Goal: Task Accomplishment & Management: Use online tool/utility

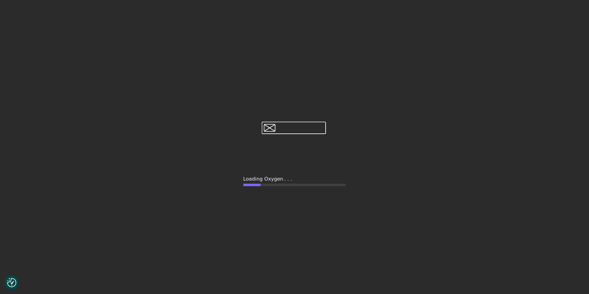
type input "false"
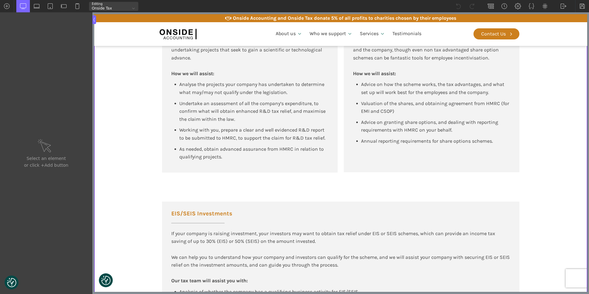
scroll to position [493, 0]
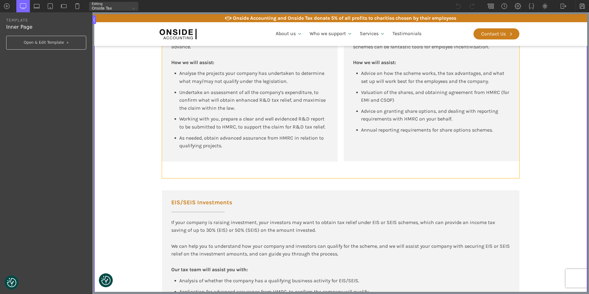
click at [324, 164] on div "R&D Tax Relief R&D Tax Relief is a government incentive supporting companies pu…" at bounding box center [340, 73] width 357 height 209
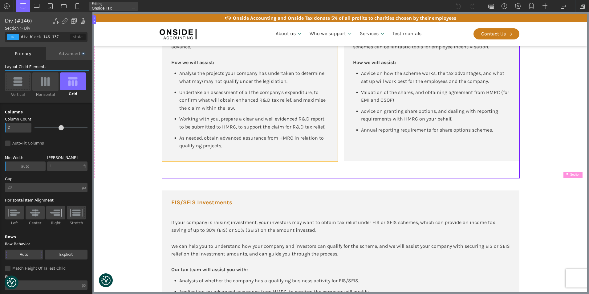
type input "div_block-147-137"
type input "color(10)"
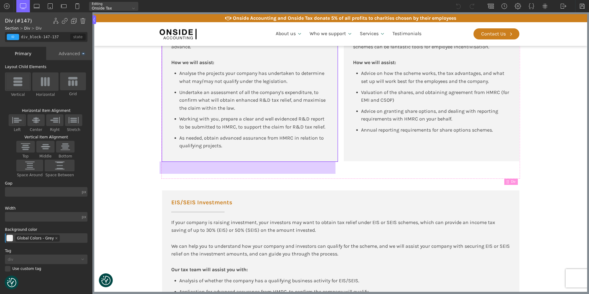
drag, startPoint x: 227, startPoint y: 160, endPoint x: 185, endPoint y: 161, distance: 42.2
drag, startPoint x: 185, startPoint y: 161, endPoint x: 183, endPoint y: 167, distance: 6.5
drag, startPoint x: 183, startPoint y: 167, endPoint x: 183, endPoint y: 180, distance: 12.6
click at [183, 180] on div "EIS/SEIS Investments If your company is raising investment, your investors may …" at bounding box center [341, 250] width 370 height 145
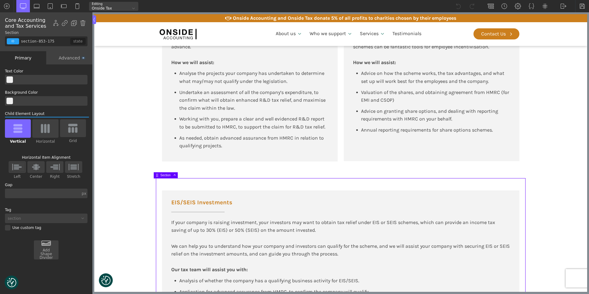
type input "div_block-146-137"
click at [190, 170] on div "R&D Tax Relief R&D Tax Relief is a government incentive supporting companies pu…" at bounding box center [340, 73] width 357 height 209
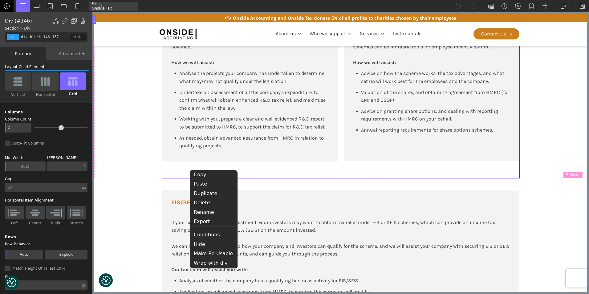
click at [5, 5] on img at bounding box center [7, 6] width 6 height 6
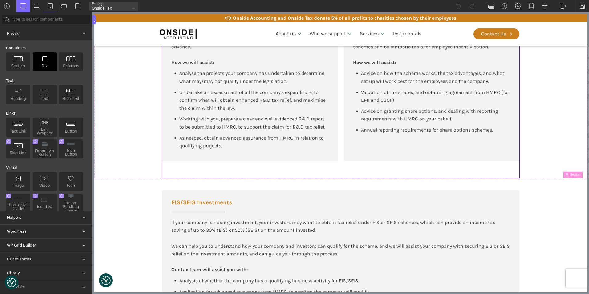
click at [45, 61] on img at bounding box center [45, 59] width 10 height 6
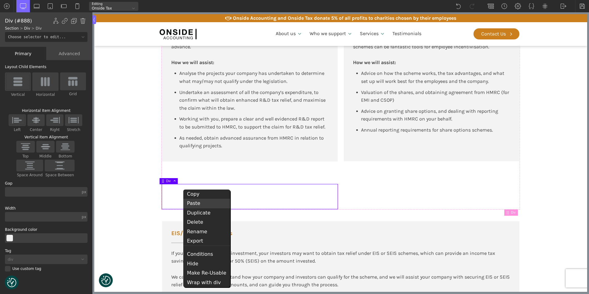
click at [196, 203] on div "Paste" at bounding box center [206, 203] width 47 height 9
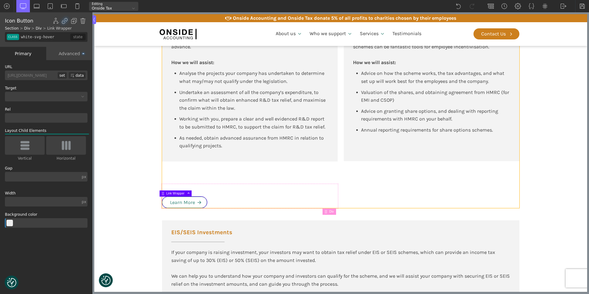
type input "div_block-146-137"
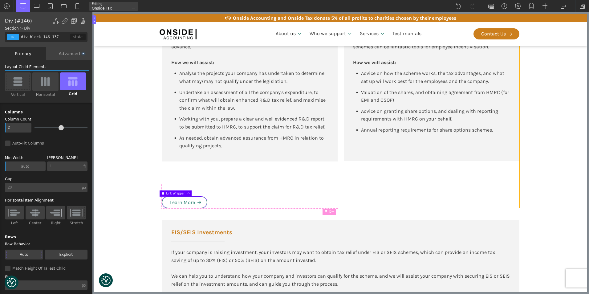
click at [185, 163] on div "R&D Tax Relief R&D Tax Relief is a government incentive supporting companies pu…" at bounding box center [340, 88] width 357 height 239
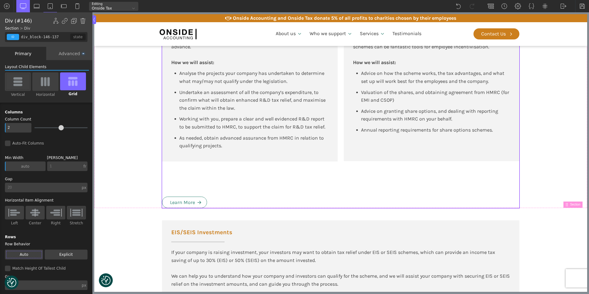
click at [188, 172] on div "R&D Tax Relief R&D Tax Relief is a government incentive supporting companies pu…" at bounding box center [340, 88] width 357 height 239
click at [182, 183] on div "R&D Tax Relief R&D Tax Relief is a government incentive supporting companies pu…" at bounding box center [340, 88] width 357 height 239
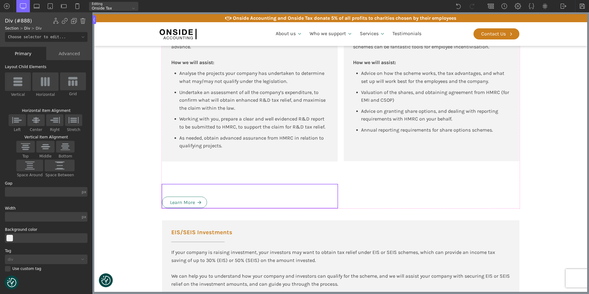
click at [181, 188] on div "Learn More" at bounding box center [250, 196] width 176 height 24
click at [70, 51] on div "Advanced" at bounding box center [69, 53] width 46 height 13
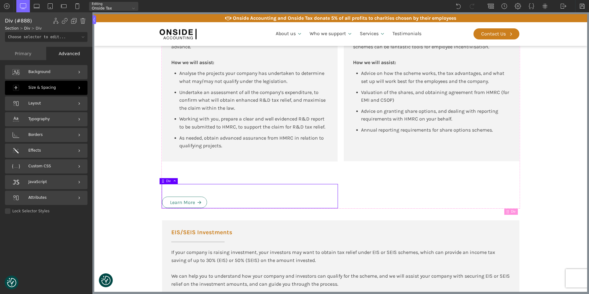
click at [58, 84] on div "Size & Spacing" at bounding box center [46, 88] width 83 height 14
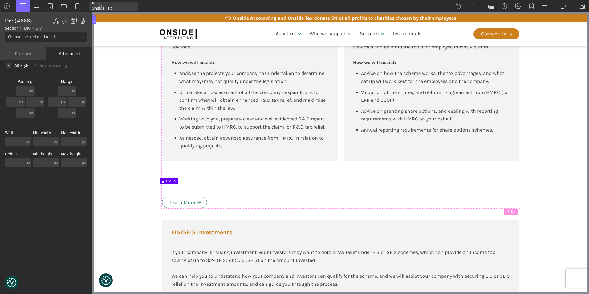
click at [22, 90] on input "text" at bounding box center [21, 91] width 11 height 10
type input "0"
drag, startPoint x: 183, startPoint y: 184, endPoint x: 190, endPoint y: 169, distance: 16.9
drag, startPoint x: 190, startPoint y: 185, endPoint x: 191, endPoint y: 180, distance: 5.6
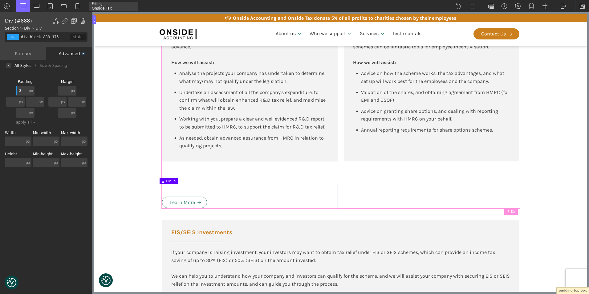
type input "100"
type input "div_block-146-137"
click at [192, 172] on div "R&D Tax Relief R&D Tax Relief is a government incentive supporting companies pu…" at bounding box center [340, 88] width 357 height 239
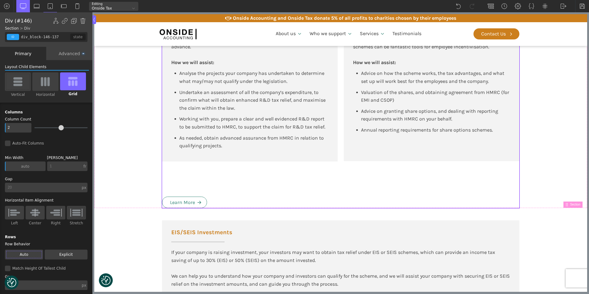
click at [191, 162] on div "R&D Tax Relief R&D Tax Relief is a government incentive supporting companies pu…" at bounding box center [340, 88] width 357 height 239
click at [183, 173] on div "R&D Tax Relief R&D Tax Relief is a government incentive supporting companies pu…" at bounding box center [340, 88] width 357 height 239
click at [62, 54] on div "Advanced" at bounding box center [69, 53] width 46 height 13
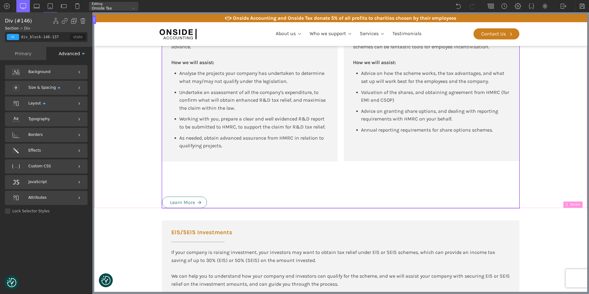
click at [26, 57] on div "Primary" at bounding box center [23, 53] width 46 height 13
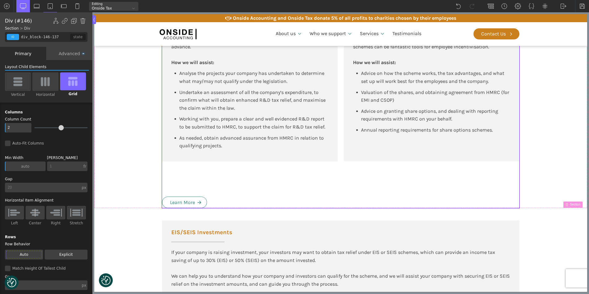
click at [50, 189] on input "20" at bounding box center [42, 188] width 75 height 10
type input "div_block-888-175"
click at [194, 191] on div "Learn More" at bounding box center [250, 196] width 176 height 24
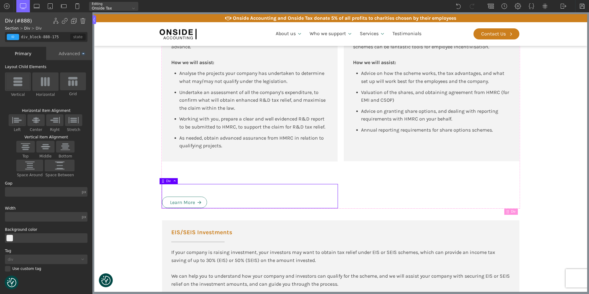
click at [38, 191] on input "text" at bounding box center [42, 192] width 75 height 10
type input "10"
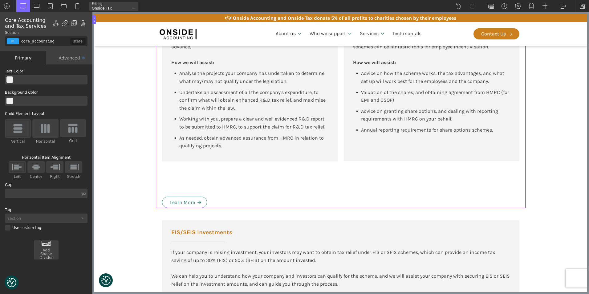
click at [104, 191] on section "Tax Advisory for New Tech and High-Growth Companies R&D Tax Relief R&D Tax Reli…" at bounding box center [340, 52] width 493 height 314
click at [24, 192] on input "text" at bounding box center [42, 193] width 75 height 10
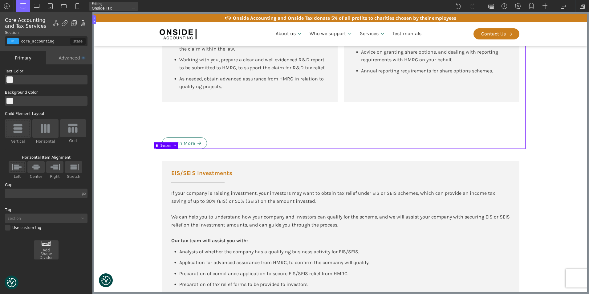
scroll to position [554, 0]
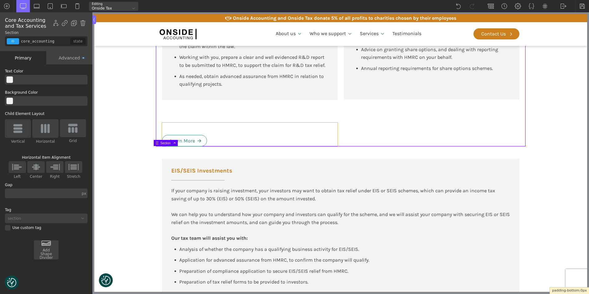
drag, startPoint x: 207, startPoint y: 145, endPoint x: 210, endPoint y: 127, distance: 19.0
drag, startPoint x: 208, startPoint y: 145, endPoint x: 208, endPoint y: 134, distance: 11.1
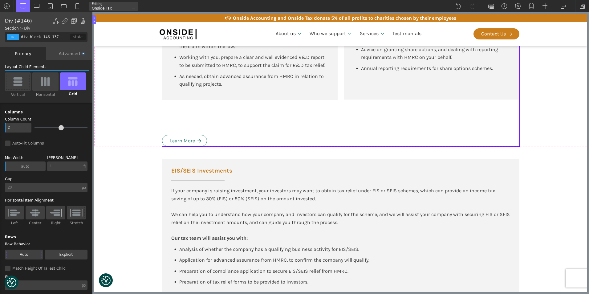
click at [201, 121] on div "R&D Tax Relief R&D Tax Relief is a government incentive supporting companies pu…" at bounding box center [340, 26] width 357 height 239
type input "div_block-888-175"
type input "10"
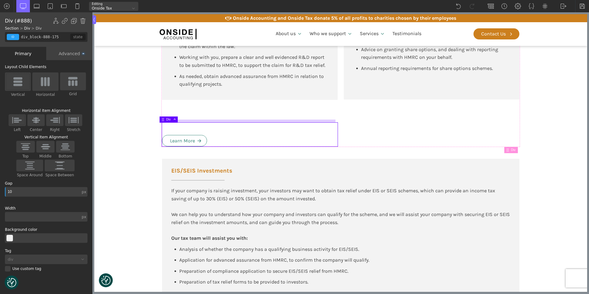
drag, startPoint x: 186, startPoint y: 122, endPoint x: 187, endPoint y: 136, distance: 13.9
click at [187, 136] on div "Learn More" at bounding box center [250, 135] width 176 height 24
type input "div_block-147-137"
type input "color(10)"
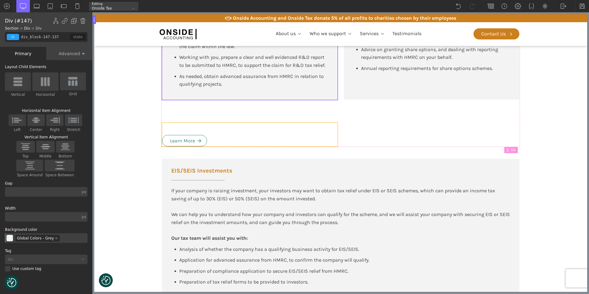
drag, startPoint x: 189, startPoint y: 99, endPoint x: 190, endPoint y: 124, distance: 25.0
click at [190, 124] on div "R&D Tax Relief R&D Tax Relief is a government incentive supporting companies pu…" at bounding box center [340, 26] width 357 height 239
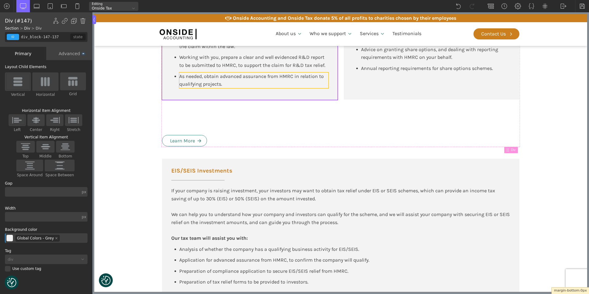
drag, startPoint x: 192, startPoint y: 102, endPoint x: 200, endPoint y: 75, distance: 28.6
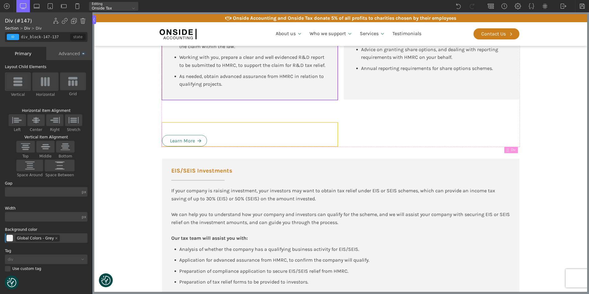
type input "div_block-888-175"
type input "10"
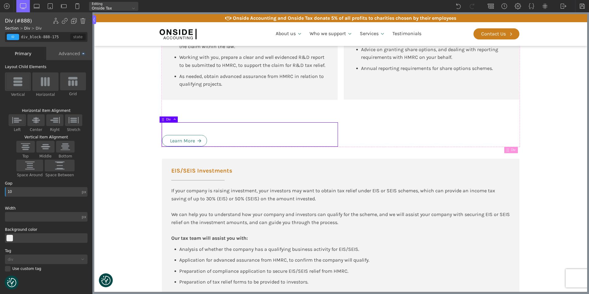
click at [176, 132] on div "Learn More" at bounding box center [250, 135] width 176 height 24
click at [490, 6] on img at bounding box center [491, 6] width 6 height 6
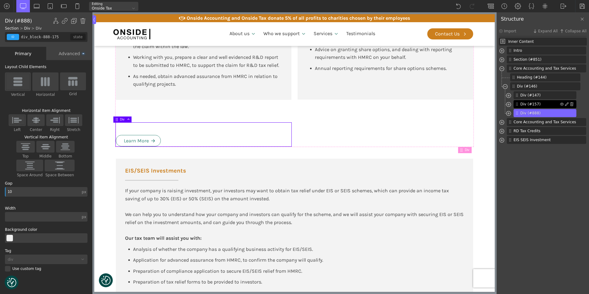
type input "div_block-157-137"
type input "color(10)"
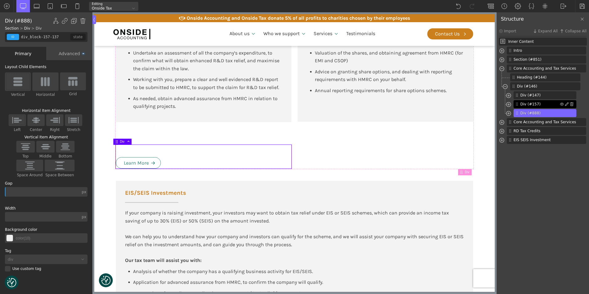
click at [524, 104] on span "Div (#157)" at bounding box center [540, 104] width 40 height 6
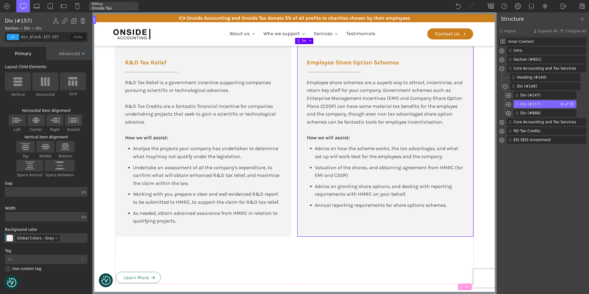
scroll to position [417, 0]
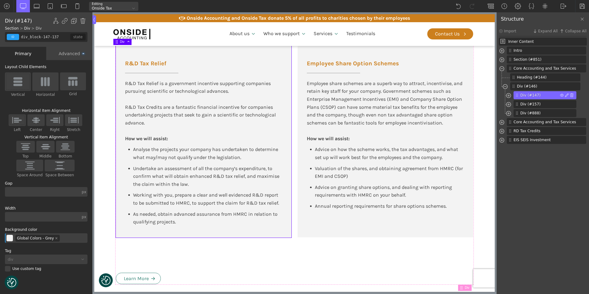
click at [521, 95] on span "Div (#147)" at bounding box center [540, 95] width 40 height 6
type input "div_block-888-175"
type input "10"
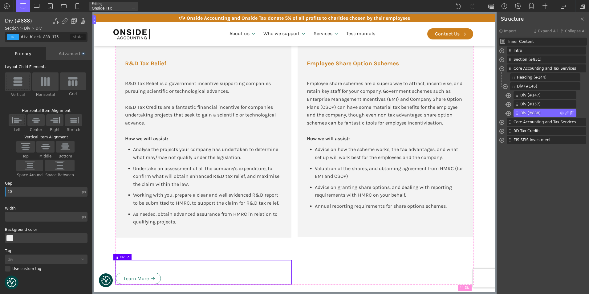
click at [520, 114] on span "Div (#888)" at bounding box center [540, 113] width 40 height 6
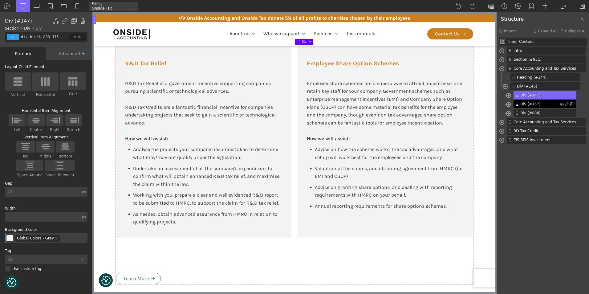
type input "div_block-147-137"
type input "color(10)"
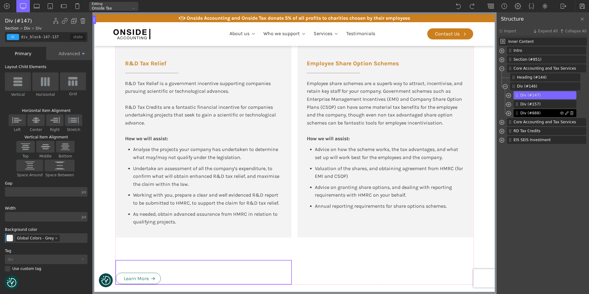
type input "div_block-888-175"
type input "10"
click at [529, 113] on span "Div (#888)" at bounding box center [540, 113] width 40 height 6
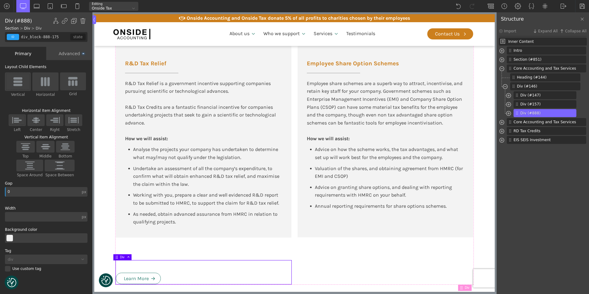
type input "0"
drag, startPoint x: 23, startPoint y: 206, endPoint x: 26, endPoint y: 204, distance: 3.6
click at [24, 205] on div "Layout Child Elements Vertical Horizontal Grid Enable Grid Allow multiline Vert…" at bounding box center [46, 173] width 83 height 216
click at [71, 54] on div "Advanced" at bounding box center [69, 53] width 46 height 13
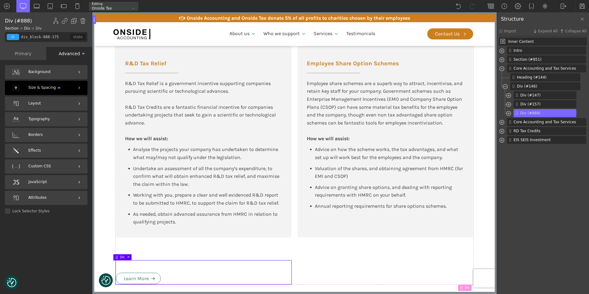
click at [60, 86] on div "Size & Spacing" at bounding box center [46, 88] width 83 height 14
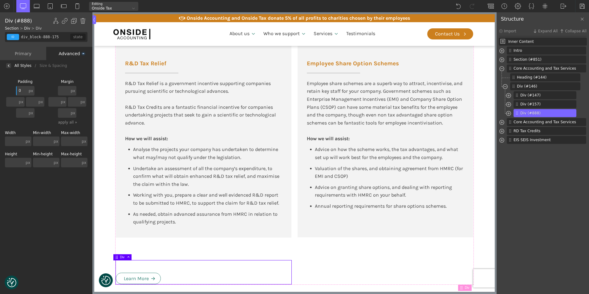
click at [65, 92] on input "text" at bounding box center [63, 91] width 11 height 10
type input "0"
click at [54, 183] on div "Background Size & Spacing Padding 0 px px % em rem auto vw vh none px px % em r…" at bounding box center [46, 183] width 92 height 224
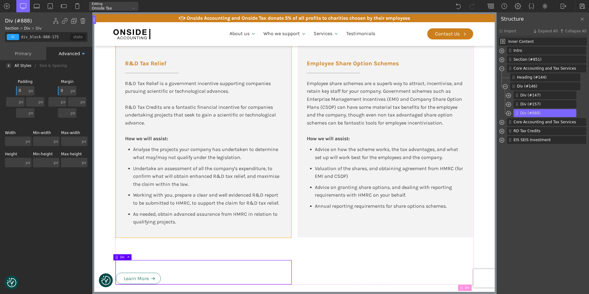
type input "div_block-147-137"
type input "color(10)"
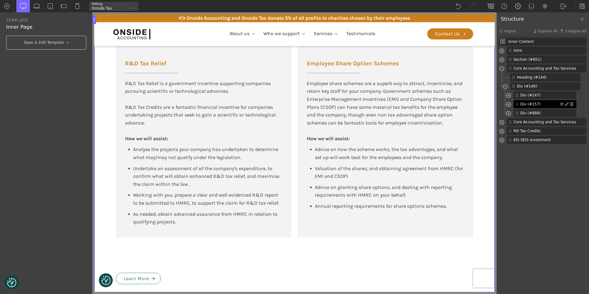
click at [524, 102] on span "Div (#157)" at bounding box center [540, 104] width 40 height 6
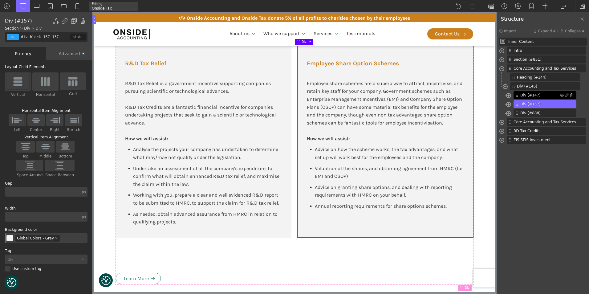
type input "div_block-147-137"
click at [524, 92] on div "Div (#147)" at bounding box center [544, 95] width 63 height 8
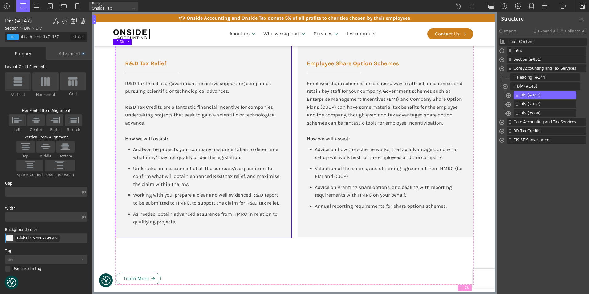
click at [65, 53] on div "Advanced" at bounding box center [69, 53] width 46 height 13
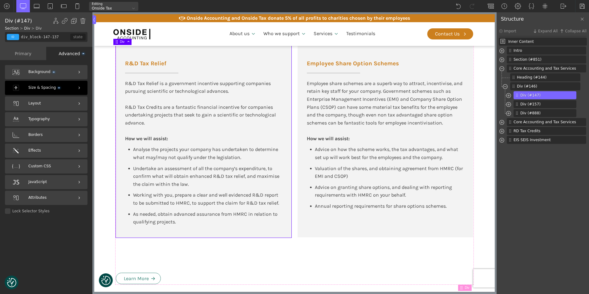
click at [56, 85] on span "Size & Spacing" at bounding box center [43, 88] width 31 height 6
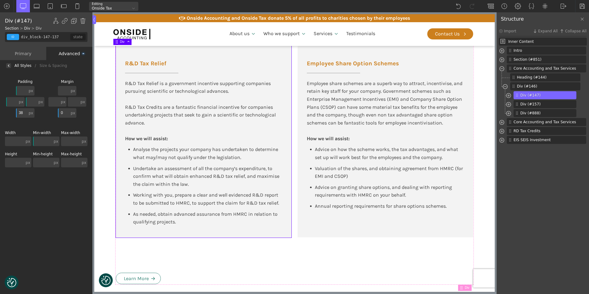
click at [20, 112] on input "38" at bounding box center [21, 113] width 11 height 10
drag, startPoint x: 26, startPoint y: 112, endPoint x: 11, endPoint y: 113, distance: 14.8
click at [11, 113] on div "px px % em rem auto vw vh none px px % em rem auto vw vh none 0 px px % em rem …" at bounding box center [25, 104] width 41 height 39
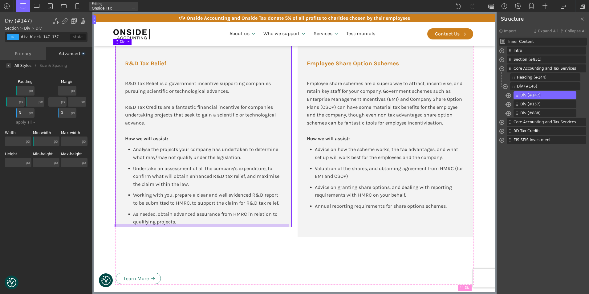
type input "38"
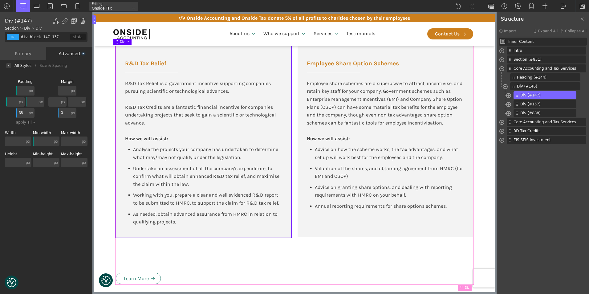
type input "div_block-146-137"
type input "100"
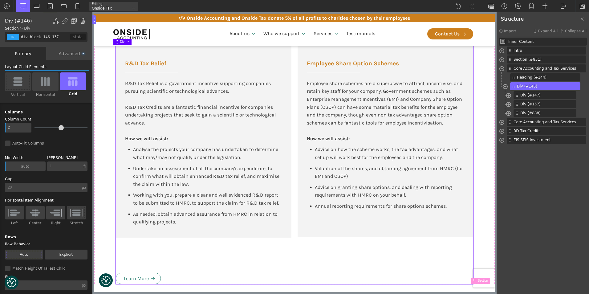
click at [134, 246] on div "R&D Tax Relief R&D Tax Relief is a government incentive supporting companies pu…" at bounding box center [294, 164] width 357 height 239
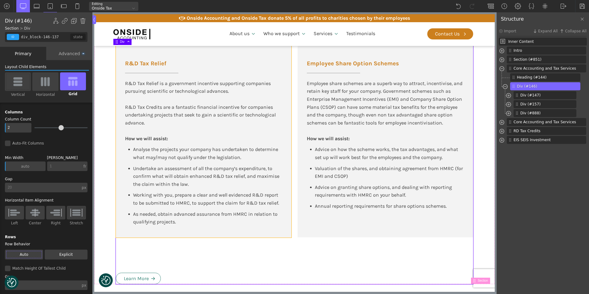
type input "div_block-147-137"
type input "color(10)"
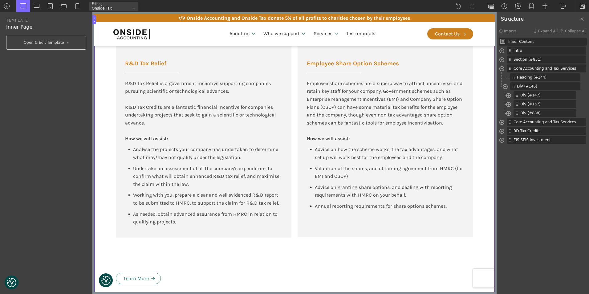
type input "div_block-147-137"
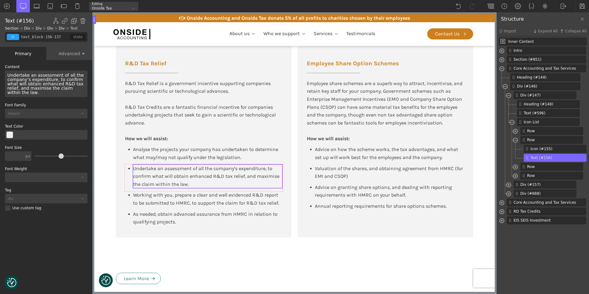
click at [167, 180] on div "Undertake an assessment of all the company’s expenditure, to confirm what will …" at bounding box center [207, 176] width 149 height 24
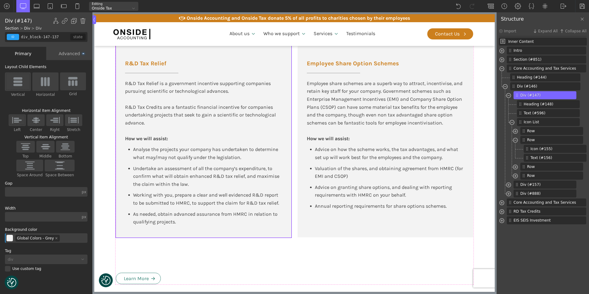
click at [116, 160] on div "R&D Tax Relief R&D Tax Relief is a government incentive supporting companies pu…" at bounding box center [204, 141] width 176 height 192
click at [72, 55] on div "Advanced" at bounding box center [69, 53] width 46 height 13
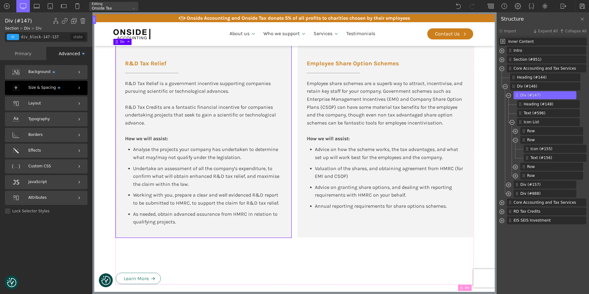
click at [58, 87] on div "Size & Spacing" at bounding box center [46, 88] width 83 height 14
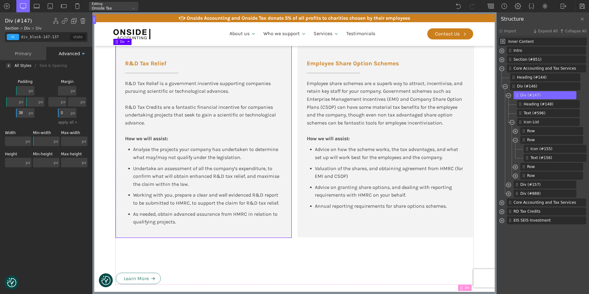
click at [66, 113] on input "0" at bounding box center [63, 113] width 11 height 10
click at [64, 112] on input "0" at bounding box center [63, 113] width 11 height 10
type input "div_block-146-137"
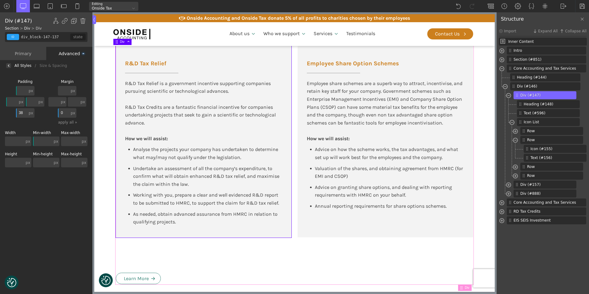
type input "100"
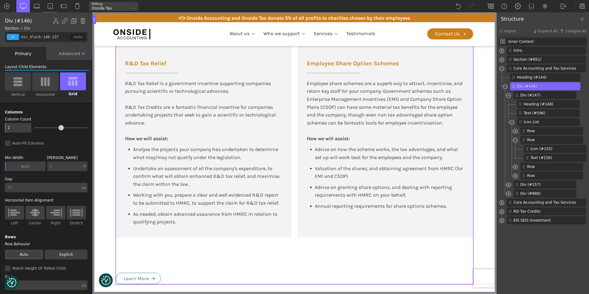
click at [139, 259] on div "R&D Tax Relief R&D Tax Relief is a government incentive supporting companies pu…" at bounding box center [294, 164] width 357 height 239
type input "div_block-888-175"
type input "0"
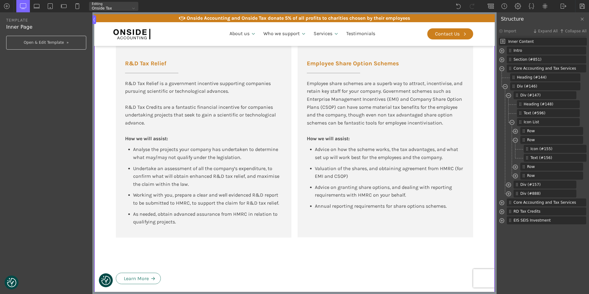
type input "div_block-888-175"
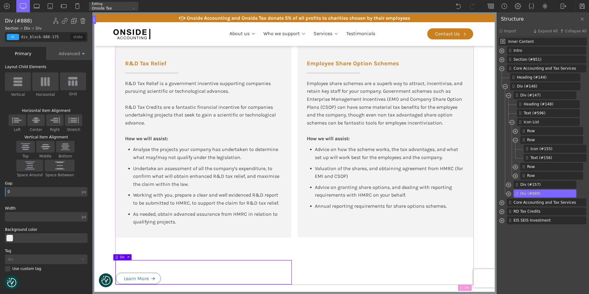
drag, startPoint x: 140, startPoint y: 260, endPoint x: 140, endPoint y: 250, distance: 9.6
click at [140, 250] on div "R&D Tax Relief R&D Tax Relief is a government incentive supporting companies pu…" at bounding box center [294, 164] width 357 height 239
click at [120, 257] on span "Div" at bounding box center [125, 256] width 11 height 3
click at [63, 55] on div "Advanced" at bounding box center [69, 53] width 46 height 13
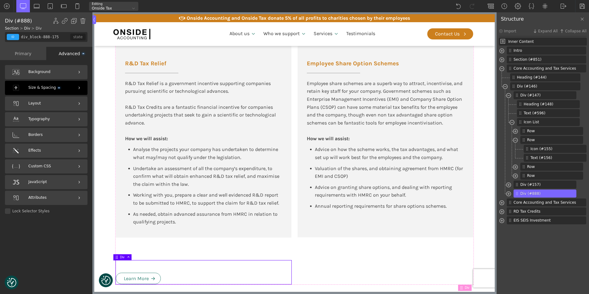
click at [51, 88] on span "Size & Spacing" at bounding box center [43, 88] width 31 height 6
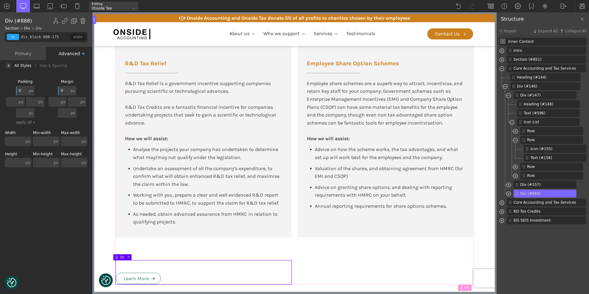
click at [22, 89] on input "0" at bounding box center [21, 91] width 11 height 10
type input "2"
click at [66, 86] on input "0" at bounding box center [63, 91] width 11 height 10
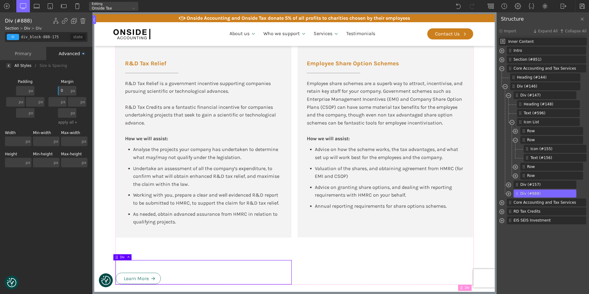
click at [65, 89] on input "0" at bounding box center [63, 91] width 11 height 10
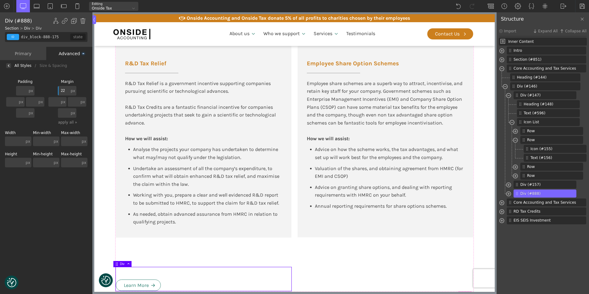
click at [65, 89] on input "22" at bounding box center [63, 91] width 11 height 10
type input "0"
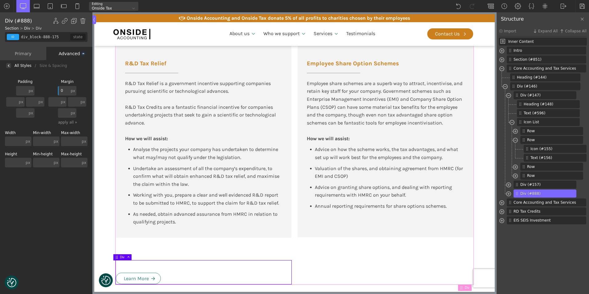
type input "div_block-146-137"
type input "100"
click at [180, 248] on div "R&D Tax Relief R&D Tax Relief is a government incentive supporting companies pu…" at bounding box center [294, 164] width 357 height 239
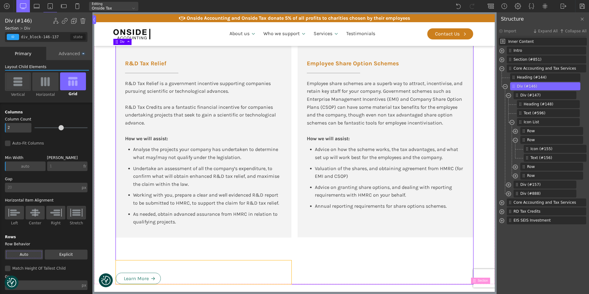
type input "div_block-888-175"
type input "0"
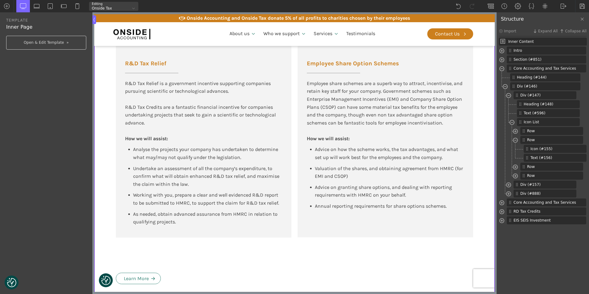
type input "div_block-888-175"
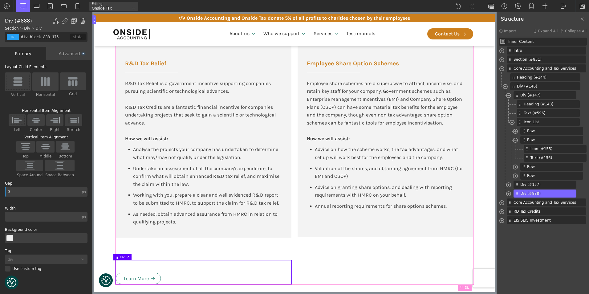
drag, startPoint x: 172, startPoint y: 261, endPoint x: 172, endPoint y: 253, distance: 7.4
click at [172, 253] on div "R&D Tax Relief R&D Tax Relief is a government incentive supporting companies pu…" at bounding box center [294, 164] width 357 height 239
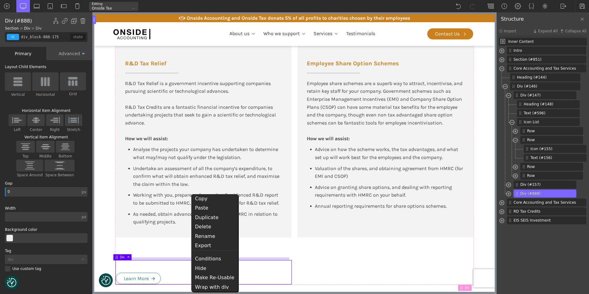
click at [181, 259] on div at bounding box center [201, 258] width 176 height 3
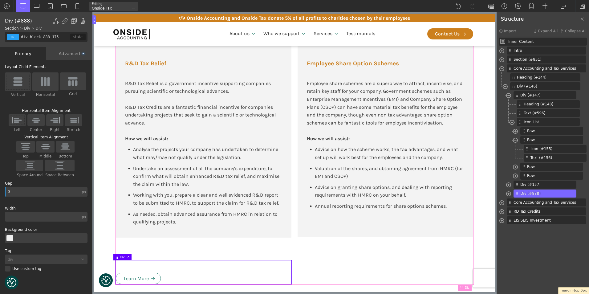
drag, startPoint x: 176, startPoint y: 260, endPoint x: 176, endPoint y: 247, distance: 12.4
click at [47, 146] on img at bounding box center [45, 147] width 13 height 8
click at [0, 0] on input "Middle" at bounding box center [0, 0] width 0 height 0
click at [29, 145] on img at bounding box center [25, 147] width 13 height 8
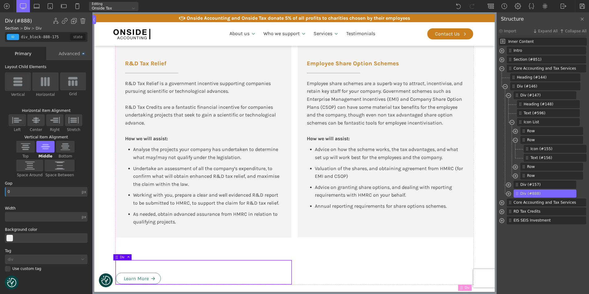
click at [0, 0] on input "Top" at bounding box center [0, 0] width 0 height 0
click at [130, 262] on div at bounding box center [202, 261] width 176 height 3
click at [119, 257] on div at bounding box center [116, 257] width 7 height 4
type input "white-svg-hover"
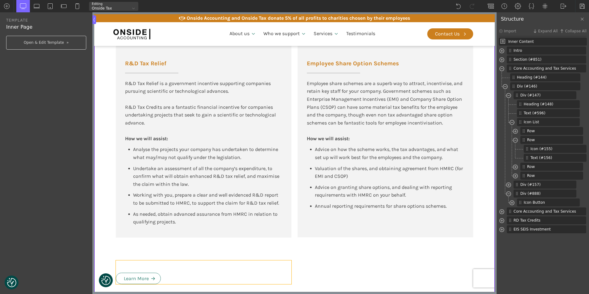
type input "div_block-888-175"
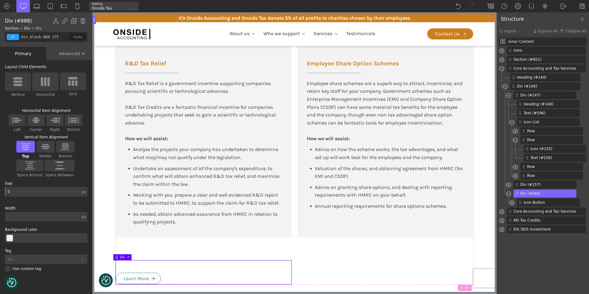
drag, startPoint x: 157, startPoint y: 263, endPoint x: 156, endPoint y: 269, distance: 6.2
click at [156, 269] on div "Learn More" at bounding box center [204, 272] width 176 height 24
click at [65, 52] on div "Advanced" at bounding box center [69, 53] width 46 height 13
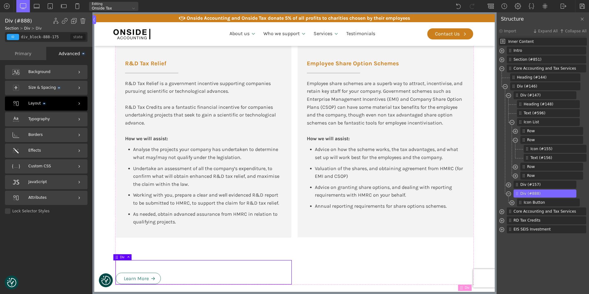
click at [39, 100] on div "Layout" at bounding box center [46, 103] width 83 height 14
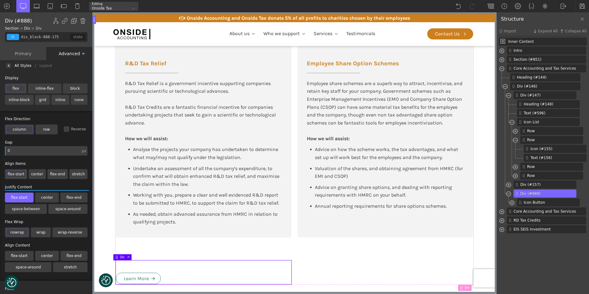
click at [17, 66] on div "All Styles" at bounding box center [22, 66] width 17 height 0
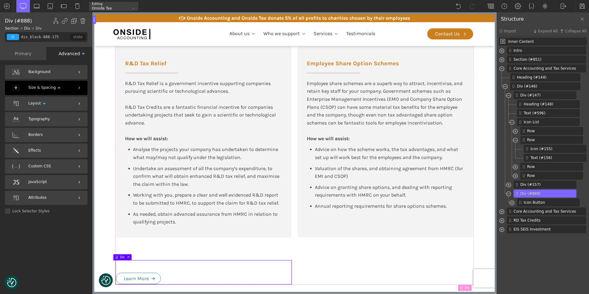
click at [43, 90] on span "Size & Spacing" at bounding box center [43, 88] width 31 height 6
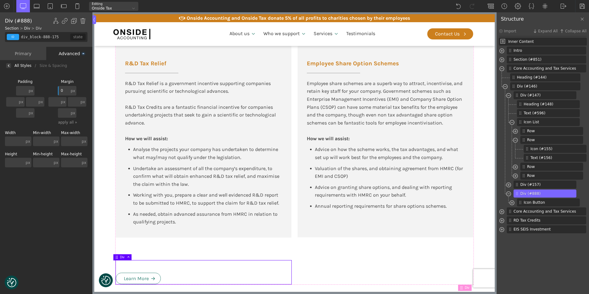
click at [63, 88] on input "0" at bounding box center [63, 91] width 11 height 10
click at [64, 90] on input "0" at bounding box center [63, 91] width 11 height 10
click at [63, 88] on input "0" at bounding box center [63, 91] width 11 height 10
click at [198, 255] on div "R&D Tax Relief R&D Tax Relief is a government incentive supporting companies pu…" at bounding box center [294, 164] width 357 height 239
type input "div_block-146-137"
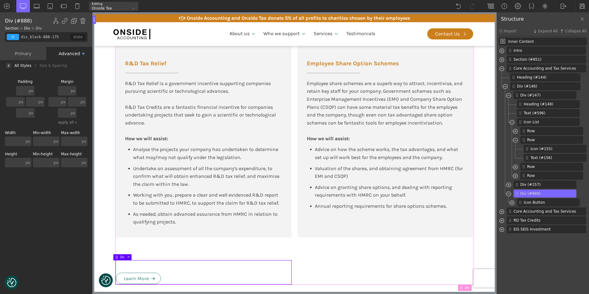
type input "100"
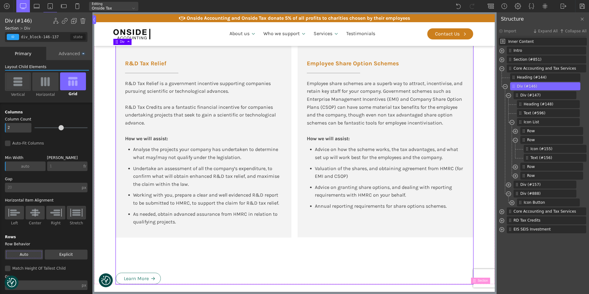
type input "div_block-888-175"
type input "0"
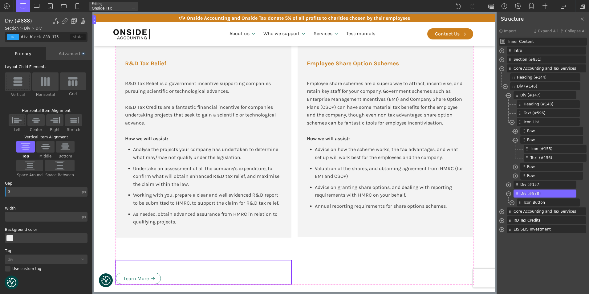
click at [147, 269] on div "Learn More" at bounding box center [204, 272] width 176 height 24
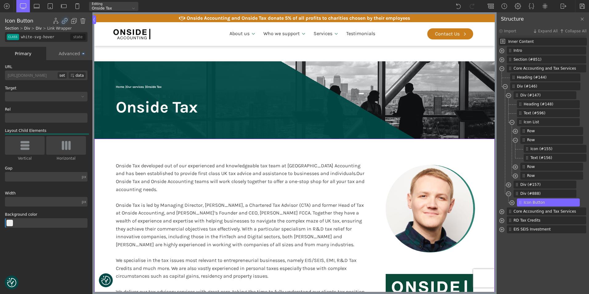
scroll to position [417, 0]
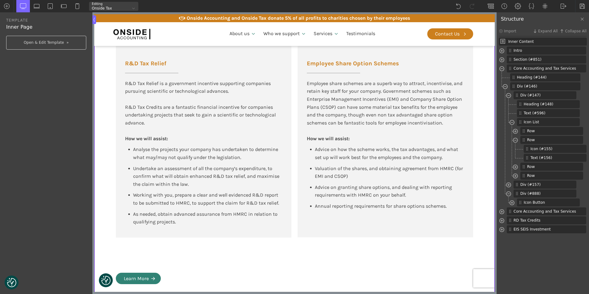
type input "link-890-175"
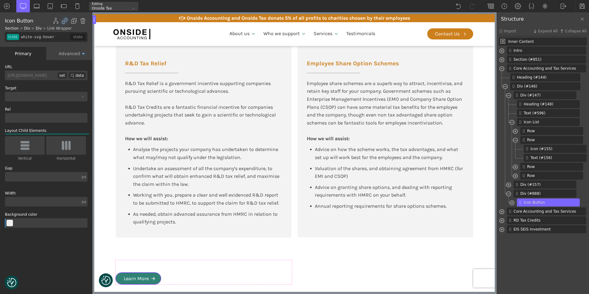
click at [148, 283] on link "Learn More" at bounding box center [138, 279] width 45 height 12
click at [64, 54] on div "Advanced" at bounding box center [69, 53] width 46 height 13
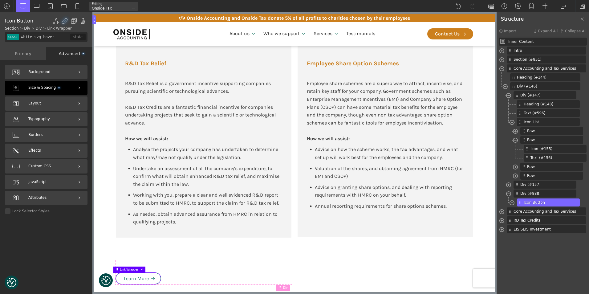
click at [48, 88] on span "Size & Spacing" at bounding box center [43, 88] width 31 height 6
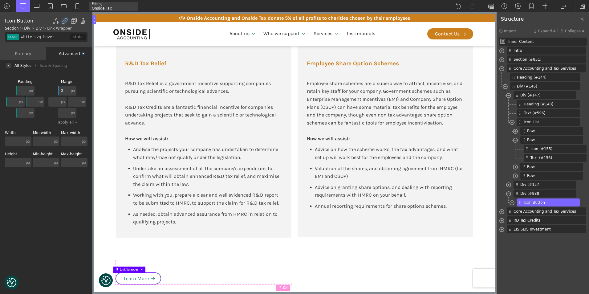
click at [60, 90] on input "0" at bounding box center [63, 91] width 11 height 10
click at [62, 90] on input "0" at bounding box center [63, 91] width 11 height 10
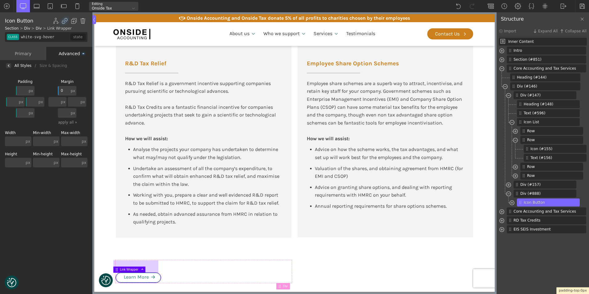
drag, startPoint x: 152, startPoint y: 273, endPoint x: 153, endPoint y: 262, distance: 11.7
type input "0"
drag, startPoint x: 152, startPoint y: 271, endPoint x: 152, endPoint y: 264, distance: 7.1
click at [152, 264] on div at bounding box center [135, 266] width 45 height 12
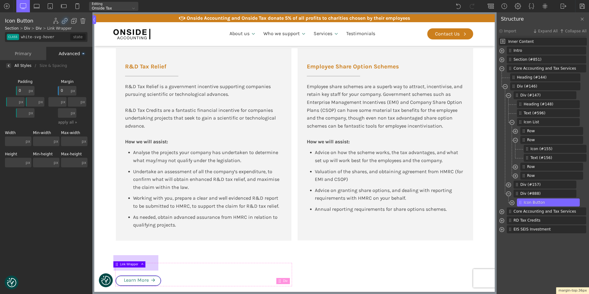
scroll to position [445, 0]
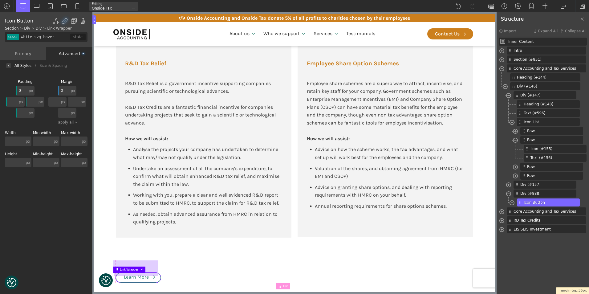
drag, startPoint x: 153, startPoint y: 262, endPoint x: 152, endPoint y: 273, distance: 11.1
drag, startPoint x: 152, startPoint y: 272, endPoint x: 152, endPoint y: 265, distance: 6.8
click at [152, 269] on div at bounding box center [135, 275] width 45 height 12
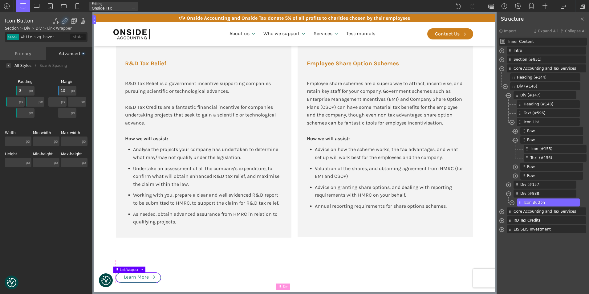
click at [131, 272] on div "Link Wrapper" at bounding box center [129, 269] width 32 height 6
click at [128, 269] on span "Link Wrapper" at bounding box center [132, 269] width 25 height 3
click at [69, 95] on input "13" at bounding box center [63, 91] width 11 height 10
click at [67, 91] on input "13" at bounding box center [63, 91] width 11 height 10
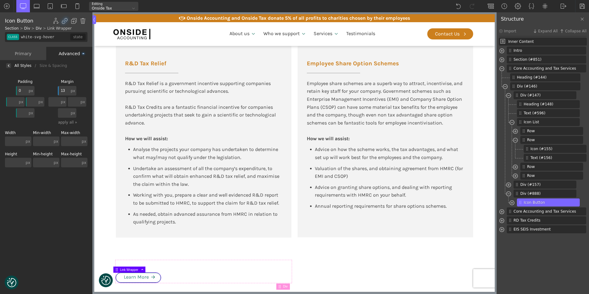
click at [67, 91] on input "13" at bounding box center [63, 91] width 11 height 10
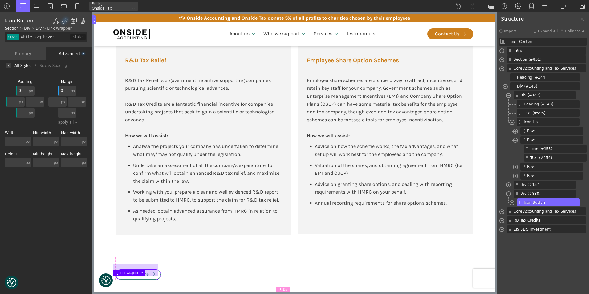
type input "0"
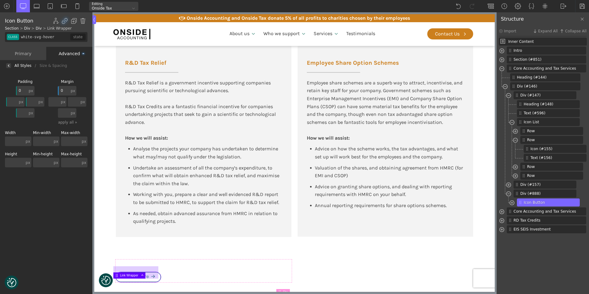
scroll to position [412, 0]
click at [24, 91] on input "0" at bounding box center [21, 91] width 11 height 10
click at [59, 217] on div "Background Size & Spacing Padding 0 px px % em rem auto vw vh none px px % em r…" at bounding box center [46, 183] width 92 height 224
type input "div_block-888-175"
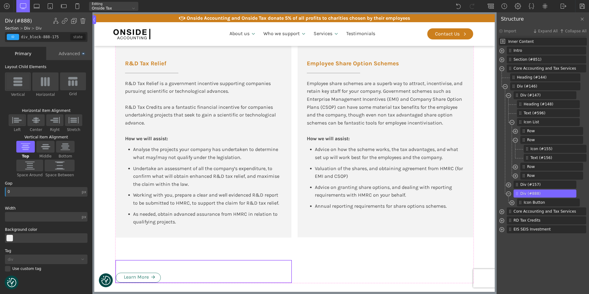
drag, startPoint x: 182, startPoint y: 260, endPoint x: 180, endPoint y: 269, distance: 9.1
click at [180, 269] on div "Learn More" at bounding box center [204, 271] width 176 height 22
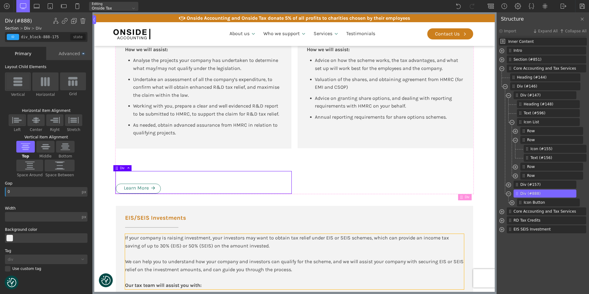
scroll to position [504, 0]
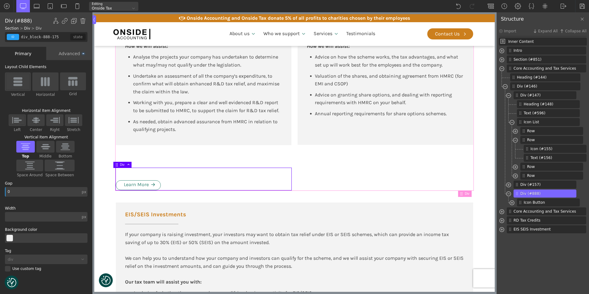
type input "div_block-146-137"
type input "100"
click at [327, 184] on div "R&D Tax Relief R&D Tax Relief is a government incentive supporting companies pu…" at bounding box center [294, 72] width 357 height 238
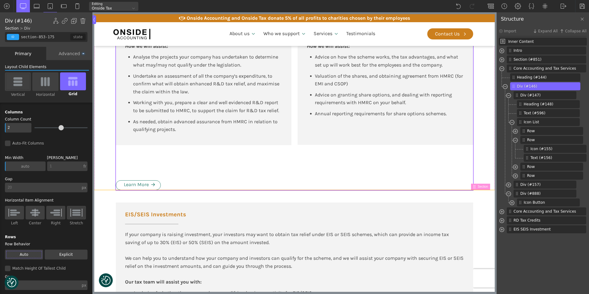
click at [478, 201] on section "EIS/SEIS Investments If your company is raising investment, your investors may …" at bounding box center [294, 262] width 400 height 145
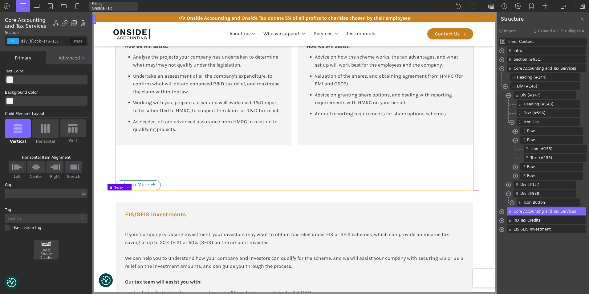
click at [140, 151] on div "R&D Tax Relief R&D Tax Relief is a government incentive supporting companies pu…" at bounding box center [294, 72] width 357 height 238
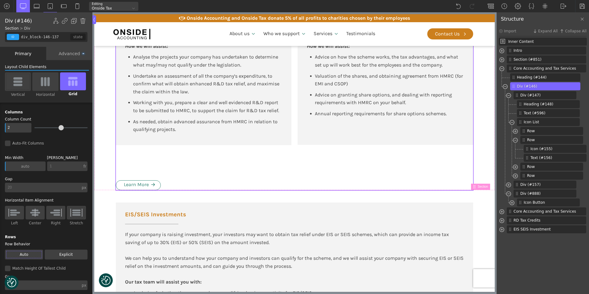
click at [152, 147] on div "R&D Tax Relief R&D Tax Relief is a government incentive supporting companies pu…" at bounding box center [294, 72] width 357 height 238
type input "div_block-147-137"
type input "color(10)"
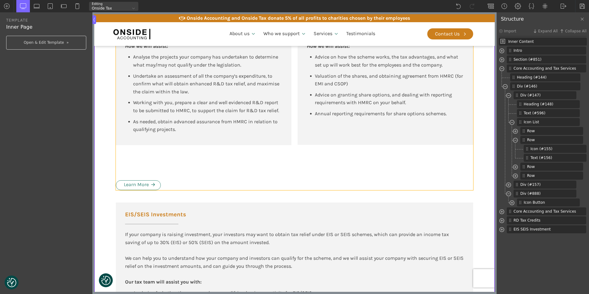
type input "div_block-146-137"
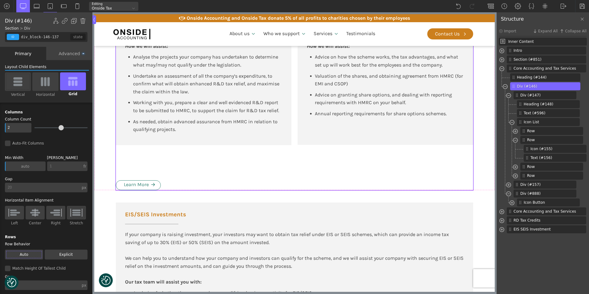
click at [150, 160] on div "R&D Tax Relief R&D Tax Relief is a government incentive supporting companies pu…" at bounding box center [294, 72] width 357 height 238
click at [66, 53] on div "Advanced" at bounding box center [69, 53] width 46 height 13
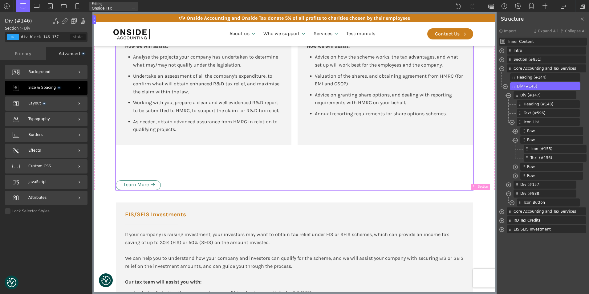
click at [59, 85] on div "Size & Spacing" at bounding box center [46, 88] width 83 height 14
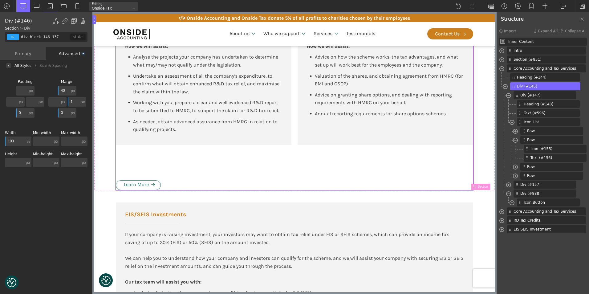
click at [19, 160] on input "text" at bounding box center [14, 163] width 19 height 10
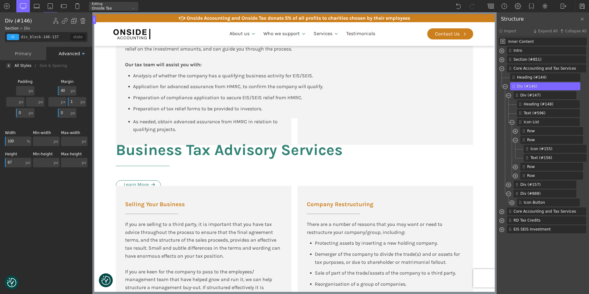
type input "6"
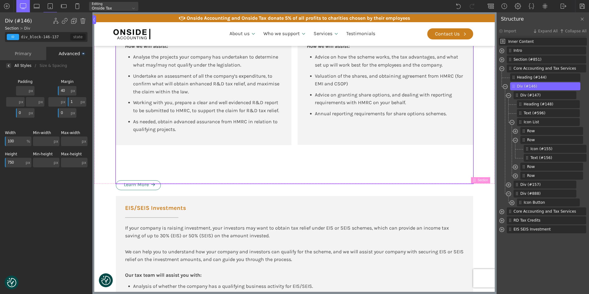
drag, startPoint x: 18, startPoint y: 162, endPoint x: -1, endPoint y: 161, distance: 19.4
click at [0, 161] on html "We value your privacy We use cookies to enhance your browsing experience, serve…" at bounding box center [294, 147] width 589 height 294
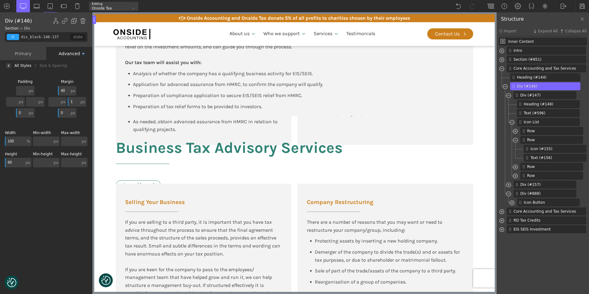
type input "600"
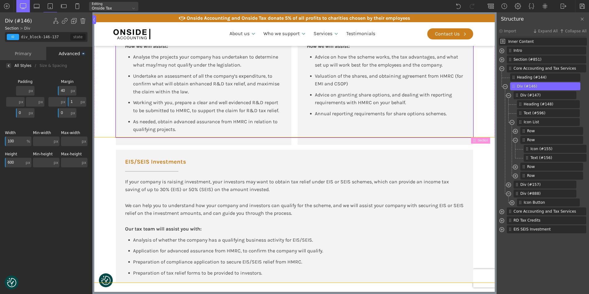
type input "section-853-175"
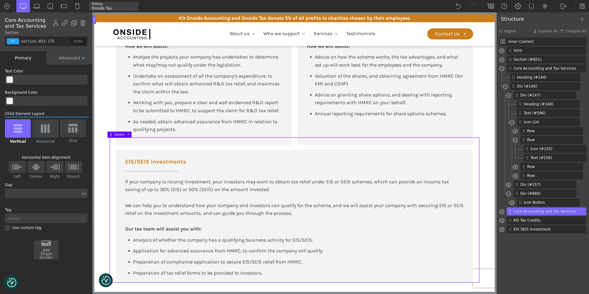
click at [136, 147] on div "EIS/SEIS Investments If your company is raising investment, your investors may …" at bounding box center [295, 209] width 370 height 145
click at [65, 51] on div "Advanced" at bounding box center [69, 57] width 46 height 13
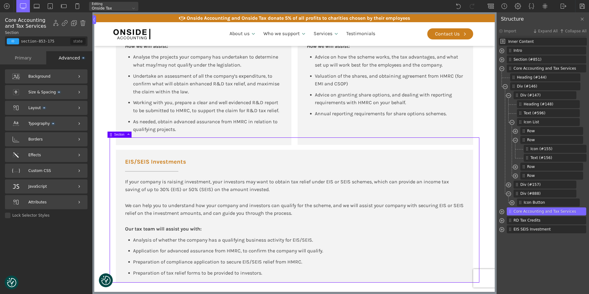
click at [64, 56] on div "Advanced" at bounding box center [69, 57] width 46 height 13
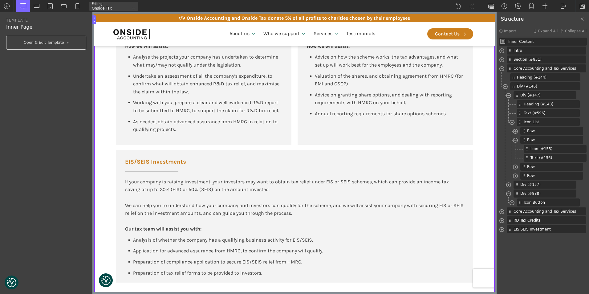
click at [560, 17] on div "Structure" at bounding box center [542, 19] width 92 height 14
click at [560, 8] on img at bounding box center [563, 6] width 6 height 6
click at [561, 16] on link "WP Admin" at bounding box center [569, 16] width 26 height 10
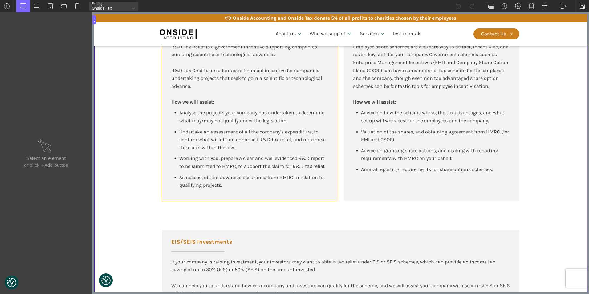
scroll to position [462, 0]
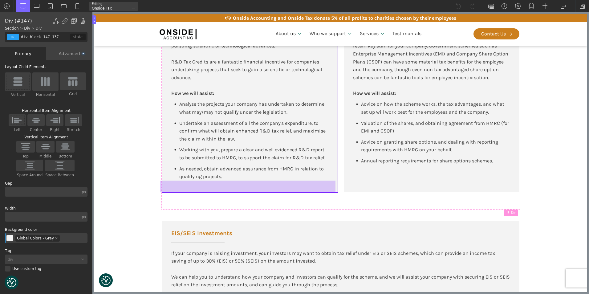
drag, startPoint x: 217, startPoint y: 186, endPoint x: 193, endPoint y: 189, distance: 24.0
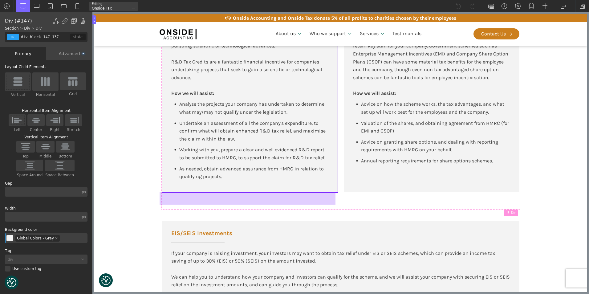
drag, startPoint x: 193, startPoint y: 189, endPoint x: 177, endPoint y: 198, distance: 18.8
drag, startPoint x: 177, startPoint y: 198, endPoint x: 168, endPoint y: 193, distance: 10.4
drag, startPoint x: 168, startPoint y: 195, endPoint x: 168, endPoint y: 198, distance: 3.4
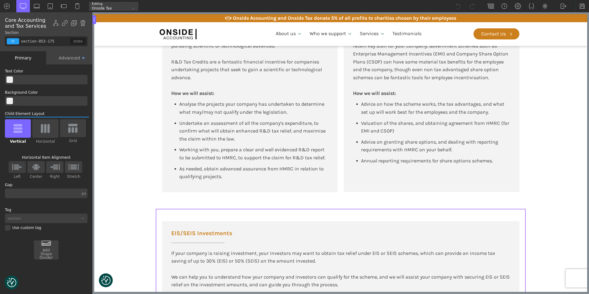
drag, startPoint x: 168, startPoint y: 198, endPoint x: 166, endPoint y: 209, distance: 11.5
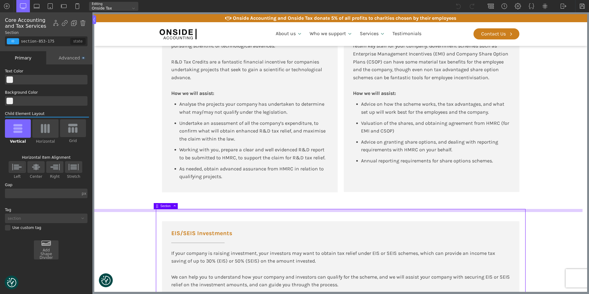
type input "core_accounting"
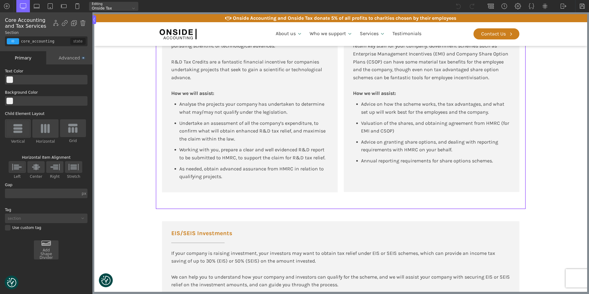
drag, startPoint x: 166, startPoint y: 209, endPoint x: 144, endPoint y: 204, distance: 22.4
click at [144, 204] on section "Tax Advisory for New Tech and High-Growth Companies R&D Tax Relief R&D Tax Reli…" at bounding box center [340, 66] width 493 height 283
click at [69, 57] on div "Advanced" at bounding box center [69, 57] width 46 height 13
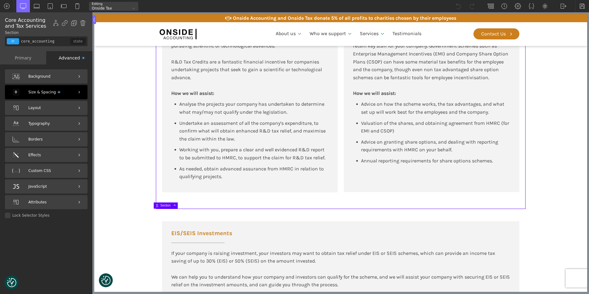
click at [59, 88] on div "Size & Spacing" at bounding box center [46, 92] width 83 height 14
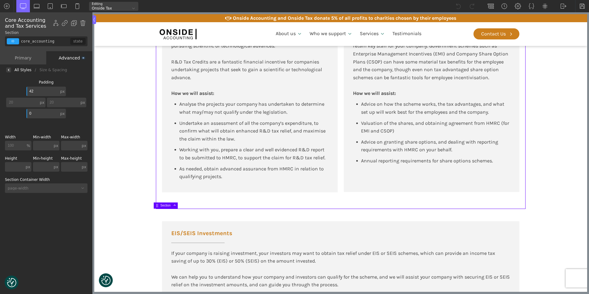
click at [39, 91] on input "42" at bounding box center [42, 92] width 32 height 10
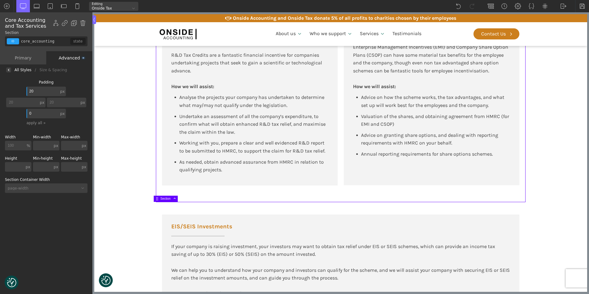
click at [35, 92] on input "20" at bounding box center [42, 92] width 32 height 10
click at [35, 91] on input "20" at bounding box center [42, 92] width 32 height 10
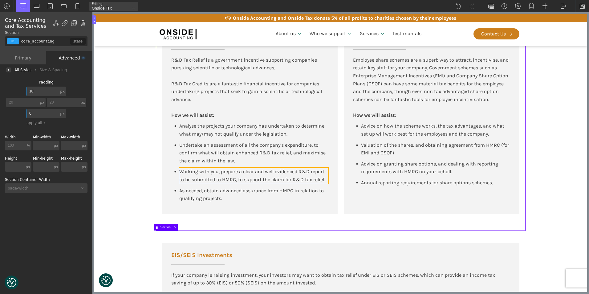
scroll to position [339, 0]
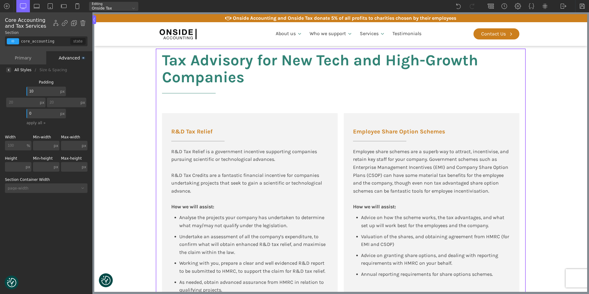
click at [38, 90] on input "10" at bounding box center [42, 92] width 32 height 10
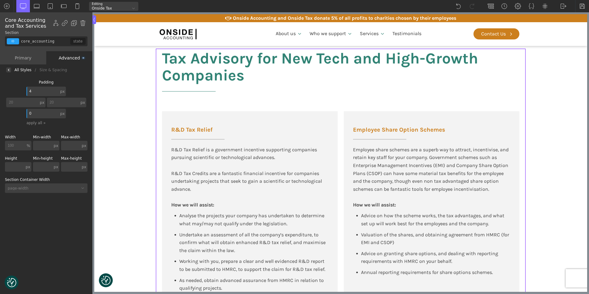
type input "42"
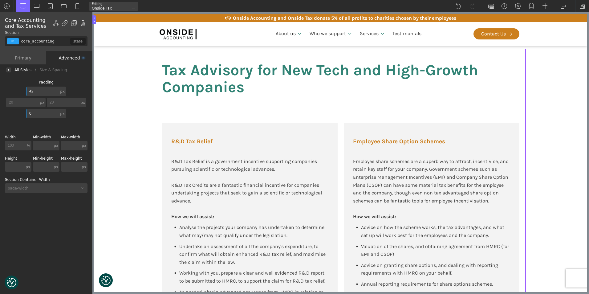
click at [78, 126] on div "Padding 42 px px % em rem auto vw vh none 20 px px % em rem auto vw vh none 0 p…" at bounding box center [47, 103] width 84 height 47
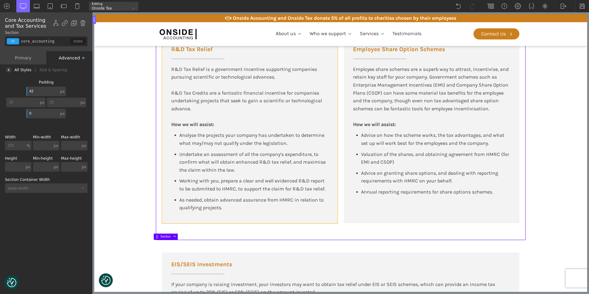
scroll to position [431, 0]
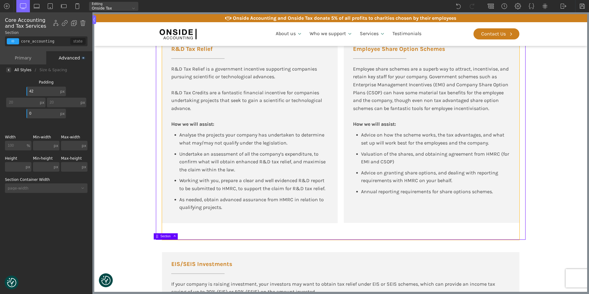
type input "div_block-146-137"
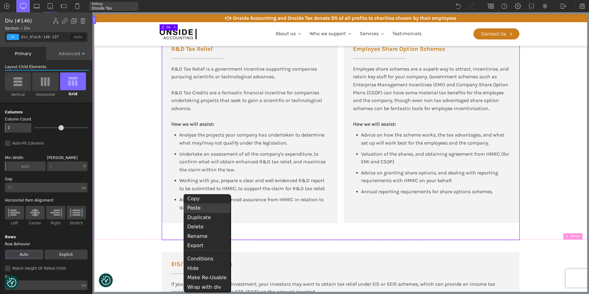
click at [194, 208] on div "Paste" at bounding box center [207, 207] width 47 height 9
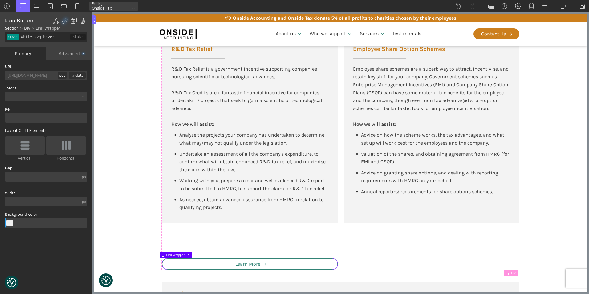
click at [170, 253] on span "Link Wrapper" at bounding box center [178, 254] width 25 height 3
drag, startPoint x: 194, startPoint y: 247, endPoint x: 178, endPoint y: 237, distance: 19.3
click at [170, 235] on div "R&D Tax Relief R&D Tax Relief is a government incentive supporting companies pu…" at bounding box center [340, 149] width 357 height 239
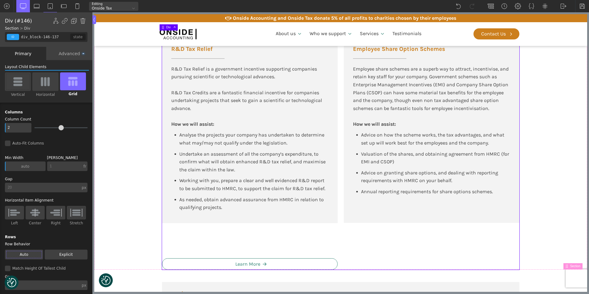
click at [166, 229] on div "R&D Tax Relief R&D Tax Relief is a government incentive supporting companies pu…" at bounding box center [340, 149] width 357 height 239
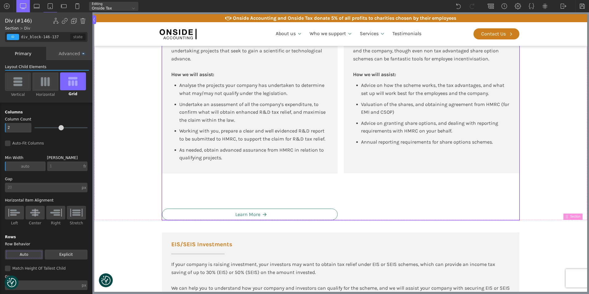
scroll to position [493, 0]
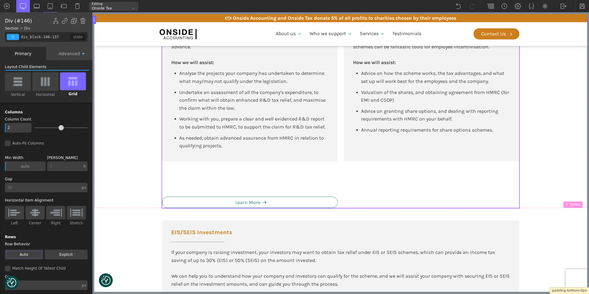
drag, startPoint x: 333, startPoint y: 207, endPoint x: 332, endPoint y: 188, distance: 19.7
drag, startPoint x: 332, startPoint y: 207, endPoint x: 331, endPoint y: 182, distance: 24.7
click at [331, 164] on div "R&D Tax Relief R&D Tax Relief is a government incentive supporting companies pu…" at bounding box center [340, 88] width 357 height 239
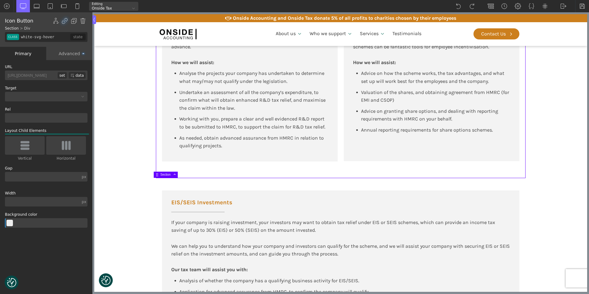
type input "core_accounting"
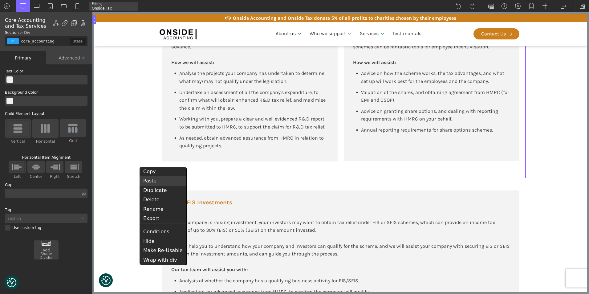
click at [150, 179] on div "Paste" at bounding box center [163, 180] width 47 height 9
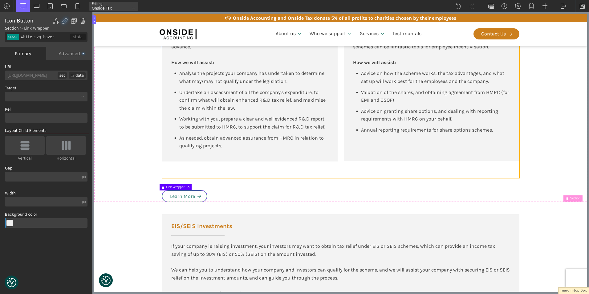
drag, startPoint x: 184, startPoint y: 182, endPoint x: 184, endPoint y: 175, distance: 7.4
drag, startPoint x: 183, startPoint y: 179, endPoint x: 183, endPoint y: 172, distance: 7.1
drag, startPoint x: 182, startPoint y: 179, endPoint x: 182, endPoint y: 174, distance: 4.6
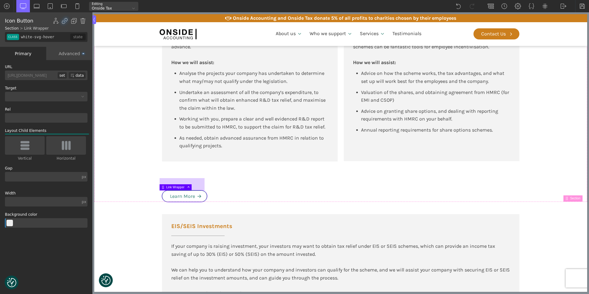
click at [179, 178] on div at bounding box center [182, 184] width 45 height 12
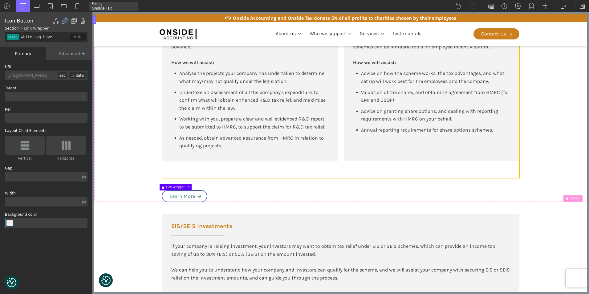
type input "div_block-146-137"
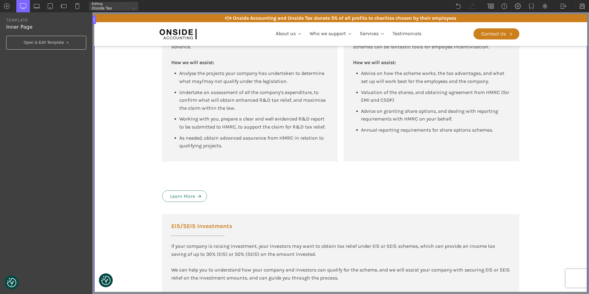
type input "div_block-146-137"
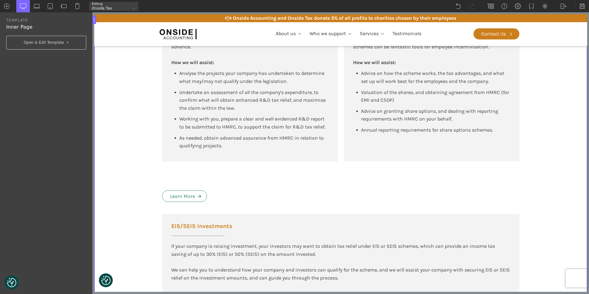
type input "div_block-146-137"
type input "div_block-147-137"
click at [162, 151] on div "R&D Tax Relief R&D Tax Relief is a government incentive supporting companies pu…" at bounding box center [250, 65] width 176 height 192
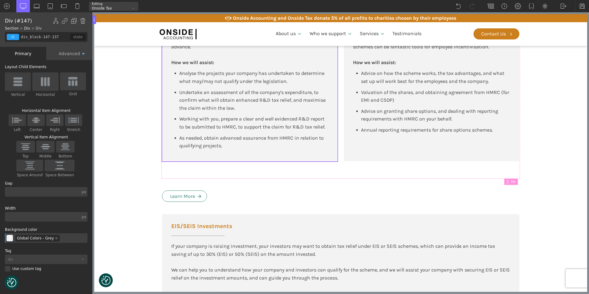
click at [67, 52] on div "Advanced" at bounding box center [69, 53] width 46 height 13
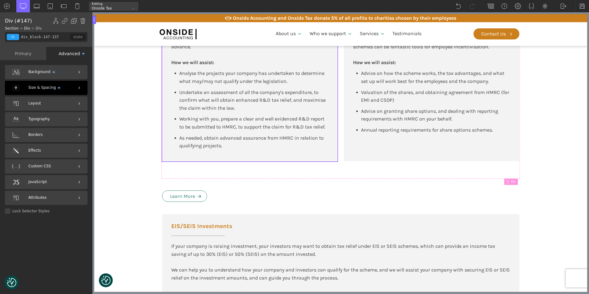
click at [53, 89] on span "Size & Spacing" at bounding box center [43, 88] width 31 height 6
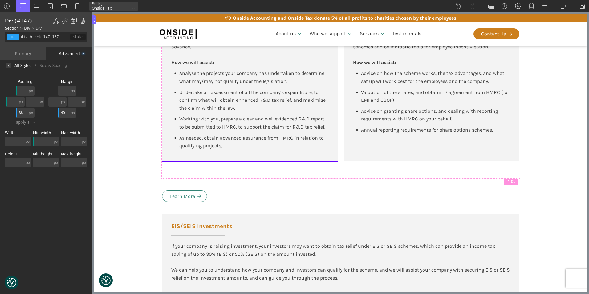
click at [25, 111] on input "38" at bounding box center [21, 113] width 11 height 10
type input "2"
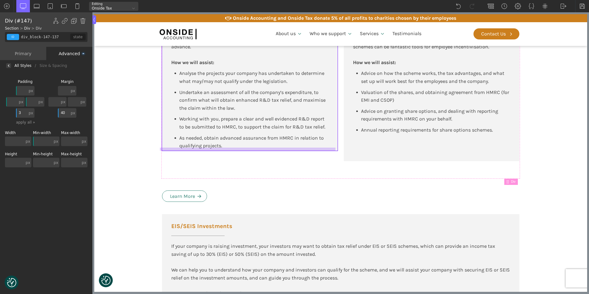
type input "38"
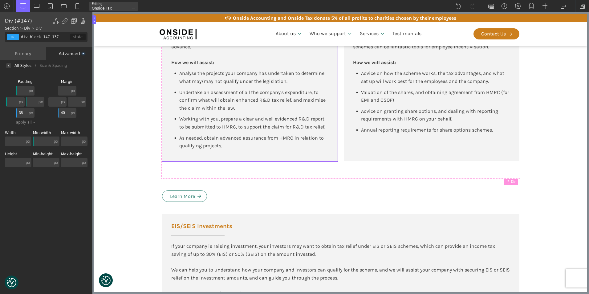
click at [64, 114] on input "40" at bounding box center [63, 113] width 11 height 10
type input "2"
type input "0"
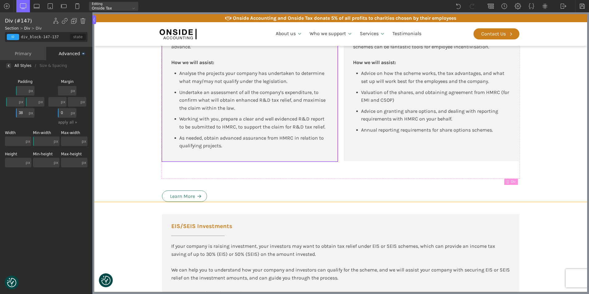
click at [331, 179] on div "Tax Advisory for New Tech and High-Growth Companies R&D Tax Relief R&D Tax Reli…" at bounding box center [341, 48] width 370 height 307
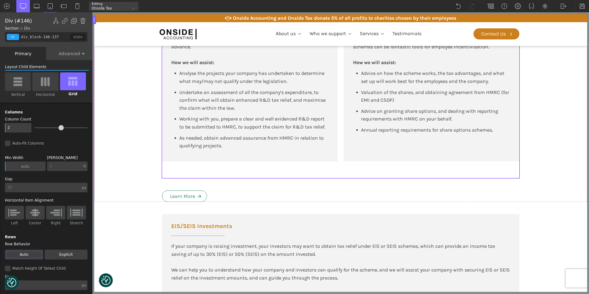
click at [307, 171] on div "R&D Tax Relief R&D Tax Relief is a government incentive supporting companies pu…" at bounding box center [340, 73] width 357 height 209
drag, startPoint x: 304, startPoint y: 178, endPoint x: 304, endPoint y: 169, distance: 8.9
drag, startPoint x: 301, startPoint y: 177, endPoint x: 303, endPoint y: 164, distance: 13.3
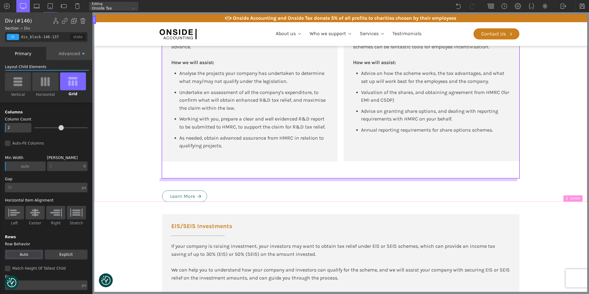
click at [294, 178] on div at bounding box center [339, 179] width 358 height 3
click at [72, 54] on div "Advanced" at bounding box center [69, 53] width 46 height 13
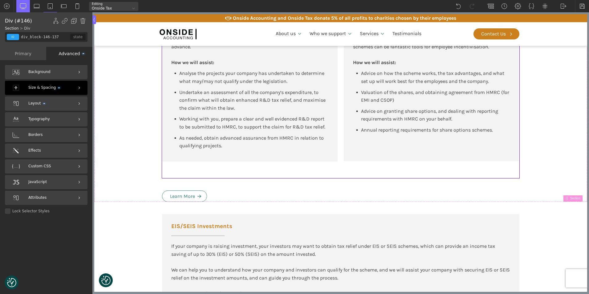
click at [49, 88] on span "Size & Spacing" at bounding box center [43, 88] width 31 height 6
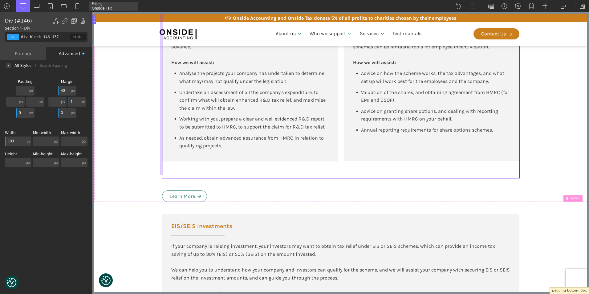
drag, startPoint x: 161, startPoint y: 177, endPoint x: 161, endPoint y: 164, distance: 13.6
type input "core_accounting"
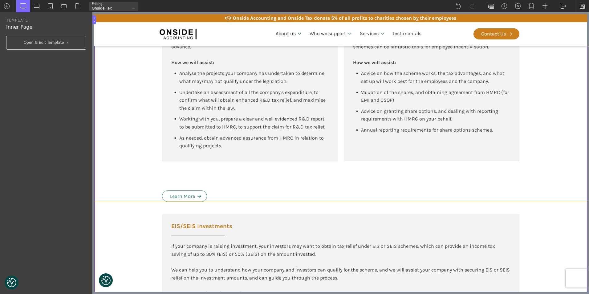
type input "core_accounting"
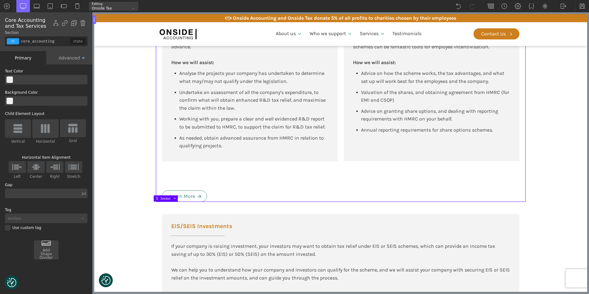
drag, startPoint x: 258, startPoint y: 201, endPoint x: 260, endPoint y: 180, distance: 21.3
click at [260, 180] on div "Tax Advisory for New Tech and High-Growth Companies R&D Tax Relief R&D Tax Reli…" at bounding box center [341, 48] width 370 height 307
click at [252, 195] on div "Tax Advisory for New Tech and High-Growth Companies R&D Tax Relief R&D Tax Reli…" at bounding box center [341, 48] width 370 height 307
drag, startPoint x: 580, startPoint y: 184, endPoint x: 561, endPoint y: 184, distance: 18.8
click at [580, 184] on section "Tax Advisory for New Tech and High-Growth Companies R&D Tax Relief R&D Tax Reli…" at bounding box center [340, 48] width 493 height 307
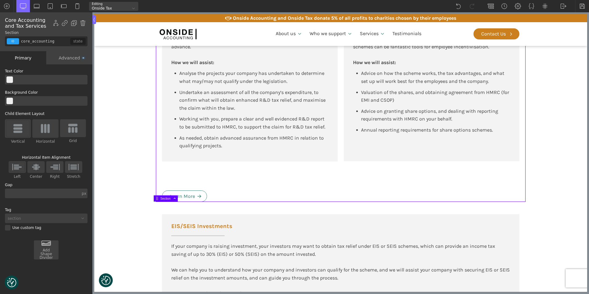
click at [555, 184] on section "Tax Advisory for New Tech and High-Growth Companies R&D Tax Relief R&D Tax Reli…" at bounding box center [340, 48] width 493 height 307
click at [75, 4] on img at bounding box center [77, 6] width 6 height 6
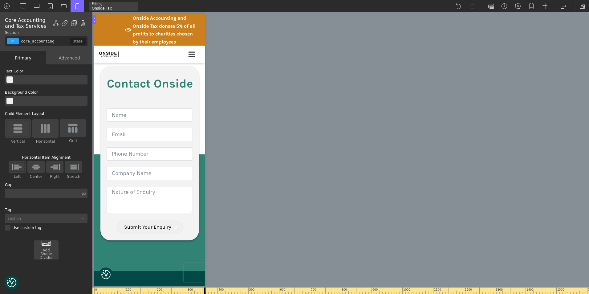
scroll to position [3646, 0]
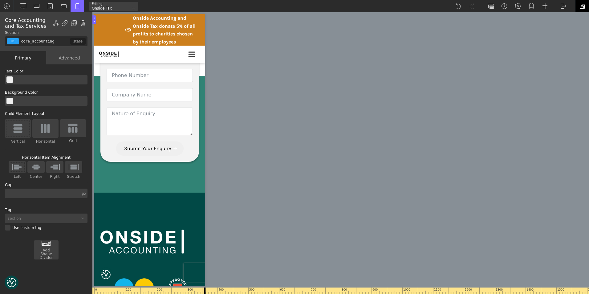
click at [582, 6] on img at bounding box center [582, 6] width 6 height 6
click at [585, 6] on div at bounding box center [582, 6] width 14 height 12
click at [561, 6] on img at bounding box center [563, 6] width 6 height 6
click at [565, 16] on link "WP Admin" at bounding box center [569, 16] width 26 height 10
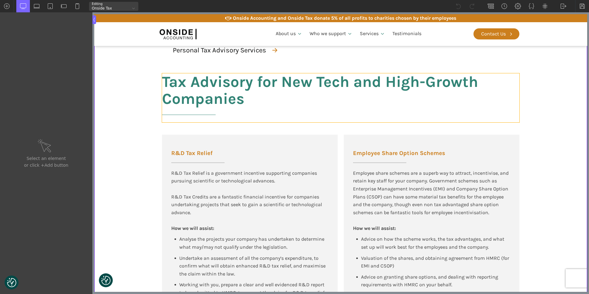
scroll to position [339, 0]
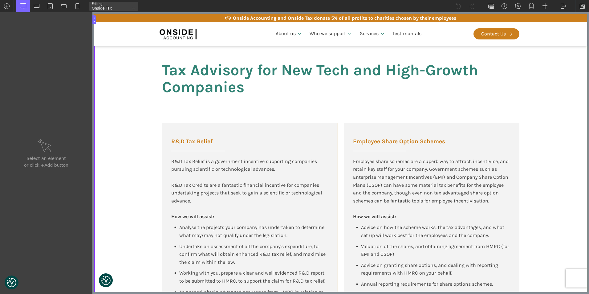
click at [162, 150] on div "R&D Tax Relief R&D Tax Relief is a government incentive supporting companies pu…" at bounding box center [250, 219] width 176 height 192
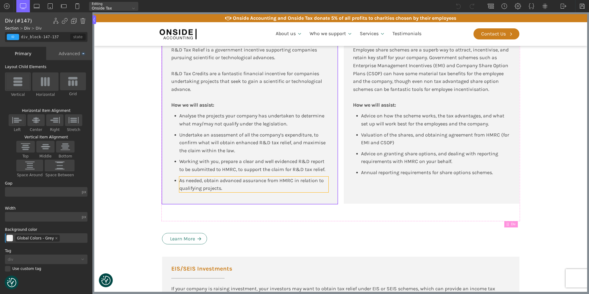
scroll to position [462, 0]
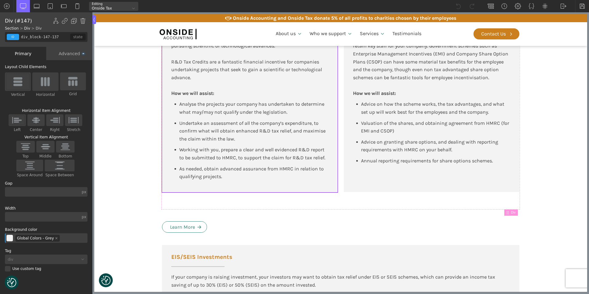
click at [71, 52] on div "Advanced" at bounding box center [69, 53] width 46 height 13
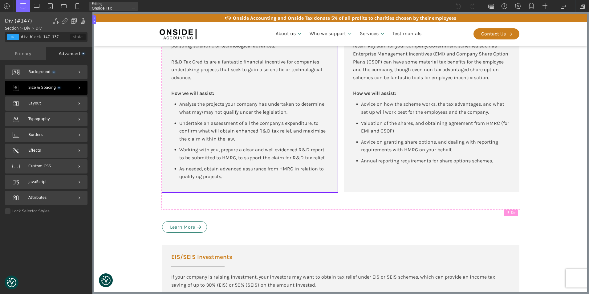
click at [62, 87] on div "Size & Spacing" at bounding box center [46, 88] width 83 height 14
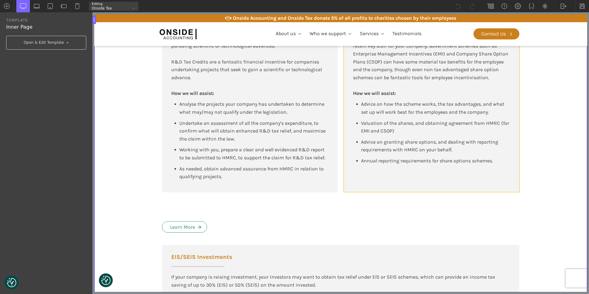
click at [344, 156] on div "Employee Share Option Schemes Employee share schemes are a superb way to attrac…" at bounding box center [432, 96] width 176 height 192
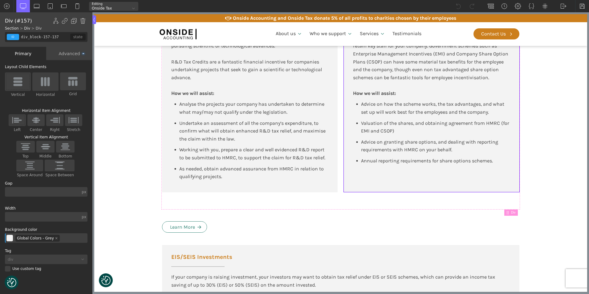
click at [68, 56] on div "Advanced" at bounding box center [69, 53] width 46 height 13
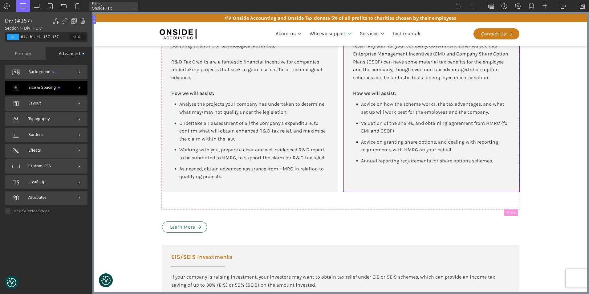
click at [52, 87] on span "Size & Spacing" at bounding box center [43, 88] width 31 height 6
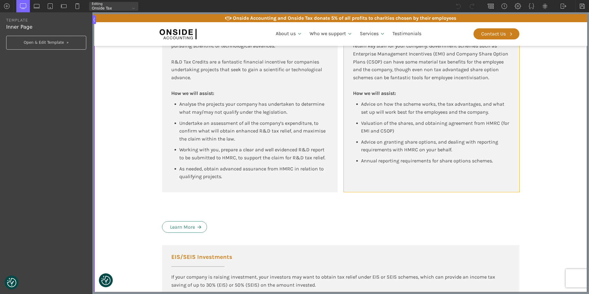
type input "div_block-157-137"
click at [344, 173] on div "Employee Share Option Schemes Employee share schemes are a superb way to attrac…" at bounding box center [432, 96] width 176 height 192
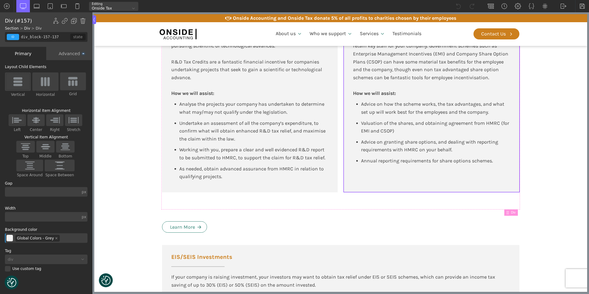
click at [69, 54] on div "Advanced" at bounding box center [69, 53] width 46 height 13
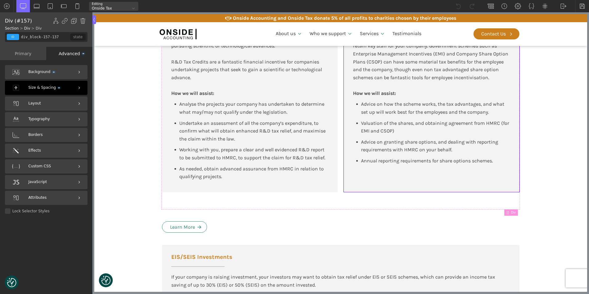
click at [55, 90] on span "Size & Spacing" at bounding box center [43, 88] width 31 height 6
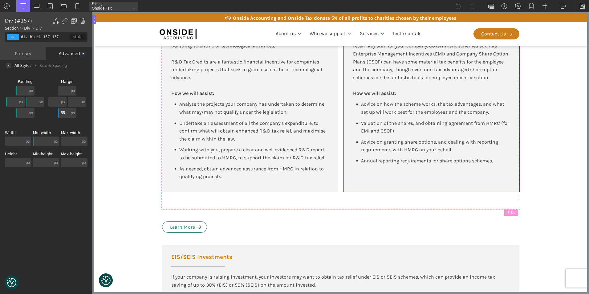
click at [65, 114] on input "55" at bounding box center [63, 113] width 11 height 10
click at [583, 6] on img at bounding box center [582, 6] width 6 height 6
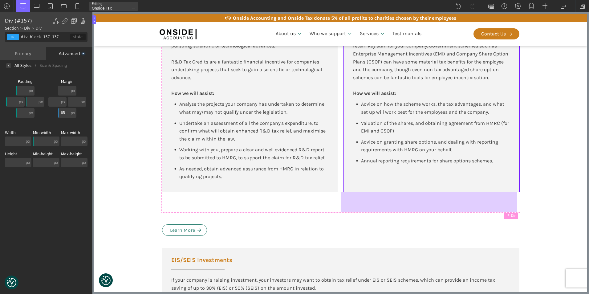
click at [366, 193] on div at bounding box center [429, 202] width 176 height 20
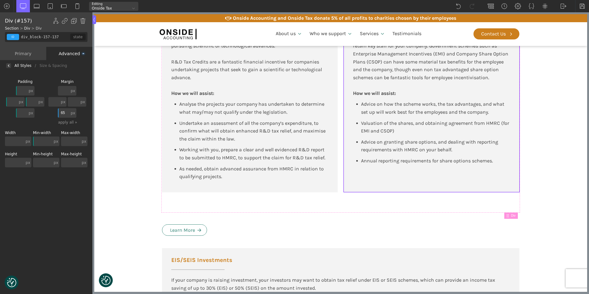
click at [65, 112] on input "65" at bounding box center [63, 113] width 11 height 10
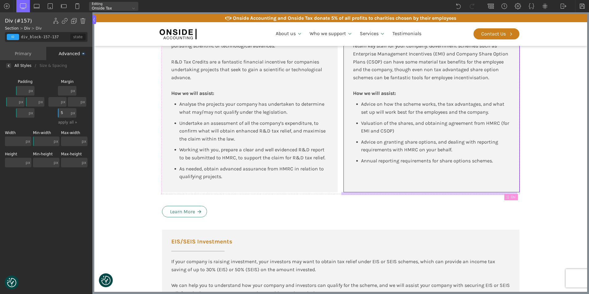
type input "55"
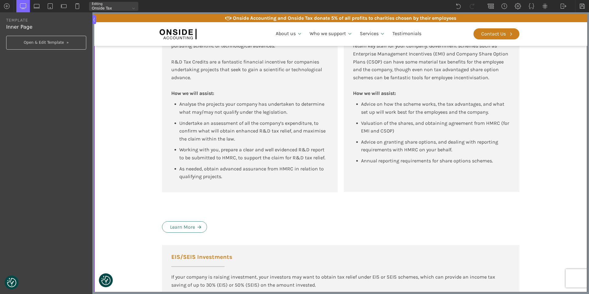
type input "div_block-147-137"
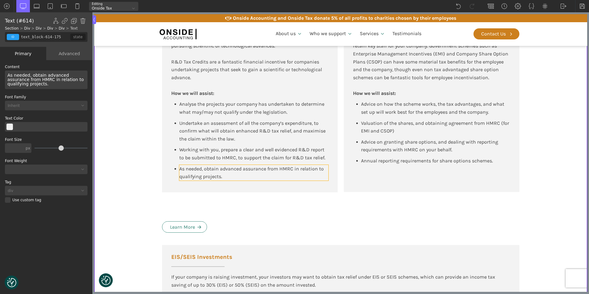
click at [245, 175] on div "As needed, obtain advanced assurance from HMRC in relation to qualifying projec…" at bounding box center [253, 173] width 149 height 16
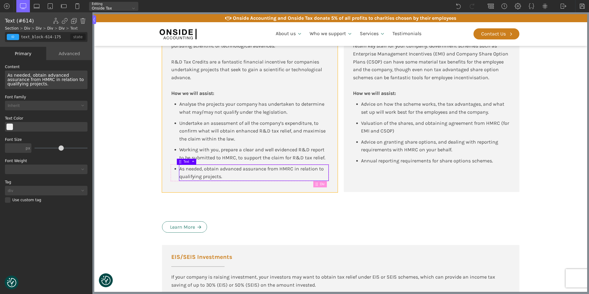
type input "div_block-147-137"
click at [162, 184] on div "R&D Tax Relief R&D Tax Relief is a government incentive supporting companies pu…" at bounding box center [250, 96] width 176 height 192
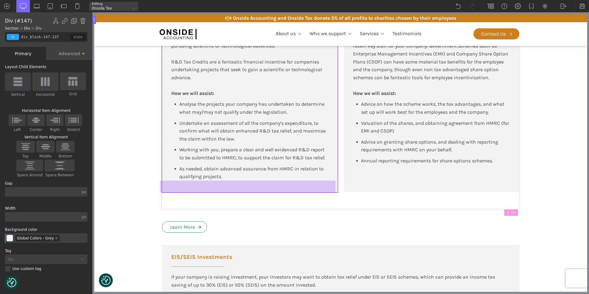
click at [165, 190] on div at bounding box center [248, 186] width 176 height 12
drag, startPoint x: 164, startPoint y: 193, endPoint x: 166, endPoint y: 180, distance: 13.1
drag, startPoint x: 165, startPoint y: 191, endPoint x: 169, endPoint y: 190, distance: 4.6
click at [169, 190] on div at bounding box center [248, 185] width 176 height 10
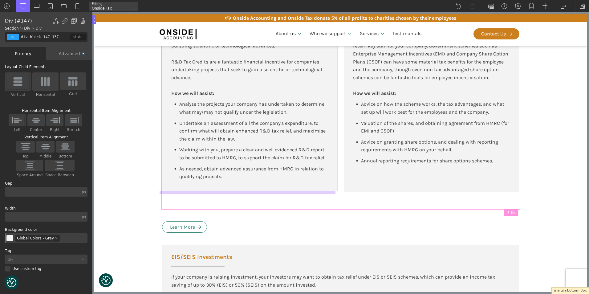
click at [305, 191] on div at bounding box center [248, 186] width 176 height 12
click at [582, 4] on img at bounding box center [582, 6] width 6 height 6
click at [228, 190] on div at bounding box center [248, 186] width 176 height 12
click at [70, 52] on div "Advanced" at bounding box center [69, 53] width 46 height 13
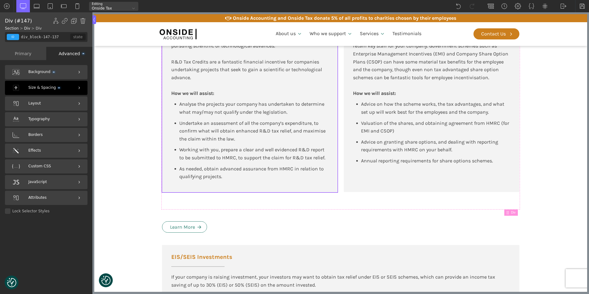
click at [42, 90] on span "Size & Spacing" at bounding box center [43, 88] width 31 height 6
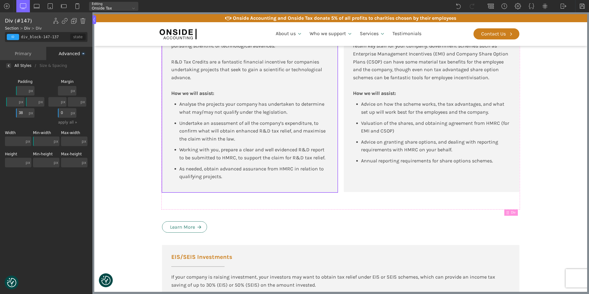
type input "0"
click at [68, 202] on div "Background Size & Spacing Padding px px % em rem auto vw vh none px px % em rem…" at bounding box center [46, 183] width 92 height 224
click at [581, 7] on img at bounding box center [582, 6] width 6 height 6
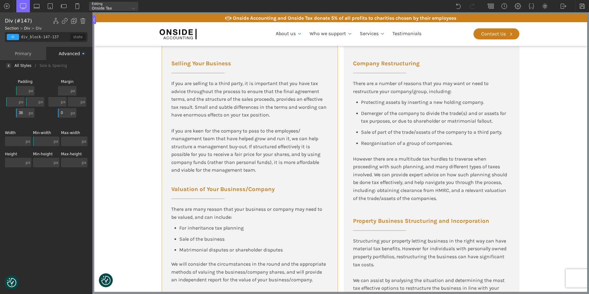
scroll to position [985, 0]
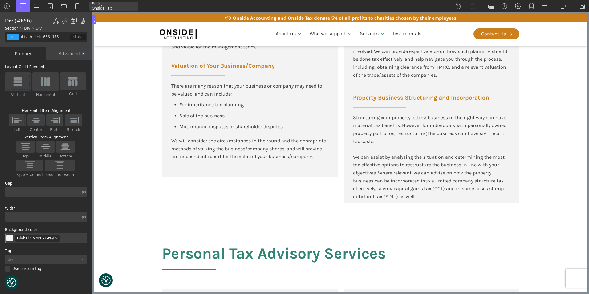
click at [303, 176] on div "Selling Your Business If you are selling to a third party, it is important that…" at bounding box center [250, 49] width 176 height 255
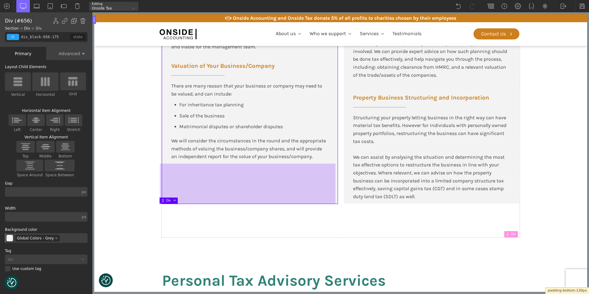
drag, startPoint x: 169, startPoint y: 175, endPoint x: 170, endPoint y: 202, distance: 27.1
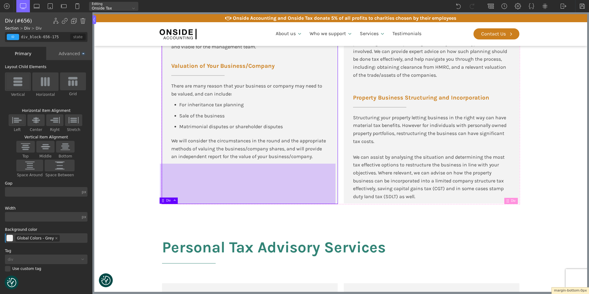
drag, startPoint x: 265, startPoint y: 237, endPoint x: 265, endPoint y: 202, distance: 34.5
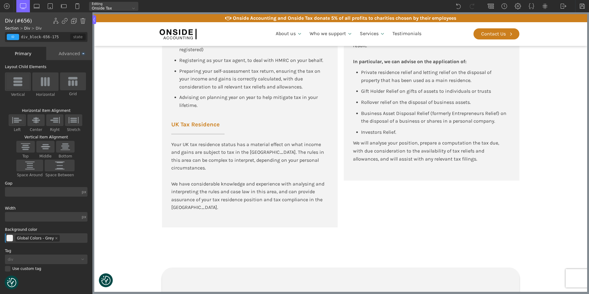
scroll to position [1324, 0]
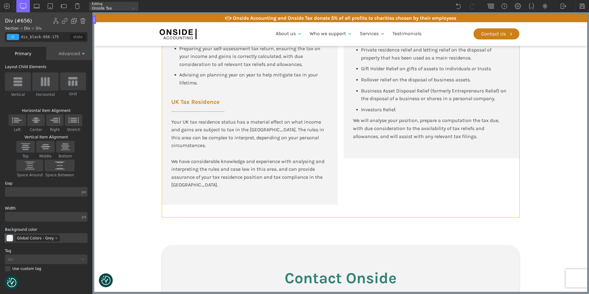
type input "div_block-774-175"
type input "100"
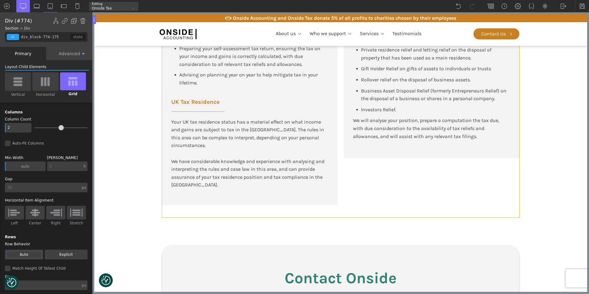
click at [365, 151] on div "Self Assessment Tax Returns You may receive income or capital gains in the tax …" at bounding box center [340, 80] width 357 height 273
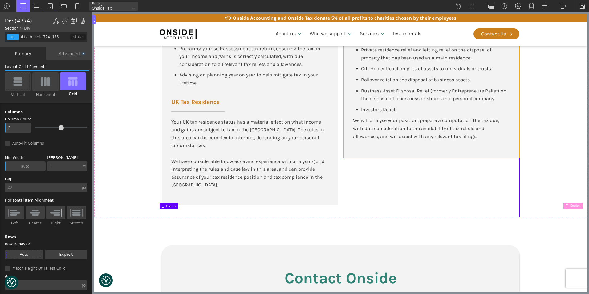
type input "div_block-792-175"
type input "color(10)"
click at [367, 150] on div "Capital Gains Tax and Property Capital Gains Tax (CGT) may be payable on the di…" at bounding box center [432, 51] width 176 height 214
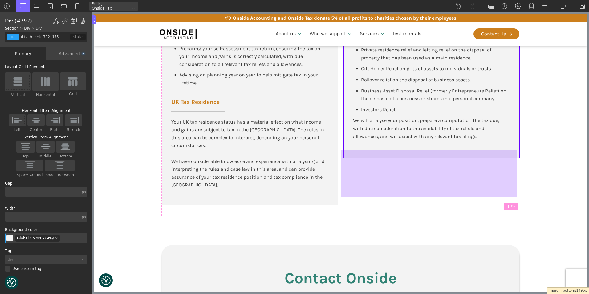
drag, startPoint x: 367, startPoint y: 150, endPoint x: 369, endPoint y: 196, distance: 45.9
click at [369, 196] on div at bounding box center [429, 173] width 176 height 46
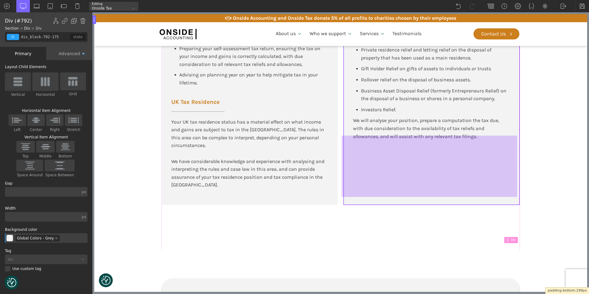
drag, startPoint x: 420, startPoint y: 149, endPoint x: 415, endPoint y: 195, distance: 46.7
click at [415, 195] on div at bounding box center [430, 166] width 176 height 61
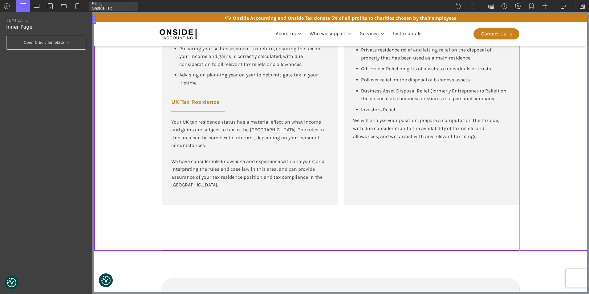
type input "div_block-774-175"
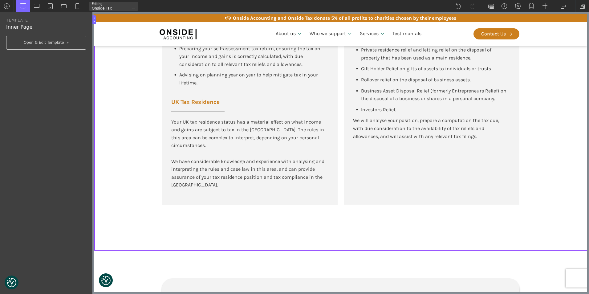
type input "div_block-774-175"
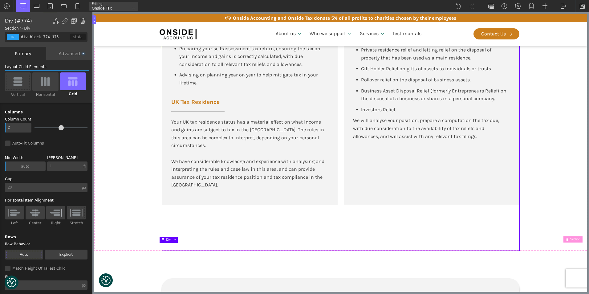
drag, startPoint x: 176, startPoint y: 241, endPoint x: 178, endPoint y: 236, distance: 6.1
click at [178, 236] on div "Self Assessment Tax Returns You may receive income or capital gains in the tax …" at bounding box center [340, 97] width 357 height 306
drag, startPoint x: 181, startPoint y: 243, endPoint x: 183, endPoint y: 228, distance: 15.3
click at [160, 222] on div at bounding box center [161, 93] width 3 height 292
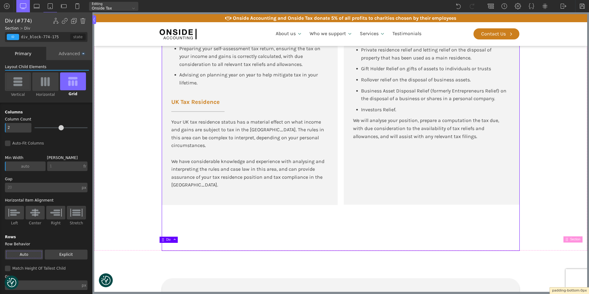
drag, startPoint x: 195, startPoint y: 242, endPoint x: 197, endPoint y: 224, distance: 17.7
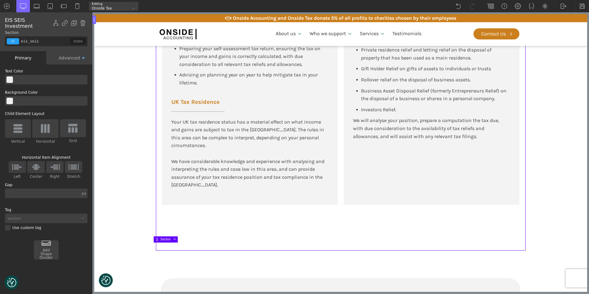
drag, startPoint x: 140, startPoint y: 242, endPoint x: 144, endPoint y: 223, distance: 19.6
click at [144, 223] on section "Personal Tax Advisory Services Self Assessment Tax Returns You may receive inco…" at bounding box center [340, 58] width 493 height 386
click at [522, 231] on div "Personal Tax Advisory Services Self Assessment Tax Returns You may receive inco…" at bounding box center [341, 58] width 370 height 386
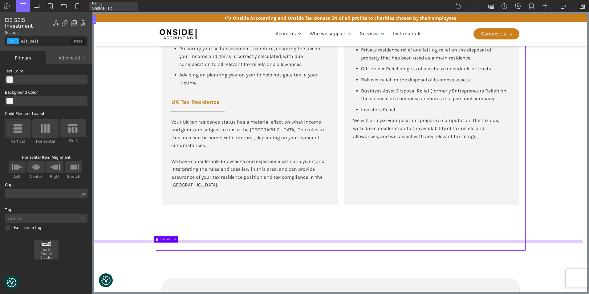
click at [522, 240] on div at bounding box center [338, 241] width 488 height 3
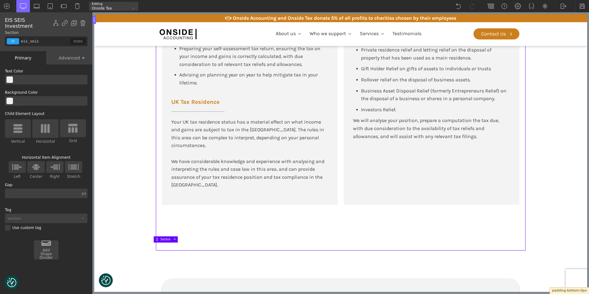
drag, startPoint x: 522, startPoint y: 239, endPoint x: 522, endPoint y: 226, distance: 12.9
click at [529, 239] on section "Personal Tax Advisory Services Self Assessment Tax Returns You may receive inco…" at bounding box center [340, 58] width 493 height 386
click at [523, 236] on section "Personal Tax Advisory Services Self Assessment Tax Returns You may receive inco…" at bounding box center [340, 58] width 493 height 386
click at [532, 229] on section "Personal Tax Advisory Services Self Assessment Tax Returns You may receive inco…" at bounding box center [340, 58] width 493 height 386
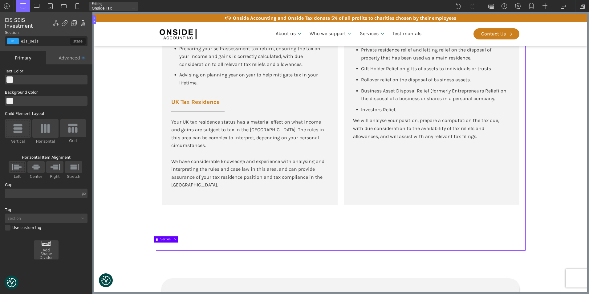
click at [536, 225] on section "Personal Tax Advisory Services Self Assessment Tax Returns You may receive inco…" at bounding box center [340, 58] width 493 height 386
click at [523, 225] on div "Personal Tax Advisory Services Self Assessment Tax Returns You may receive inco…" at bounding box center [341, 58] width 370 height 386
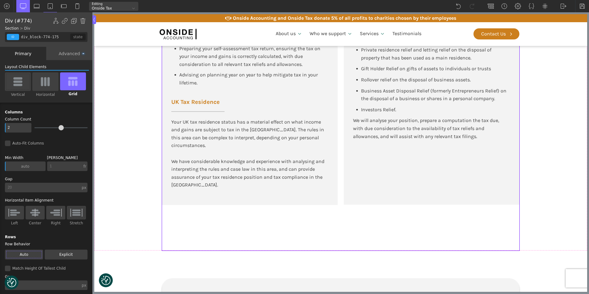
click at [496, 198] on div "Self Assessment Tax Returns You may receive income or capital gains in the tax …" at bounding box center [340, 97] width 357 height 306
drag, startPoint x: 516, startPoint y: 244, endPoint x: 517, endPoint y: 220, distance: 23.1
click at [519, 226] on div at bounding box center [518, 93] width 3 height 299
type input "eis_seis"
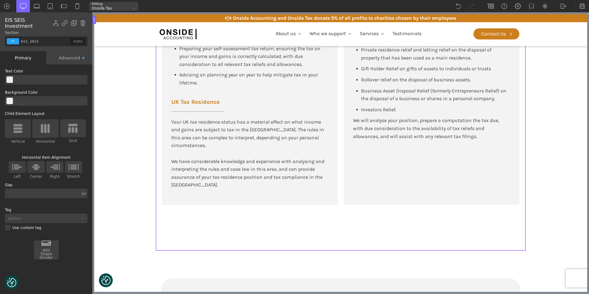
click at [532, 228] on section "Personal Tax Advisory Services Self Assessment Tax Returns You may receive inco…" at bounding box center [340, 58] width 493 height 386
click at [522, 235] on div "Personal Tax Advisory Services Self Assessment Tax Returns You may receive inco…" at bounding box center [341, 58] width 370 height 386
drag, startPoint x: 519, startPoint y: 242, endPoint x: 518, endPoint y: 218, distance: 24.7
click at [64, 55] on div "Advanced" at bounding box center [69, 57] width 46 height 13
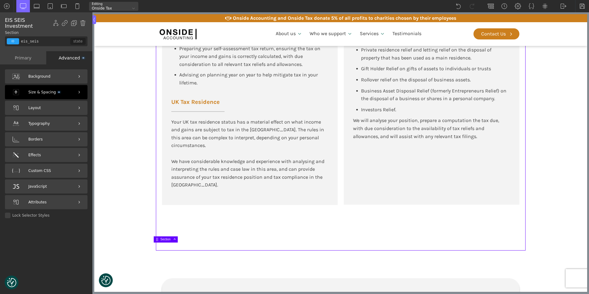
click at [54, 91] on div "Size & Spacing" at bounding box center [46, 92] width 83 height 14
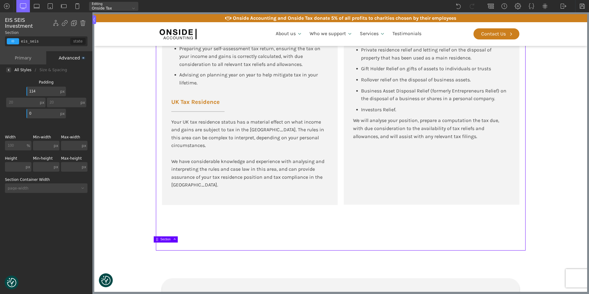
click at [164, 237] on div "Section" at bounding box center [168, 239] width 17 height 5
drag, startPoint x: 164, startPoint y: 239, endPoint x: 165, endPoint y: 233, distance: 6.3
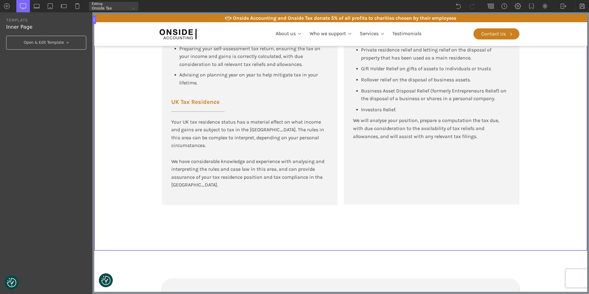
drag, startPoint x: 165, startPoint y: 233, endPoint x: 184, endPoint y: 234, distance: 18.5
click at [184, 234] on div "Self Assessment Tax Returns You may receive income or capital gains in the tax …" at bounding box center [340, 97] width 357 height 306
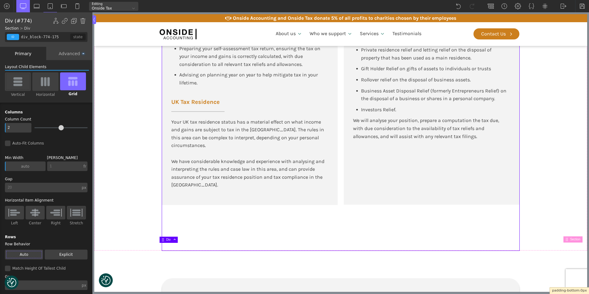
drag, startPoint x: 179, startPoint y: 242, endPoint x: 183, endPoint y: 225, distance: 17.6
click at [164, 240] on img at bounding box center [163, 240] width 4 height 4
type input "eis_seis"
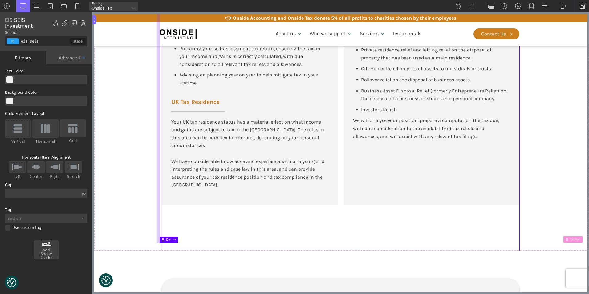
click at [156, 219] on div "Personal Tax Advisory Services Self Assessment Tax Returns You may receive inco…" at bounding box center [341, 58] width 370 height 386
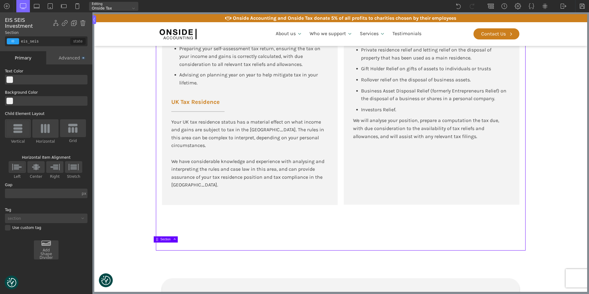
click at [161, 242] on div "Section" at bounding box center [166, 239] width 24 height 6
click at [160, 242] on div "Section" at bounding box center [166, 239] width 24 height 6
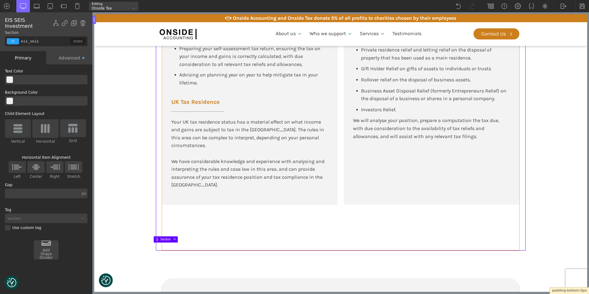
drag, startPoint x: 160, startPoint y: 242, endPoint x: 163, endPoint y: 205, distance: 37.4
drag, startPoint x: 192, startPoint y: 242, endPoint x: 193, endPoint y: 221, distance: 21.6
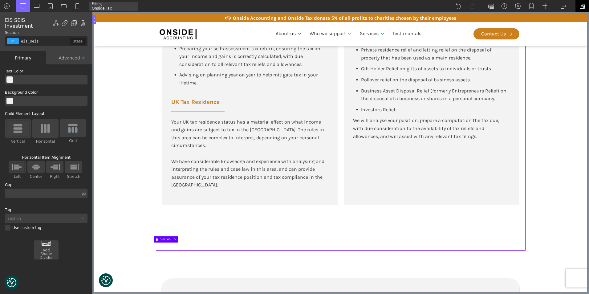
click at [580, 5] on img at bounding box center [582, 6] width 6 height 6
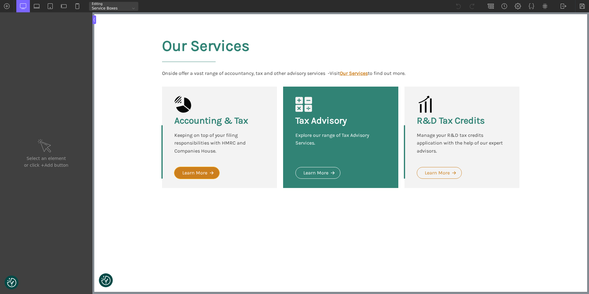
type input "link-125-10"
click at [214, 178] on link "Learn More" at bounding box center [196, 173] width 45 height 12
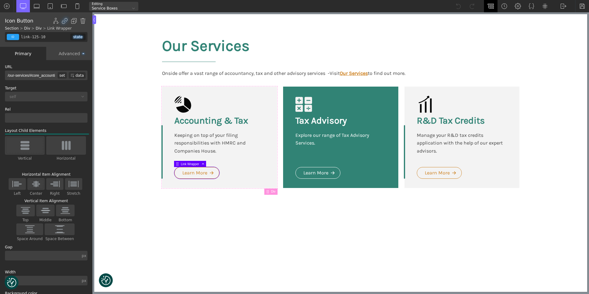
click at [488, 6] on img at bounding box center [491, 6] width 6 height 6
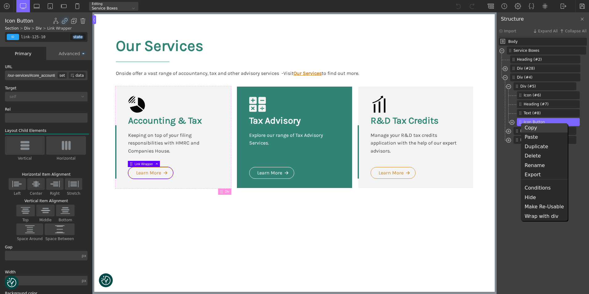
click at [530, 128] on div "Copy" at bounding box center [544, 127] width 47 height 9
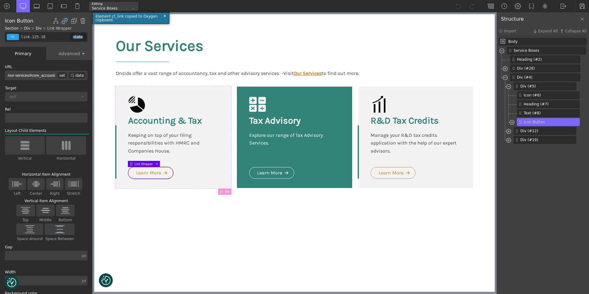
click at [63, 55] on div "Advanced" at bounding box center [69, 53] width 46 height 13
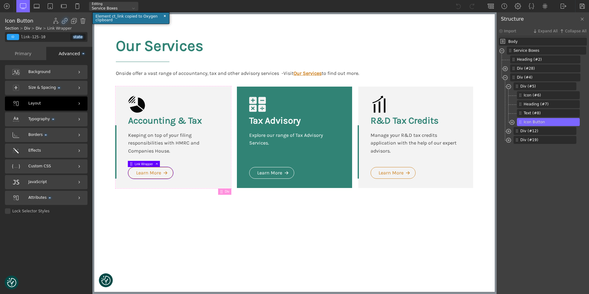
click at [42, 99] on div "Layout" at bounding box center [46, 103] width 83 height 14
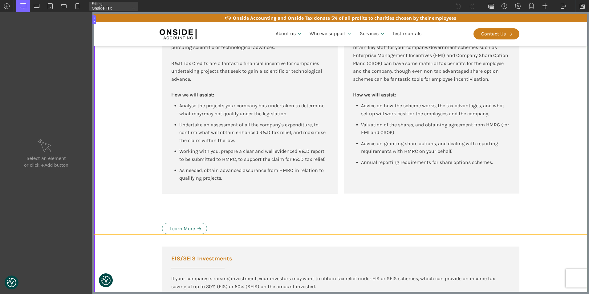
scroll to position [462, 0]
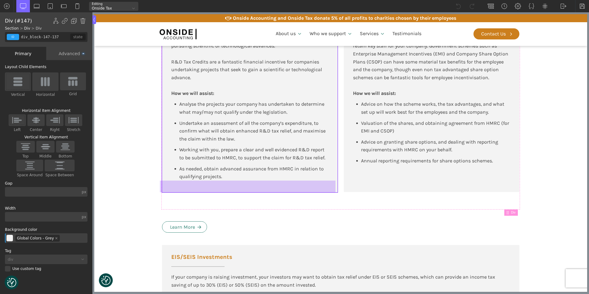
drag, startPoint x: 224, startPoint y: 183, endPoint x: 212, endPoint y: 184, distance: 12.1
drag, startPoint x: 212, startPoint y: 184, endPoint x: 208, endPoint y: 187, distance: 4.6
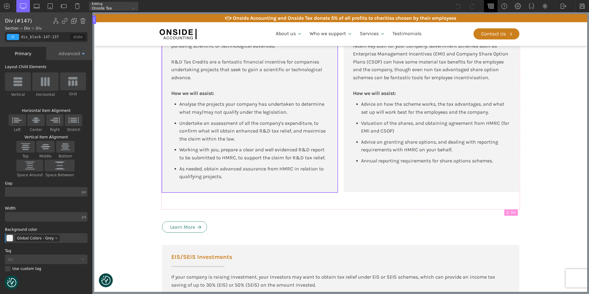
drag, startPoint x: 114, startPoint y: 172, endPoint x: 489, endPoint y: 4, distance: 411.9
click at [489, 4] on img at bounding box center [491, 6] width 6 height 6
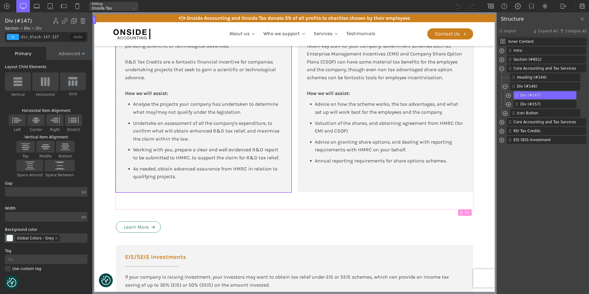
drag, startPoint x: 519, startPoint y: 159, endPoint x: 516, endPoint y: 153, distance: 6.9
drag, startPoint x: 610, startPoint y: 167, endPoint x: 143, endPoint y: 223, distance: 471.1
click at [143, 224] on div "Learn More" at bounding box center [136, 227] width 25 height 8
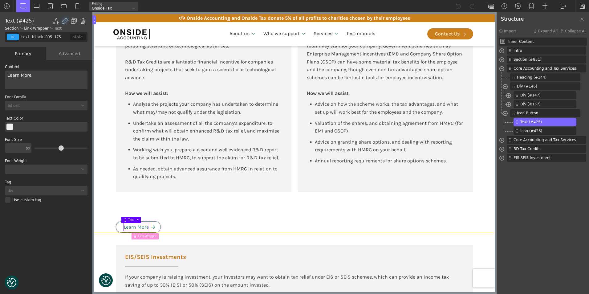
type input "core_accounting"
click at [154, 217] on div "Tax Advisory for New Tech and High-Growth Companies R&D Tax Relief R&D Tax Reli…" at bounding box center [295, 78] width 370 height 307
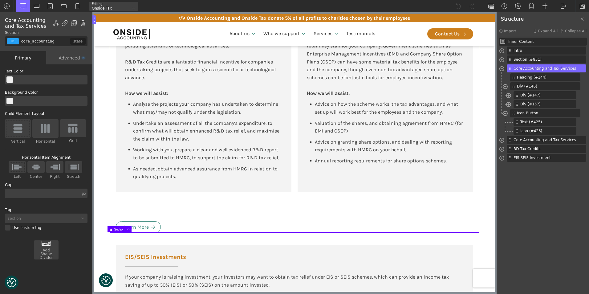
click at [154, 221] on div "Tax Advisory for New Tech and High-Growth Companies R&D Tax Relief R&D Tax Reli…" at bounding box center [295, 78] width 370 height 307
click at [152, 230] on div at bounding box center [292, 230] width 396 height 3
click at [115, 221] on div "Tax Advisory for New Tech and High-Growth Companies R&D Tax Relief R&D Tax Reli…" at bounding box center [295, 78] width 370 height 307
type input "white-svg-hover"
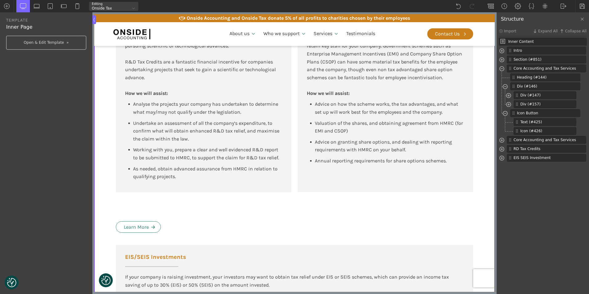
type input "core_accounting"
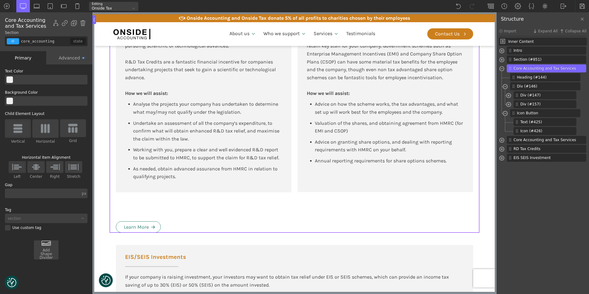
click at [122, 220] on div "Tax Advisory for New Tech and High-Growth Companies R&D Tax Relief R&D Tax Reli…" at bounding box center [295, 78] width 370 height 307
type input "white-svg-hover"
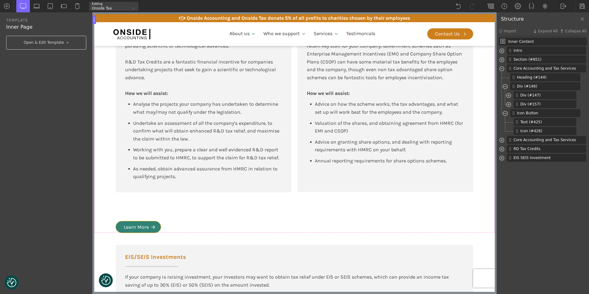
click at [156, 225] on link "Learn More" at bounding box center [138, 227] width 45 height 12
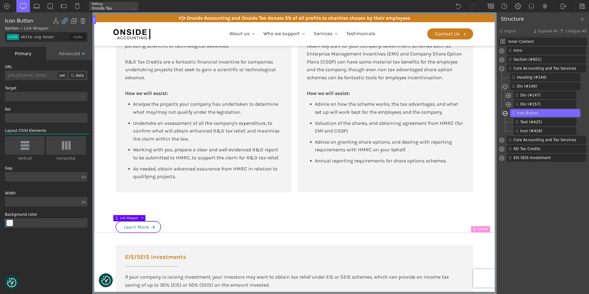
click at [505, 112] on span at bounding box center [505, 114] width 5 height 7
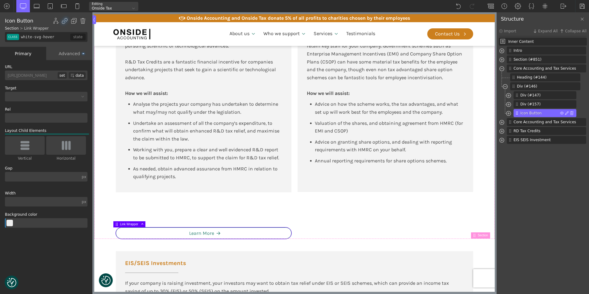
click at [516, 112] on img at bounding box center [517, 113] width 4 height 4
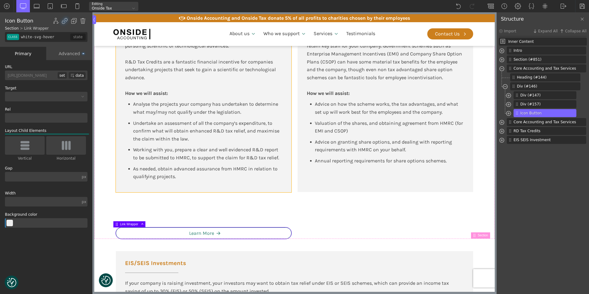
type input "div_block-147-137"
type input "false"
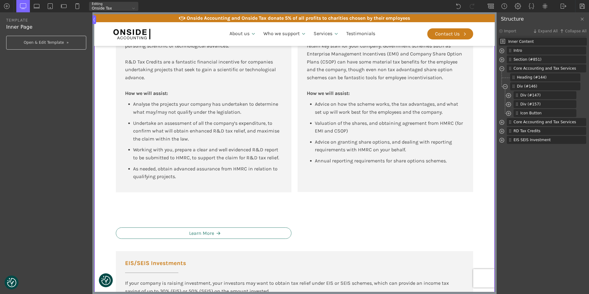
type input "div_block-147-137"
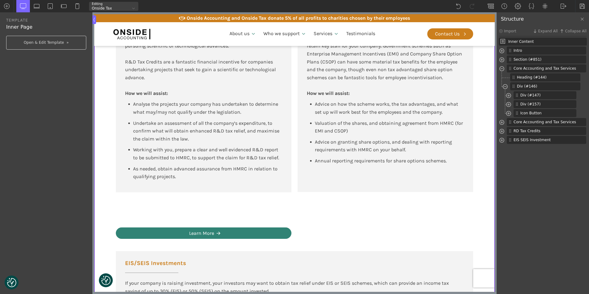
type input "white-svg-hover"
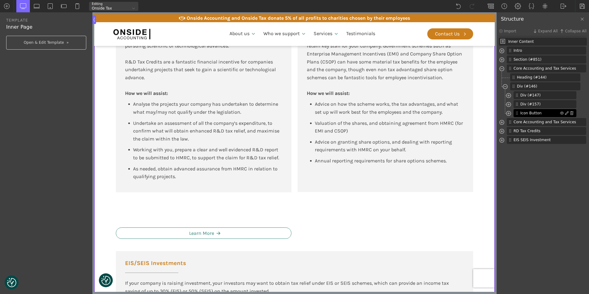
click at [536, 115] on span "Icon Button" at bounding box center [540, 113] width 40 height 6
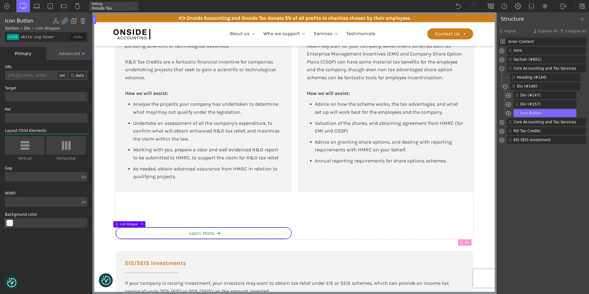
click at [63, 54] on div "Advanced" at bounding box center [69, 53] width 46 height 13
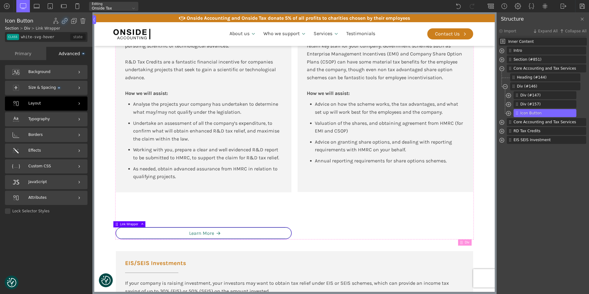
click at [42, 107] on div "Layout" at bounding box center [46, 103] width 83 height 14
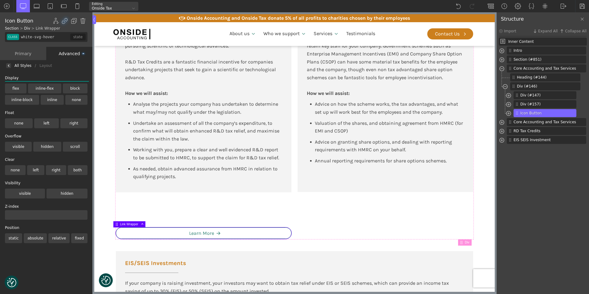
click at [33, 169] on label "left" at bounding box center [35, 170] width 17 height 10
click at [0, 0] on input "left" at bounding box center [0, 0] width 0 height 0
click at [13, 88] on label "flex" at bounding box center [16, 88] width 22 height 10
click at [0, 0] on input "flex" at bounding box center [0, 0] width 0 height 0
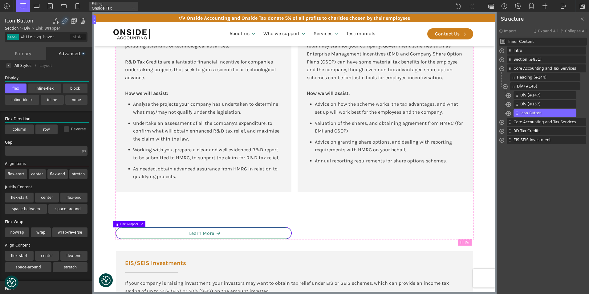
click at [34, 172] on label "center" at bounding box center [37, 174] width 17 height 10
click at [0, 0] on input "center" at bounding box center [0, 0] width 0 height 0
click at [41, 195] on label "center" at bounding box center [47, 197] width 24 height 10
click at [0, 0] on input "center" at bounding box center [0, 0] width 0 height 0
click at [20, 127] on label "column" at bounding box center [19, 129] width 29 height 10
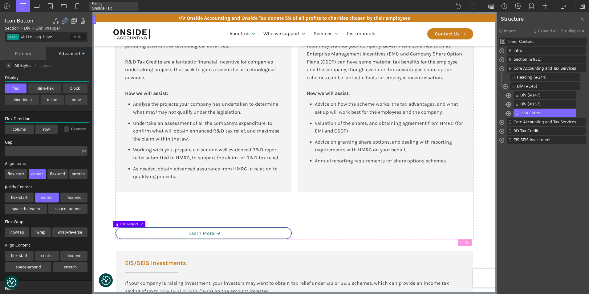
click at [0, 0] on input "column" at bounding box center [0, 0] width 0 height 0
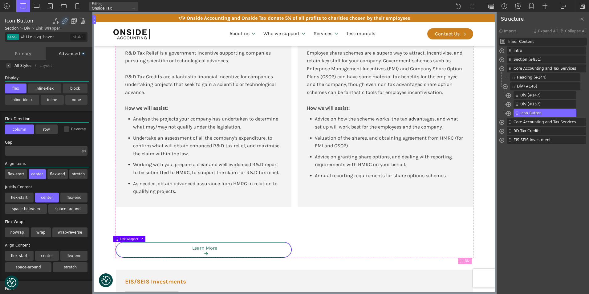
scroll to position [477, 0]
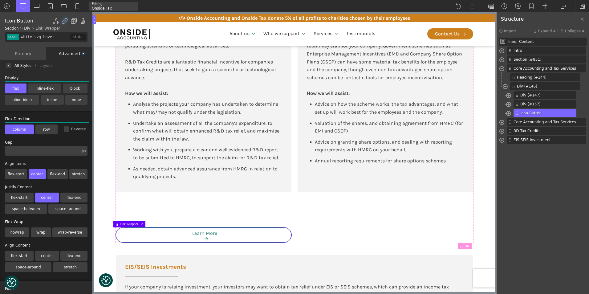
click at [49, 130] on label "row" at bounding box center [46, 129] width 22 height 10
click at [0, 0] on input "row" at bounding box center [0, 0] width 0 height 0
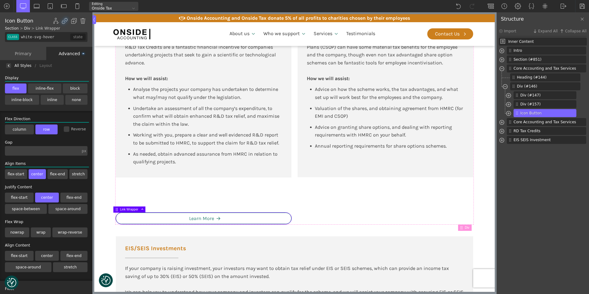
scroll to position [462, 0]
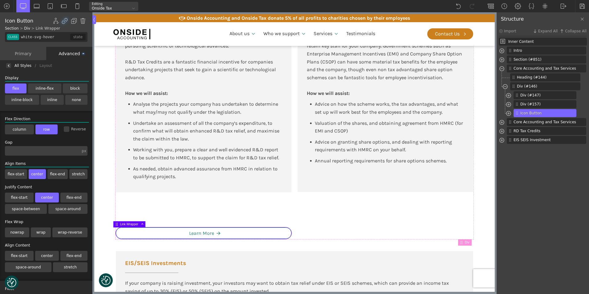
click at [24, 154] on input "text" at bounding box center [42, 151] width 75 height 10
type input "2"
click at [39, 230] on label "wrap" at bounding box center [41, 232] width 20 height 10
click at [0, 0] on input "wrap" at bounding box center [0, 0] width 0 height 0
click at [42, 254] on label "center" at bounding box center [47, 256] width 24 height 10
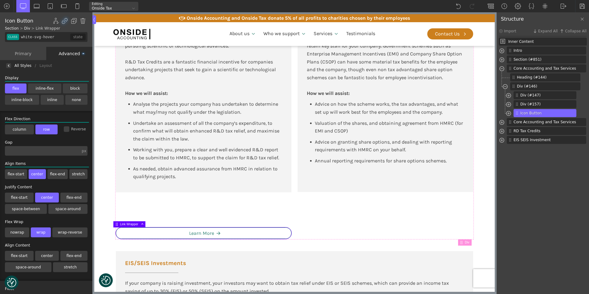
click at [0, 0] on input "center" at bounding box center [0, 0] width 0 height 0
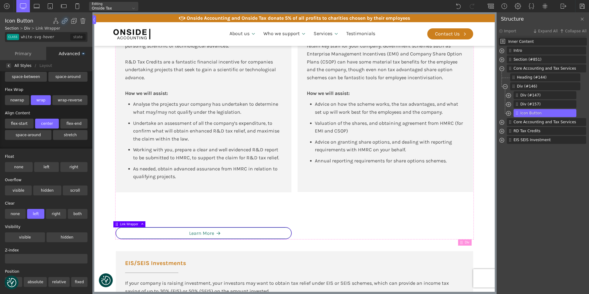
scroll to position [140, 0]
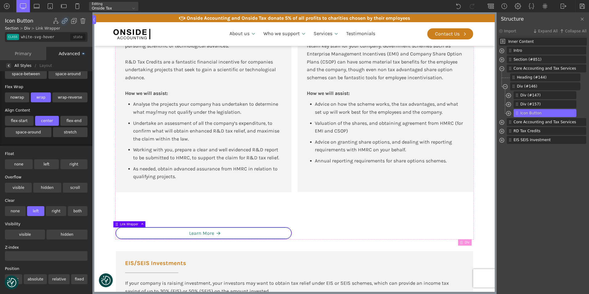
click at [30, 274] on label "absolute" at bounding box center [35, 279] width 23 height 10
click at [0, 0] on input "absolute" at bounding box center [0, 0] width 0 height 0
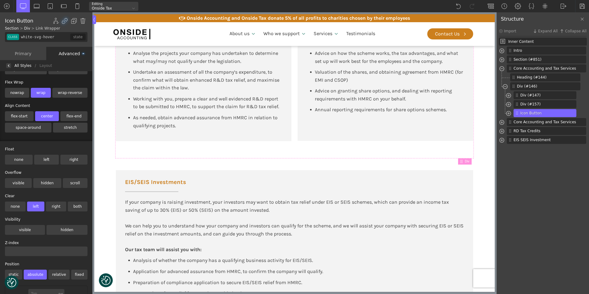
click at [12, 271] on label "static" at bounding box center [13, 274] width 17 height 10
click at [0, 0] on input "static" at bounding box center [0, 0] width 0 height 0
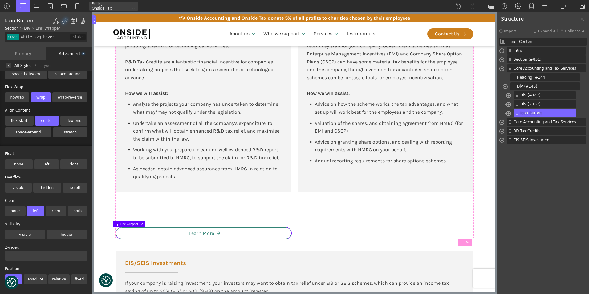
click at [56, 275] on label "relative" at bounding box center [58, 279] width 21 height 10
click at [0, 0] on input "relative" at bounding box center [0, 0] width 0 height 0
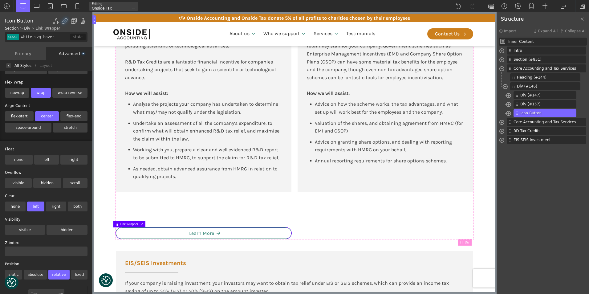
click at [78, 274] on label "fixed" at bounding box center [79, 274] width 16 height 10
click at [0, 0] on input "fixed" at bounding box center [0, 0] width 0 height 0
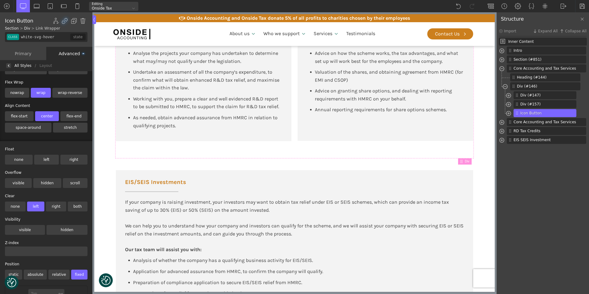
click at [15, 271] on label "static" at bounding box center [13, 274] width 17 height 10
click at [0, 0] on input "static" at bounding box center [0, 0] width 0 height 0
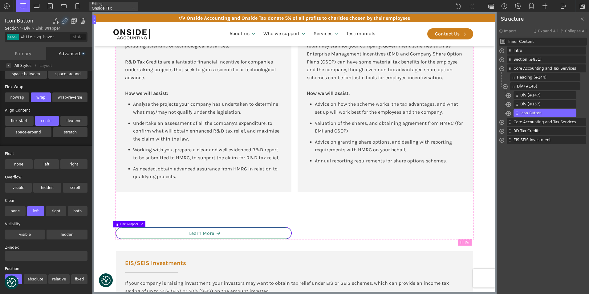
click at [33, 275] on label "absolute" at bounding box center [35, 279] width 23 height 10
click at [0, 0] on input "absolute" at bounding box center [0, 0] width 0 height 0
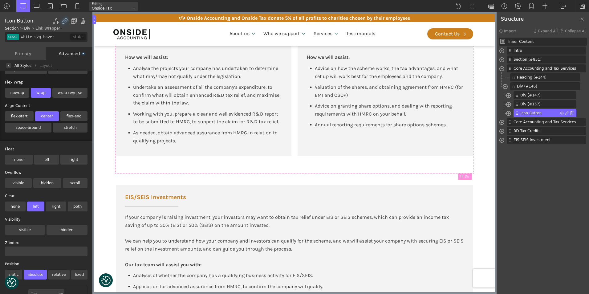
click at [519, 113] on span at bounding box center [517, 113] width 5 height 4
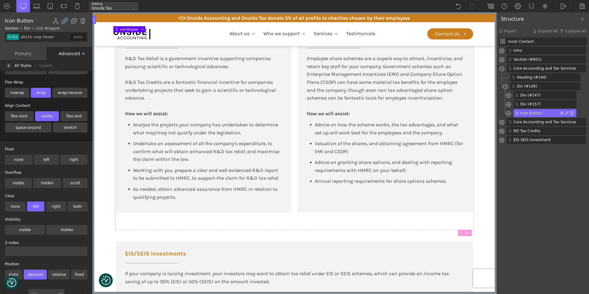
scroll to position [378, 0]
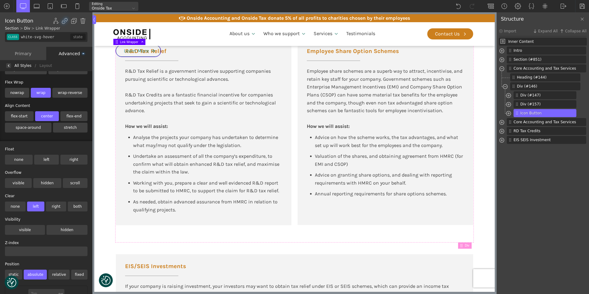
click at [19, 66] on div "All Styles" at bounding box center [22, 66] width 17 height 0
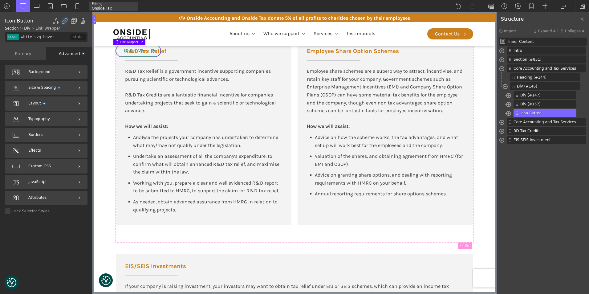
scroll to position [0, 0]
click at [38, 100] on div "Layout" at bounding box center [46, 103] width 83 height 14
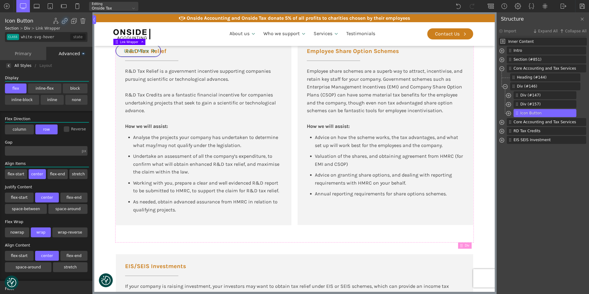
click at [28, 85] on label "inline-flex" at bounding box center [44, 88] width 33 height 10
click at [0, 0] on input "inline-flex" at bounding box center [0, 0] width 0 height 0
click at [63, 87] on label "block" at bounding box center [75, 88] width 25 height 10
click at [0, 0] on input "block" at bounding box center [0, 0] width 0 height 0
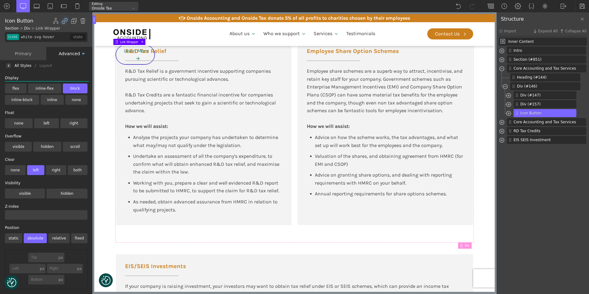
click at [41, 98] on label "inline" at bounding box center [52, 100] width 23 height 10
click at [0, 0] on input "inline" at bounding box center [0, 0] width 0 height 0
click at [65, 97] on label "none" at bounding box center [76, 100] width 22 height 10
click at [0, 0] on input "none" at bounding box center [0, 0] width 0 height 0
click at [39, 95] on label "inline-block" at bounding box center [22, 100] width 34 height 10
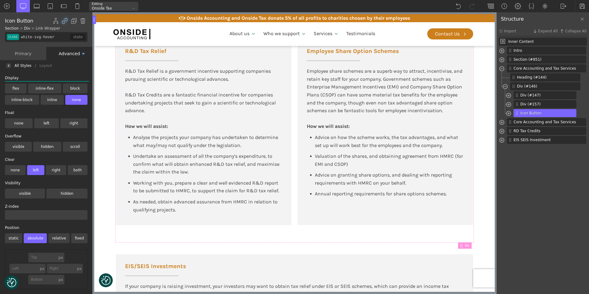
click at [0, 0] on input "inline-block" at bounding box center [0, 0] width 0 height 0
click at [63, 86] on label "block" at bounding box center [75, 88] width 25 height 10
click at [0, 0] on input "block" at bounding box center [0, 0] width 0 height 0
click at [29, 85] on label "inline-flex" at bounding box center [44, 88] width 33 height 10
click at [0, 0] on input "inline-flex" at bounding box center [0, 0] width 0 height 0
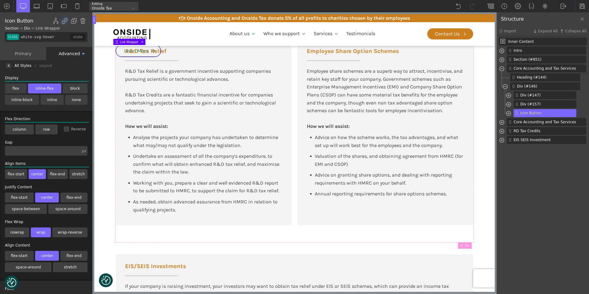
click at [10, 87] on label "flex" at bounding box center [16, 88] width 22 height 10
click at [0, 0] on input "flex" at bounding box center [0, 0] width 0 height 0
click at [20, 174] on label "flex-start" at bounding box center [16, 174] width 22 height 10
click at [0, 0] on input "flex-start" at bounding box center [0, 0] width 0 height 0
click at [19, 198] on label "flex-start" at bounding box center [19, 197] width 29 height 10
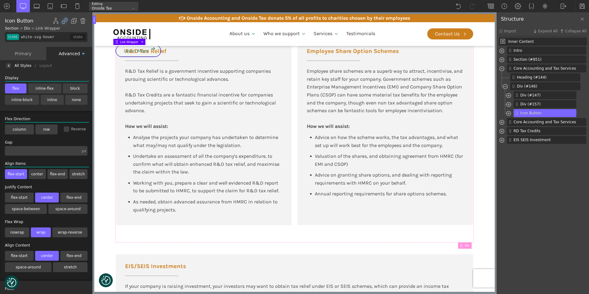
click at [0, 0] on input "flex-start" at bounding box center [0, 0] width 0 height 0
click at [28, 209] on label "space-between" at bounding box center [26, 209] width 42 height 10
click at [0, 0] on input "space-between" at bounding box center [0, 0] width 0 height 0
click at [26, 233] on label "nowrap" at bounding box center [17, 232] width 24 height 10
click at [0, 0] on input "nowrap" at bounding box center [0, 0] width 0 height 0
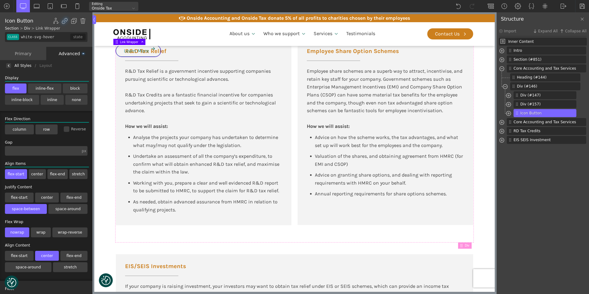
click at [36, 232] on label "wrap" at bounding box center [41, 232] width 20 height 10
click at [0, 0] on input "wrap" at bounding box center [0, 0] width 0 height 0
click at [63, 231] on label "wrap-reverse" at bounding box center [69, 232] width 35 height 10
click at [0, 0] on input "wrap-reverse" at bounding box center [0, 0] width 0 height 0
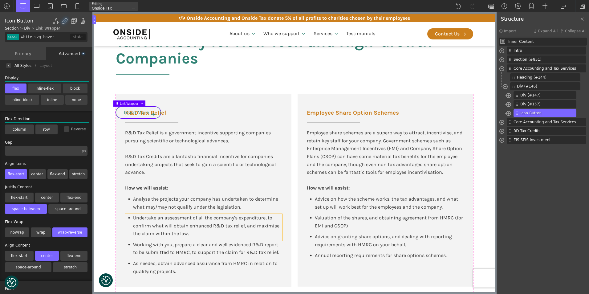
scroll to position [347, 0]
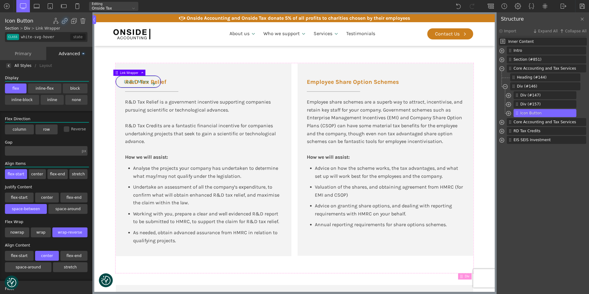
click at [37, 173] on label "center" at bounding box center [37, 174] width 17 height 10
click at [0, 0] on input "center" at bounding box center [0, 0] width 0 height 0
click at [47, 172] on label "flex-end" at bounding box center [57, 174] width 20 height 10
click at [0, 0] on input "flex-end" at bounding box center [0, 0] width 0 height 0
click at [13, 171] on label "flex-start" at bounding box center [16, 174] width 22 height 10
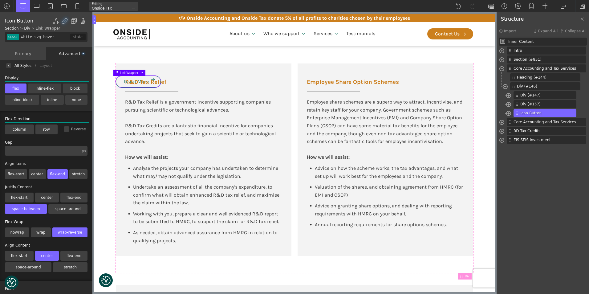
click at [0, 0] on input "flex-start" at bounding box center [0, 0] width 0 height 0
click at [35, 174] on label "center" at bounding box center [37, 174] width 17 height 10
click at [0, 0] on input "center" at bounding box center [0, 0] width 0 height 0
click at [133, 73] on span "Link Wrapper" at bounding box center [132, 72] width 25 height 3
click at [41, 97] on label "inline" at bounding box center [52, 100] width 23 height 10
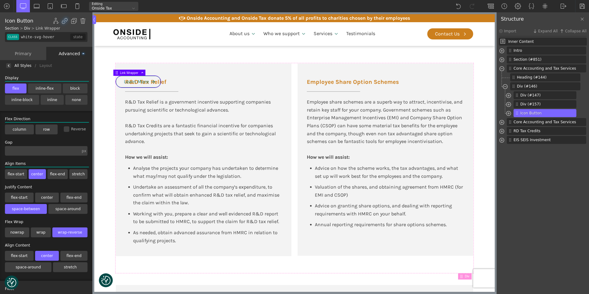
click at [0, 0] on input "inline" at bounding box center [0, 0] width 0 height 0
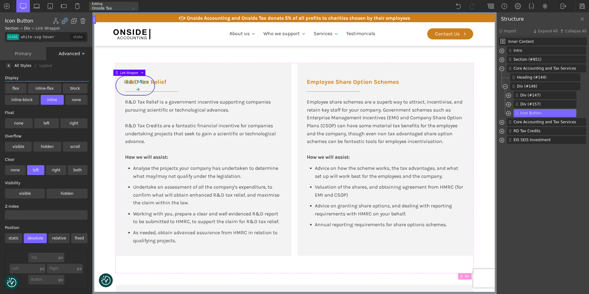
click at [28, 87] on label "inline-flex" at bounding box center [44, 88] width 33 height 10
click at [0, 0] on input "inline-flex" at bounding box center [0, 0] width 0 height 0
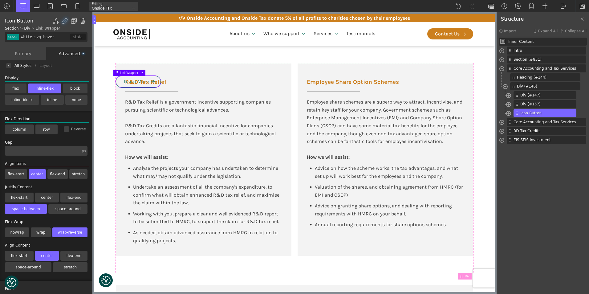
click at [8, 88] on label "flex" at bounding box center [16, 88] width 22 height 10
click at [0, 0] on input "flex" at bounding box center [0, 0] width 0 height 0
click at [54, 172] on label "flex-end" at bounding box center [57, 174] width 20 height 10
click at [0, 0] on input "flex-end" at bounding box center [0, 0] width 0 height 0
click at [29, 174] on label "center" at bounding box center [37, 174] width 17 height 10
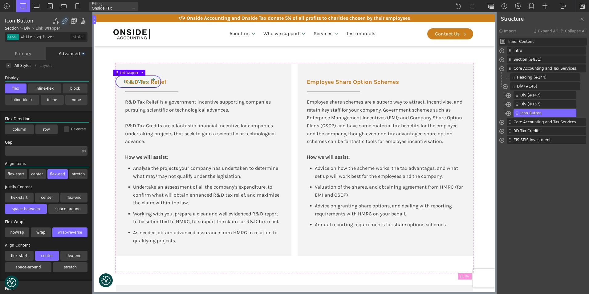
click at [0, 0] on input "center" at bounding box center [0, 0] width 0 height 0
click at [42, 197] on label "center" at bounding box center [47, 197] width 24 height 10
click at [0, 0] on input "center" at bounding box center [0, 0] width 0 height 0
click at [26, 209] on label "space-between" at bounding box center [26, 209] width 42 height 10
click at [0, 0] on input "space-between" at bounding box center [0, 0] width 0 height 0
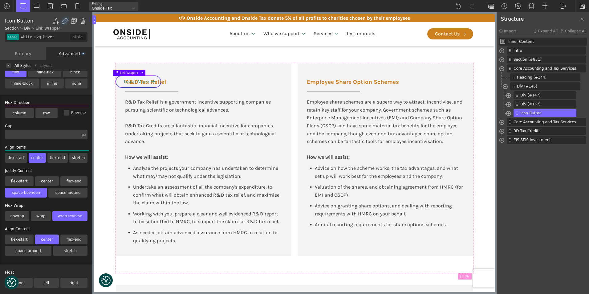
scroll to position [31, 0]
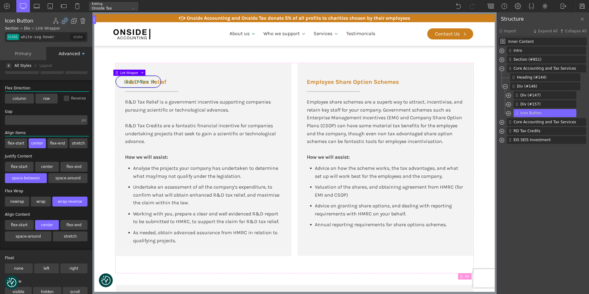
click at [40, 202] on label "wrap" at bounding box center [41, 201] width 20 height 10
click at [0, 0] on input "wrap" at bounding box center [0, 0] width 0 height 0
click at [26, 223] on label "flex-start" at bounding box center [19, 225] width 29 height 10
click at [0, 0] on input "flex-start" at bounding box center [0, 0] width 0 height 0
click at [36, 237] on label "space-around" at bounding box center [28, 236] width 47 height 10
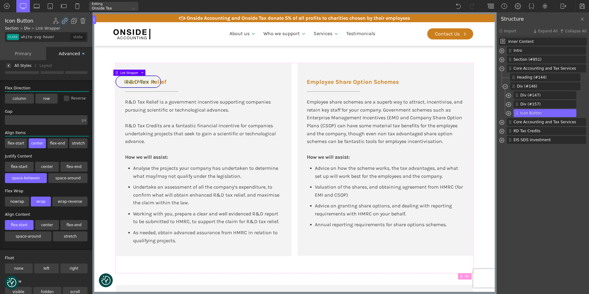
click at [0, 0] on input "space-around" at bounding box center [0, 0] width 0 height 0
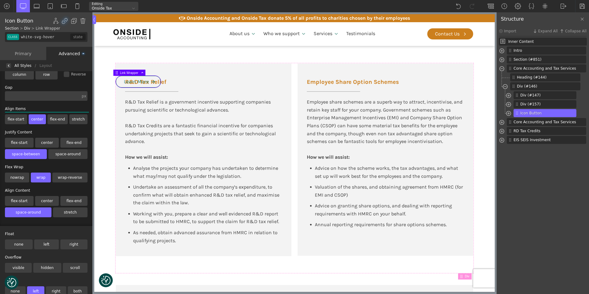
scroll to position [92, 0]
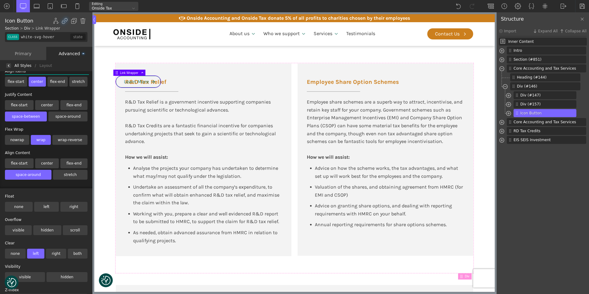
click at [15, 207] on label "none" at bounding box center [19, 207] width 28 height 10
click at [0, 0] on input "none" at bounding box center [0, 0] width 0 height 0
click at [21, 232] on label "visible" at bounding box center [18, 230] width 27 height 10
click at [0, 0] on input "visible" at bounding box center [0, 0] width 0 height 0
click at [53, 252] on label "right" at bounding box center [56, 254] width 20 height 10
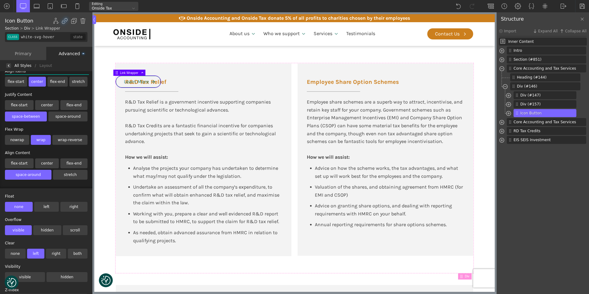
click at [0, 0] on input "right" at bounding box center [0, 0] width 0 height 0
click at [75, 253] on label "both" at bounding box center [78, 254] width 20 height 10
click at [0, 0] on input "both" at bounding box center [0, 0] width 0 height 0
click at [60, 275] on label "hidden" at bounding box center [67, 277] width 41 height 10
click at [0, 0] on input "hidden" at bounding box center [0, 0] width 0 height 0
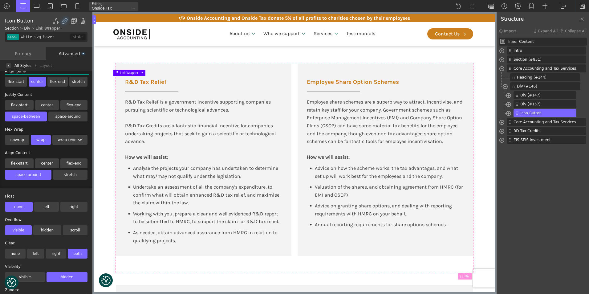
click at [35, 275] on label "visible" at bounding box center [25, 277] width 40 height 10
click at [0, 0] on input "visible" at bounding box center [0, 0] width 0 height 0
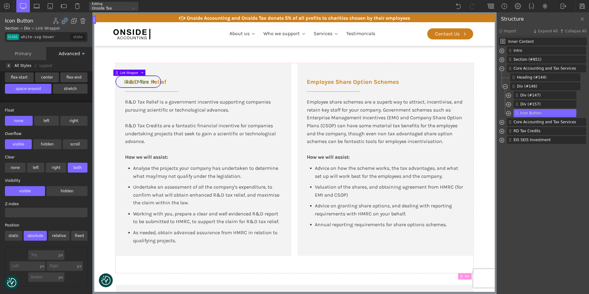
scroll to position [183, 0]
click at [11, 231] on label "static" at bounding box center [13, 236] width 17 height 10
click at [0, 0] on input "static" at bounding box center [0, 0] width 0 height 0
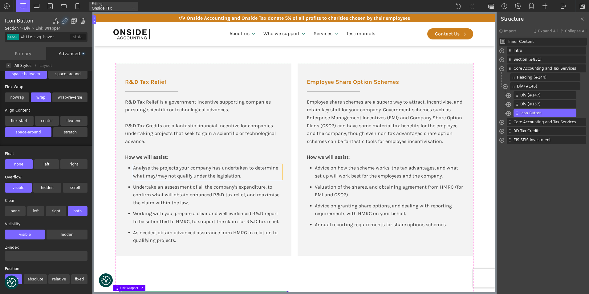
scroll to position [439, 0]
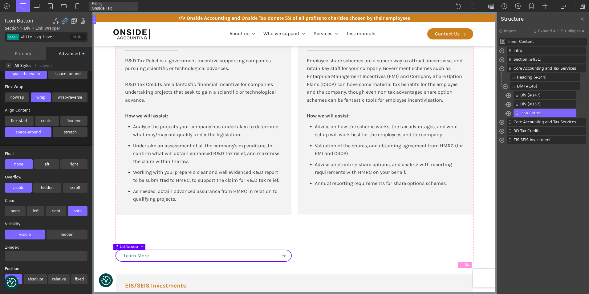
click at [72, 275] on label "fixed" at bounding box center [79, 279] width 16 height 10
click at [0, 0] on input "fixed" at bounding box center [0, 0] width 0 height 0
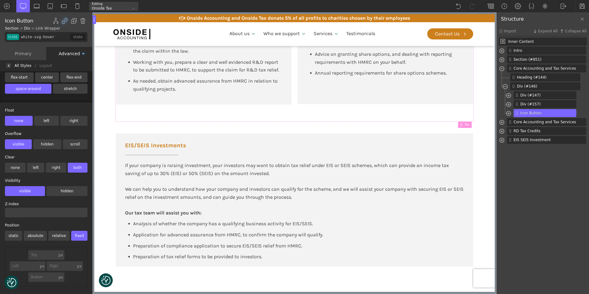
scroll to position [501, 0]
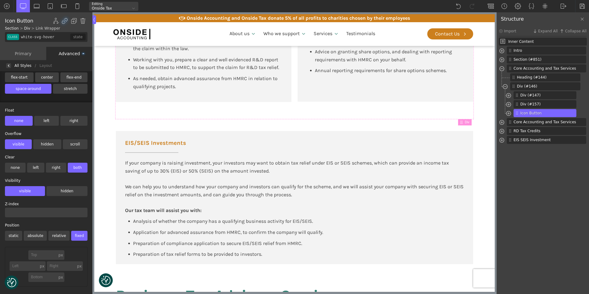
click at [32, 163] on label "left" at bounding box center [35, 168] width 17 height 10
click at [0, 0] on input "left" at bounding box center [0, 0] width 0 height 0
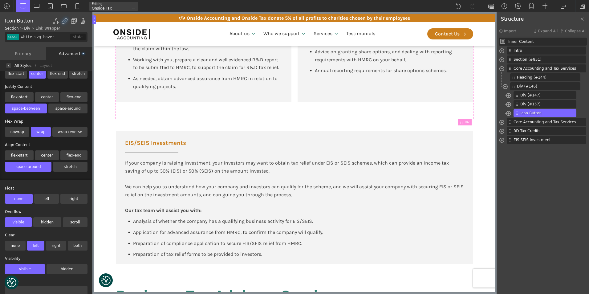
scroll to position [91, 0]
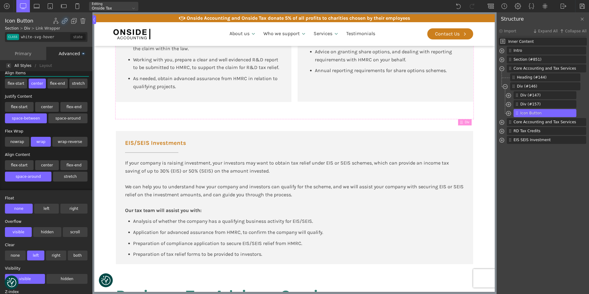
click at [16, 140] on label "nowrap" at bounding box center [17, 142] width 24 height 10
click at [0, 0] on input "nowrap" at bounding box center [0, 0] width 0 height 0
click at [24, 107] on label "flex-start" at bounding box center [19, 107] width 29 height 10
click at [0, 0] on input "flex-start" at bounding box center [0, 0] width 0 height 0
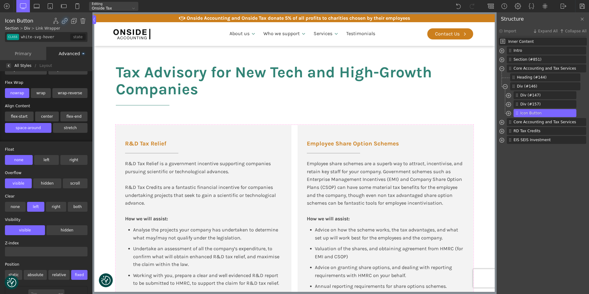
scroll to position [183, 0]
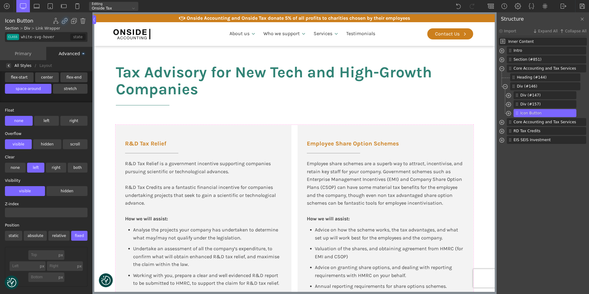
click at [54, 231] on label "relative" at bounding box center [58, 236] width 21 height 10
click at [0, 0] on input "relative" at bounding box center [0, 0] width 0 height 0
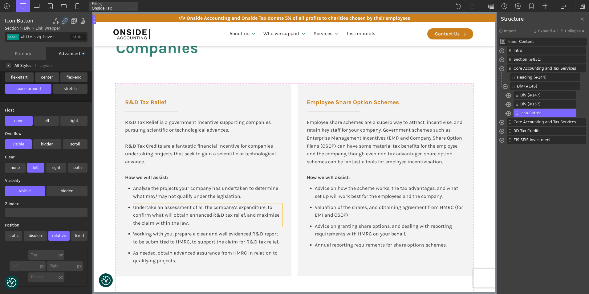
scroll to position [501, 0]
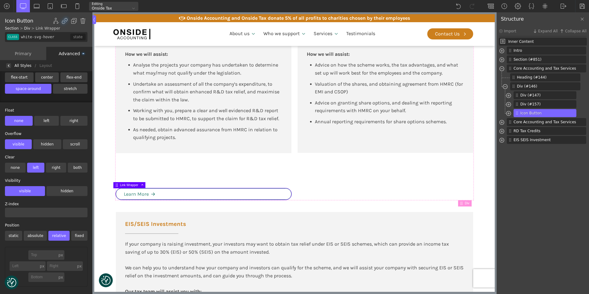
click at [120, 185] on span "Link Wrapper" at bounding box center [132, 184] width 25 height 3
click at [35, 231] on label "absolute" at bounding box center [35, 236] width 23 height 10
click at [0, 0] on input "absolute" at bounding box center [0, 0] width 0 height 0
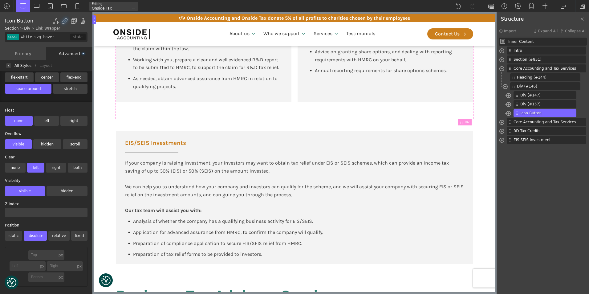
click at [14, 231] on label "static" at bounding box center [13, 236] width 17 height 10
click at [0, 0] on input "static" at bounding box center [0, 0] width 0 height 0
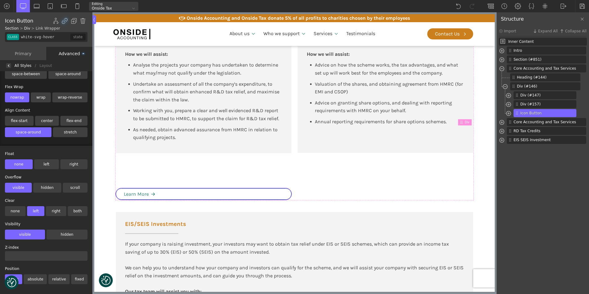
scroll to position [140, 0]
click at [13, 206] on label "none" at bounding box center [15, 211] width 21 height 10
click at [0, 0] on input "none" at bounding box center [0, 0] width 0 height 0
click at [13, 206] on label "none" at bounding box center [15, 211] width 21 height 10
click at [0, 0] on input "none" at bounding box center [0, 0] width 0 height 0
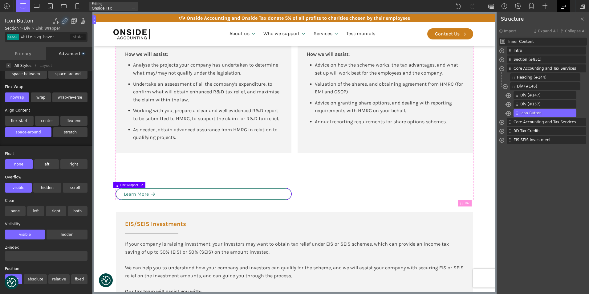
click at [564, 6] on img at bounding box center [563, 6] width 6 height 6
click at [561, 15] on link "WP Admin" at bounding box center [569, 16] width 26 height 10
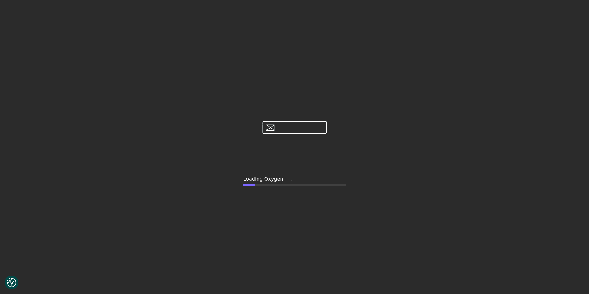
type input "false"
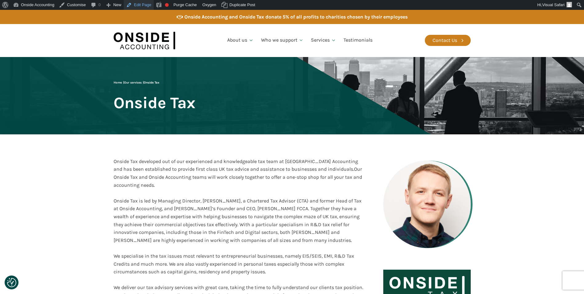
click at [138, 4] on link "Edit Page" at bounding box center [139, 5] width 30 height 10
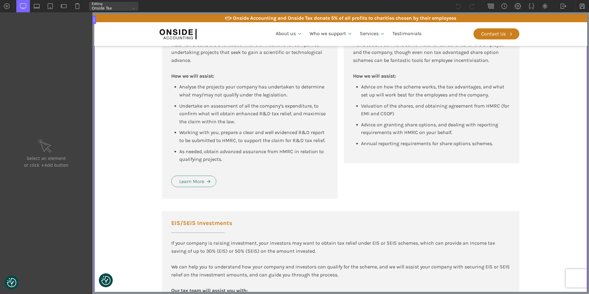
scroll to position [493, 0]
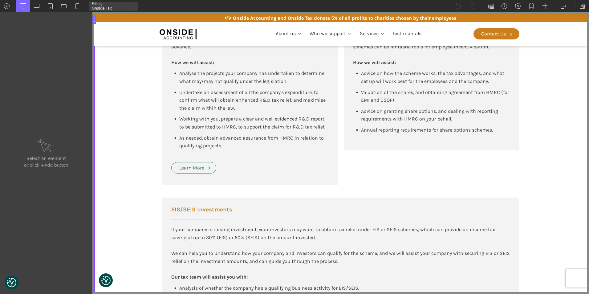
click at [361, 149] on div "Annual reporting requirements for share options schemes." at bounding box center [427, 138] width 132 height 24
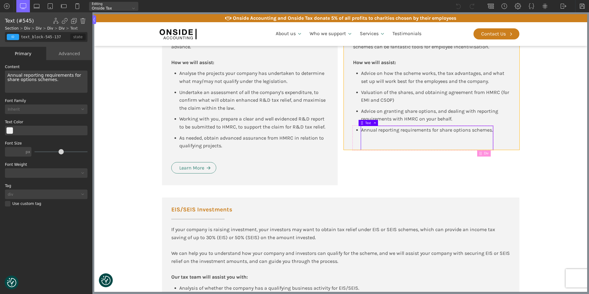
type input "div_block-157-137"
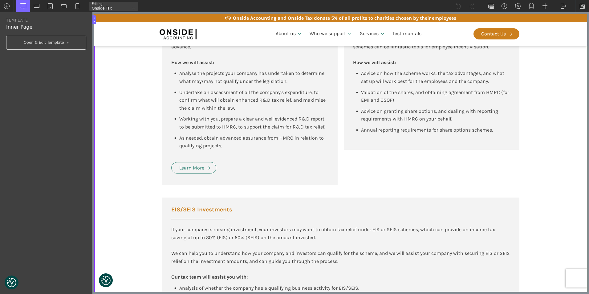
type input "div_block-157-137"
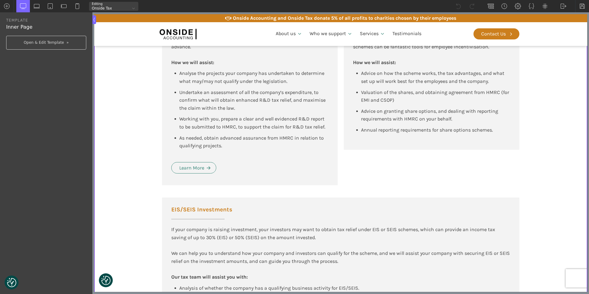
type input "div_block-157-137"
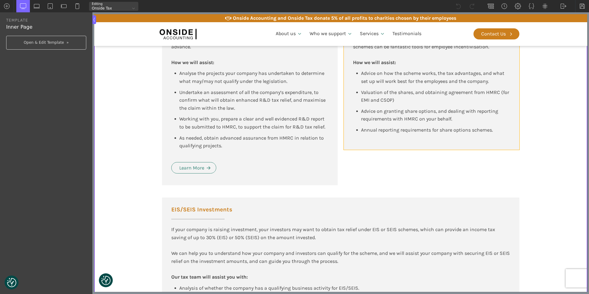
type input "div_block-157-137"
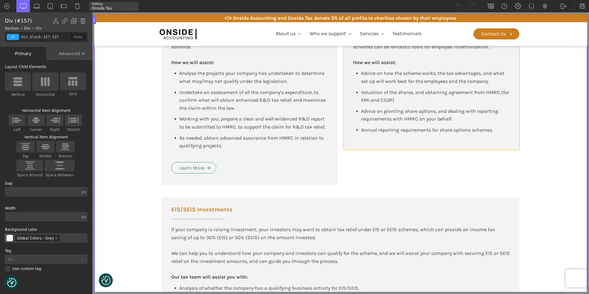
click at [514, 121] on div "Employee Share Option Schemes Employee share schemes are a superb way to attrac…" at bounding box center [432, 59] width 176 height 181
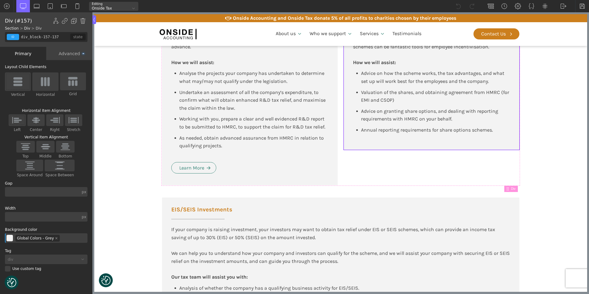
click at [73, 54] on div "Advanced" at bounding box center [69, 53] width 46 height 13
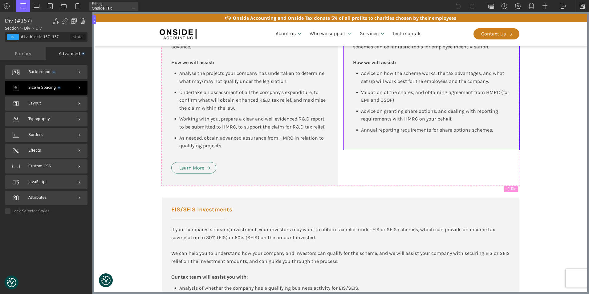
click at [55, 84] on div "Size & Spacing" at bounding box center [46, 88] width 83 height 14
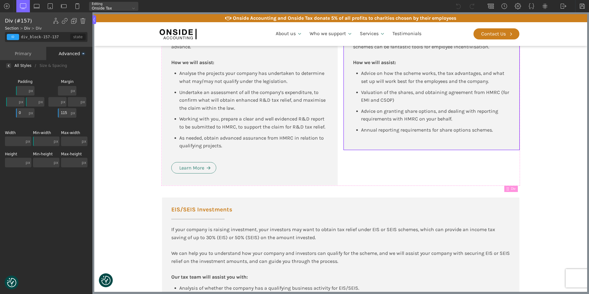
click at [64, 113] on input "115" at bounding box center [63, 113] width 11 height 10
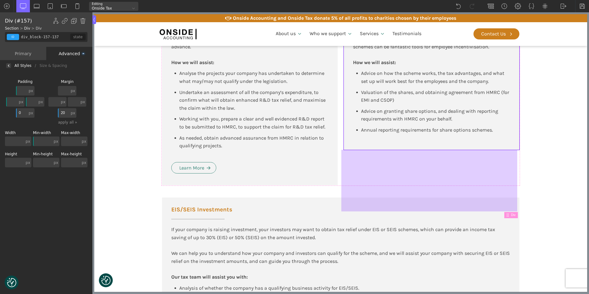
type input "2"
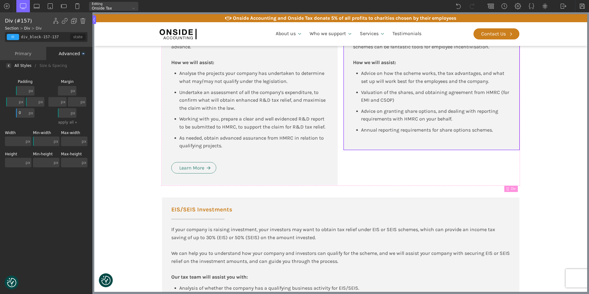
click at [22, 111] on input "0" at bounding box center [21, 113] width 11 height 10
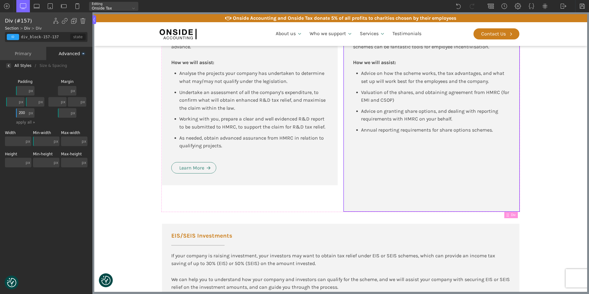
click at [22, 111] on input "200" at bounding box center [21, 113] width 11 height 10
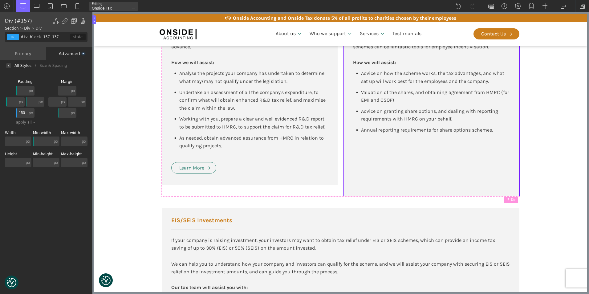
click at [22, 111] on input "150" at bounding box center [21, 113] width 11 height 10
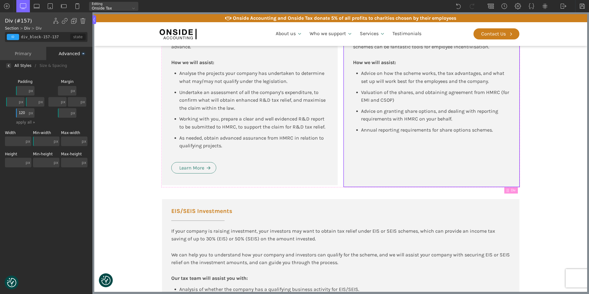
click at [21, 114] on input "120" at bounding box center [21, 113] width 11 height 10
drag, startPoint x: 26, startPoint y: 112, endPoint x: 18, endPoint y: 112, distance: 8.0
click at [18, 112] on input "120" at bounding box center [21, 113] width 11 height 10
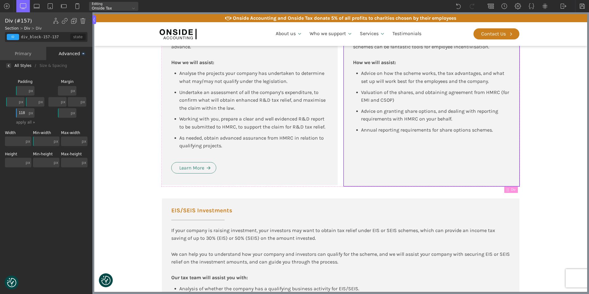
click at [18, 112] on input "118" at bounding box center [21, 113] width 11 height 10
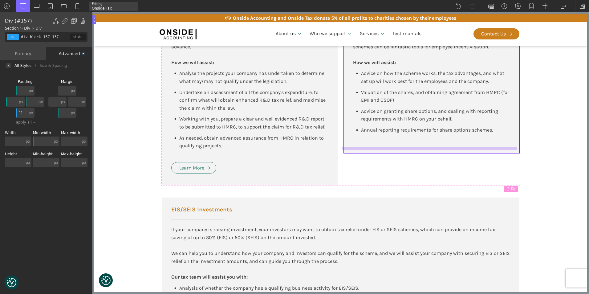
type input "115"
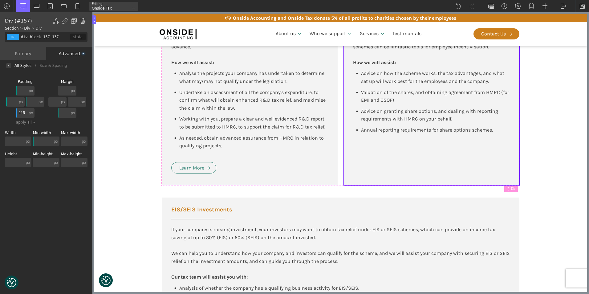
click at [567, 188] on section "EIS/SEIS Investments If your company is raising investment, your investors may …" at bounding box center [340, 257] width 493 height 145
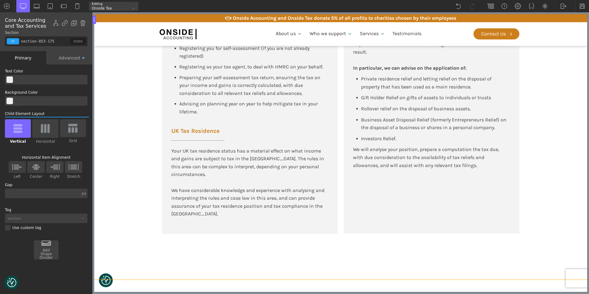
scroll to position [1293, 0]
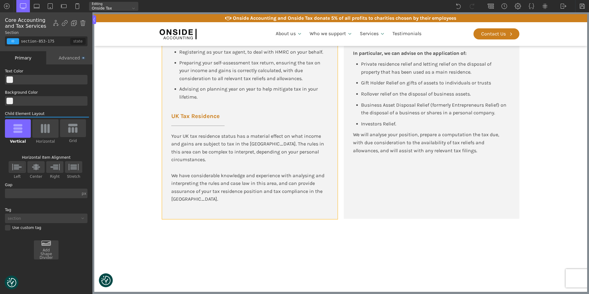
click at [314, 208] on div "Self Assessment Tax Returns You may receive income or capital gains in the tax …" at bounding box center [250, 88] width 176 height 261
type input "div_block-775-175"
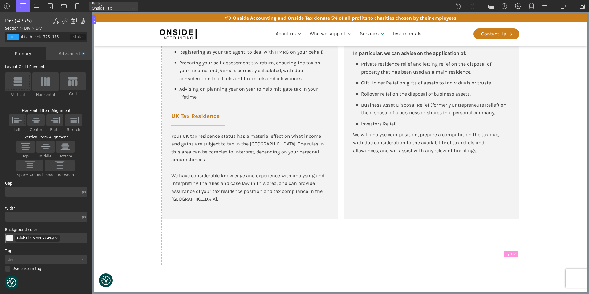
click at [75, 53] on div "Advanced" at bounding box center [69, 53] width 46 height 13
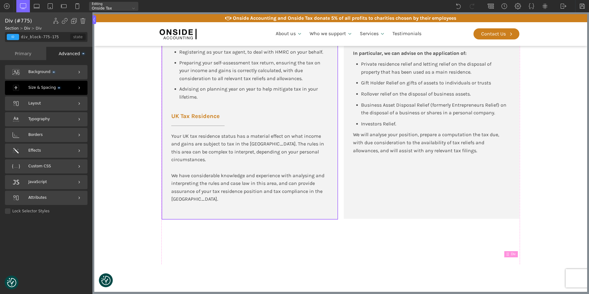
click at [43, 87] on span "Size & Spacing" at bounding box center [43, 88] width 31 height 6
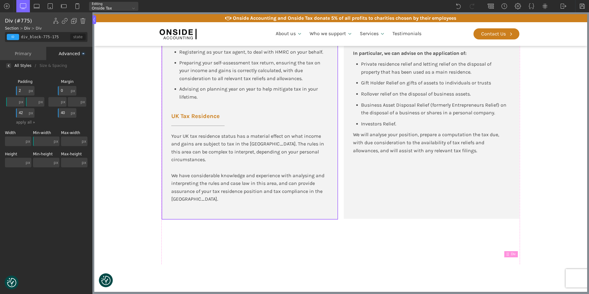
click at [22, 112] on input "42" at bounding box center [21, 113] width 11 height 10
type input "0"
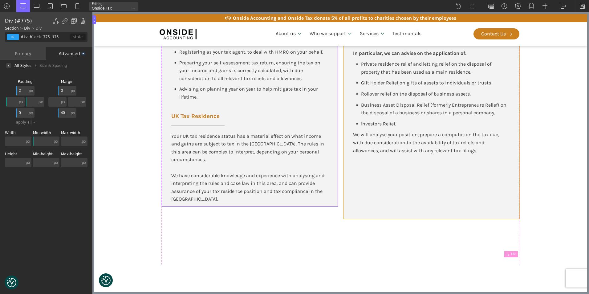
type input "div_block-792-175"
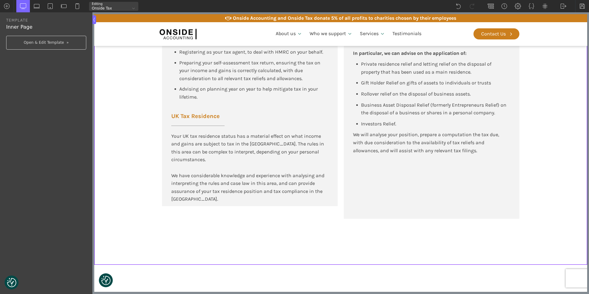
type input "div_block-792-175"
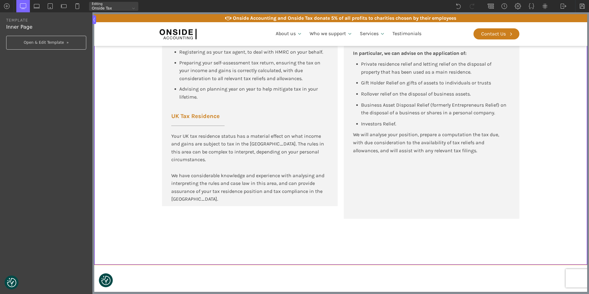
click at [526, 191] on section "Personal Tax Advisory Services Self Assessment Tax Returns You may receive inco…" at bounding box center [340, 72] width 493 height 386
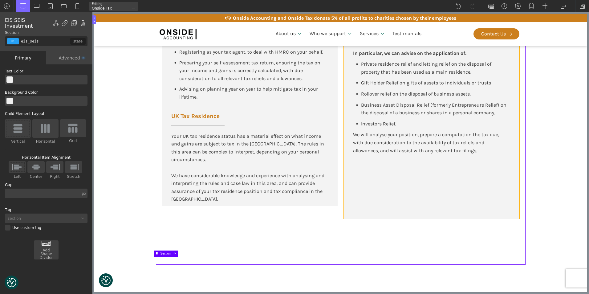
type input "div_block-792-175"
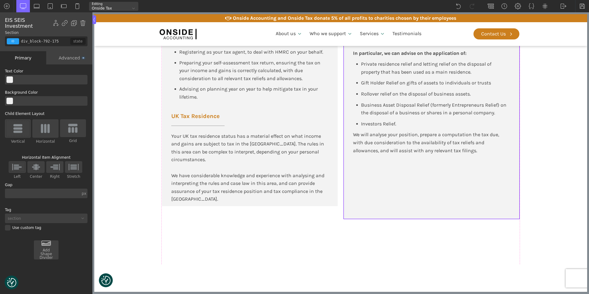
click at [516, 191] on div "Capital Gains Tax and Property Capital Gains Tax (CGT) may be payable on the di…" at bounding box center [432, 88] width 176 height 260
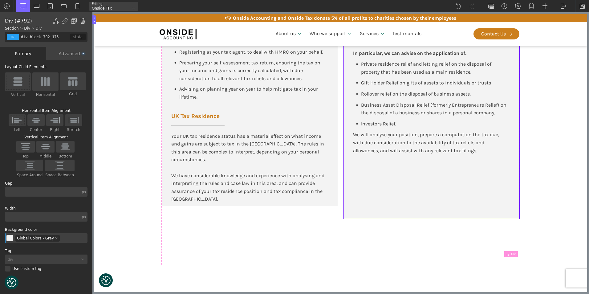
click at [74, 59] on div "Advanced" at bounding box center [69, 53] width 46 height 13
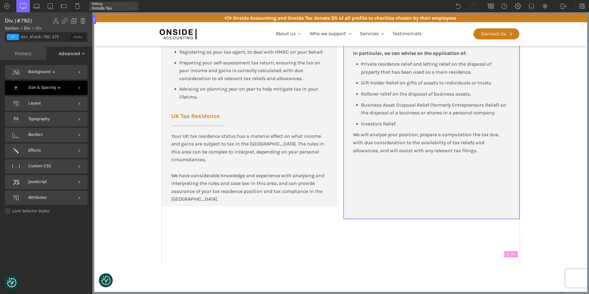
click at [41, 87] on span "Size & Spacing" at bounding box center [43, 88] width 31 height 6
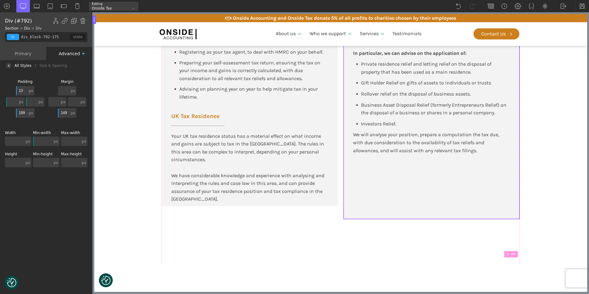
click at [67, 111] on input "149" at bounding box center [63, 113] width 11 height 10
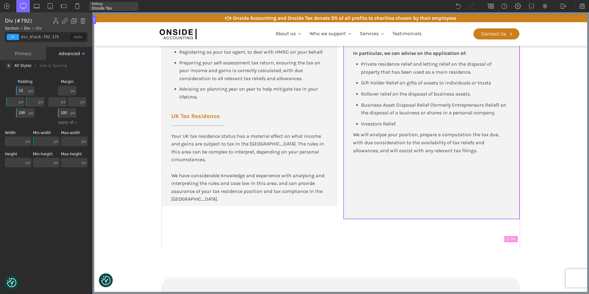
type input "10"
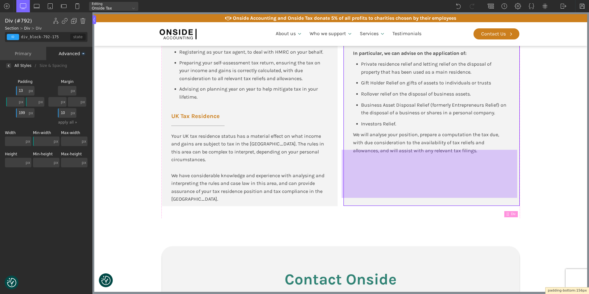
drag, startPoint x: 347, startPoint y: 210, endPoint x: 347, endPoint y: 196, distance: 13.2
click at [347, 196] on div at bounding box center [430, 174] width 176 height 48
type input "156"
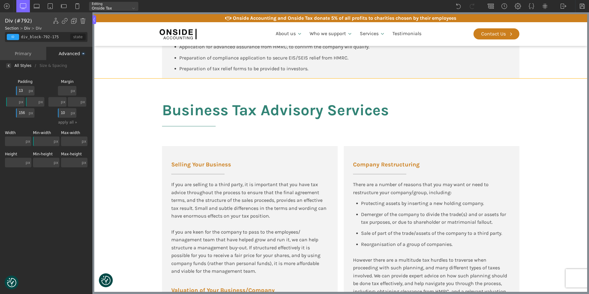
scroll to position [739, 0]
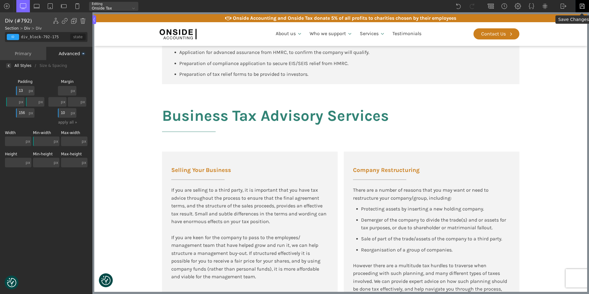
type input "10"
click at [582, 5] on img at bounding box center [582, 6] width 6 height 6
click at [78, 6] on img at bounding box center [77, 6] width 6 height 6
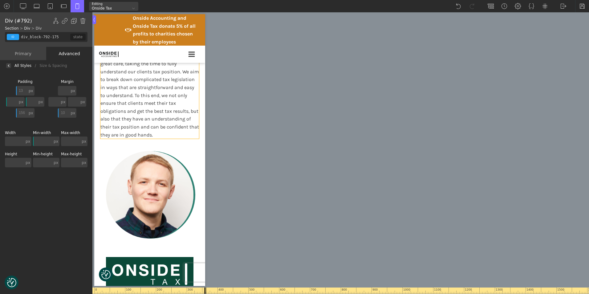
scroll to position [385, 0]
click at [581, 4] on img at bounding box center [582, 6] width 6 height 6
click at [560, 19] on div "0 100 200 300 400 500 600 700 800 900 1000 1100 1200 1300 1400 1500 1600 1700 1…" at bounding box center [340, 153] width 496 height 282
click at [562, 5] on img at bounding box center [563, 6] width 6 height 6
click at [562, 15] on link "WP Admin" at bounding box center [569, 16] width 26 height 10
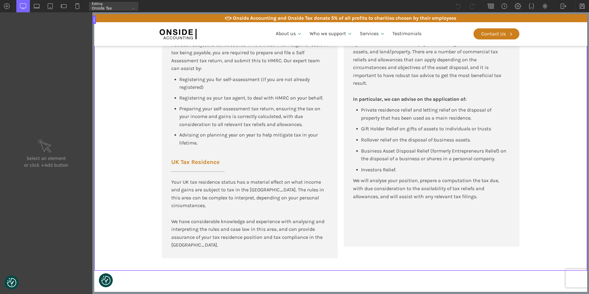
scroll to position [1293, 0]
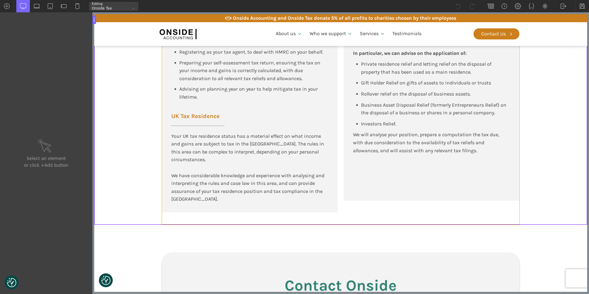
click at [358, 191] on div "Capital Gains Tax and Property Capital Gains Tax (CGT) may be payable on the di…" at bounding box center [432, 79] width 176 height 242
type input "div_block-792-175"
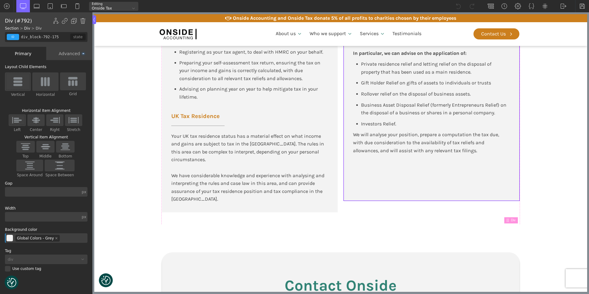
click at [70, 52] on div "Advanced" at bounding box center [69, 53] width 46 height 13
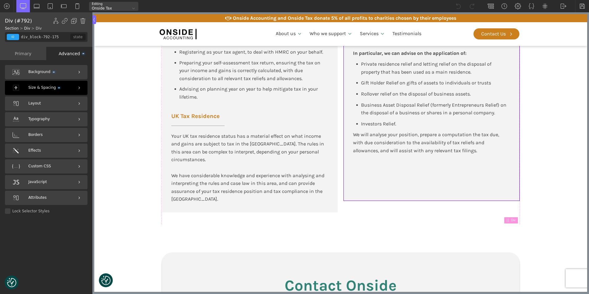
click at [48, 88] on span "Size & Spacing" at bounding box center [43, 88] width 31 height 6
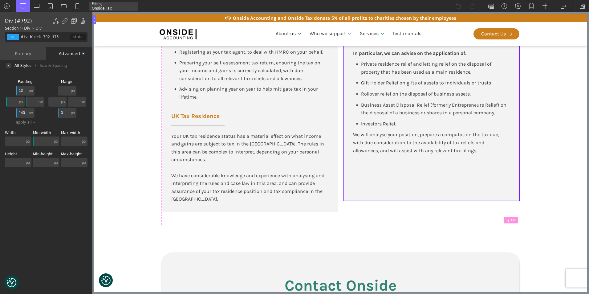
click at [23, 112] on input "140" at bounding box center [21, 113] width 11 height 10
type input "120"
click at [583, 6] on img at bounding box center [582, 6] width 6 height 6
click at [563, 7] on img at bounding box center [563, 6] width 6 height 6
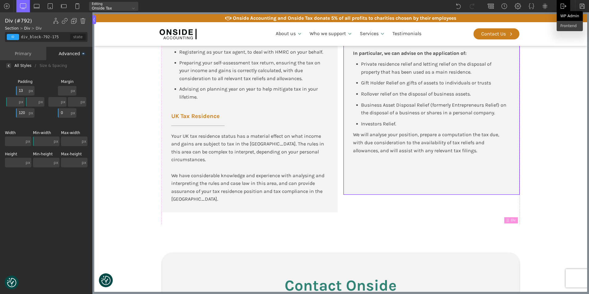
click at [563, 16] on link "WP Admin" at bounding box center [569, 16] width 26 height 10
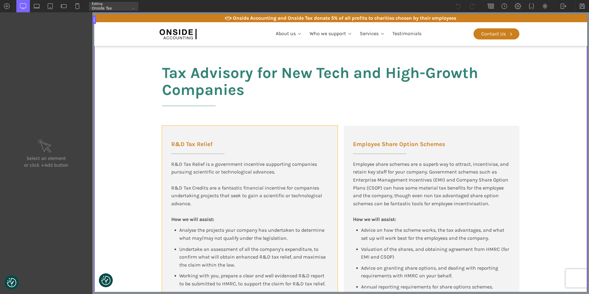
scroll to position [339, 0]
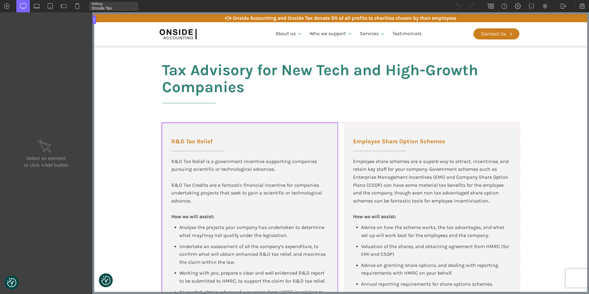
click at [331, 227] on div "R&D Tax Relief R&D Tax Relief is a government incentive supporting companies pu…" at bounding box center [250, 231] width 176 height 216
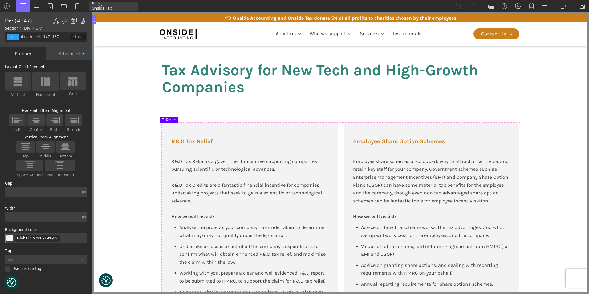
drag, startPoint x: 72, startPoint y: 52, endPoint x: 28, endPoint y: 59, distance: 45.0
click at [72, 52] on div "Advanced" at bounding box center [69, 53] width 46 height 13
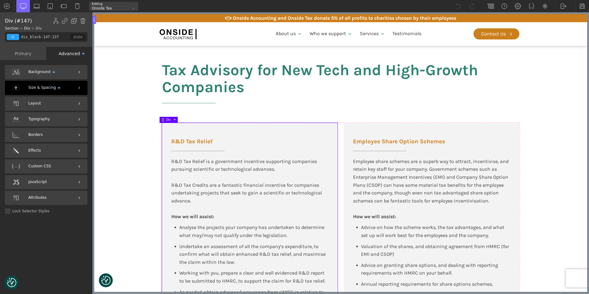
click at [56, 86] on span "Size & Spacing" at bounding box center [43, 88] width 31 height 6
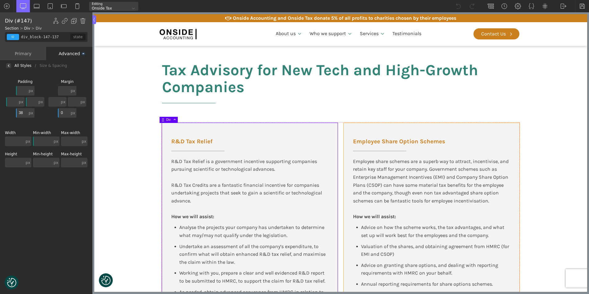
click at [344, 128] on div "Employee Share Option Schemes Employee share schemes are a superb way to attrac…" at bounding box center [432, 231] width 176 height 216
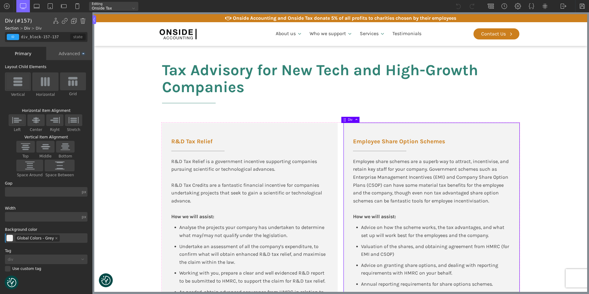
click at [69, 51] on div "Advanced" at bounding box center [69, 53] width 46 height 13
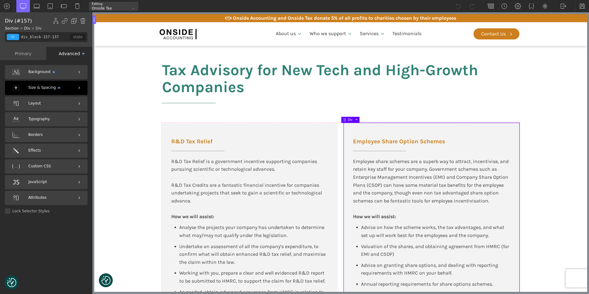
click at [56, 86] on span "Size & Spacing" at bounding box center [43, 88] width 31 height 6
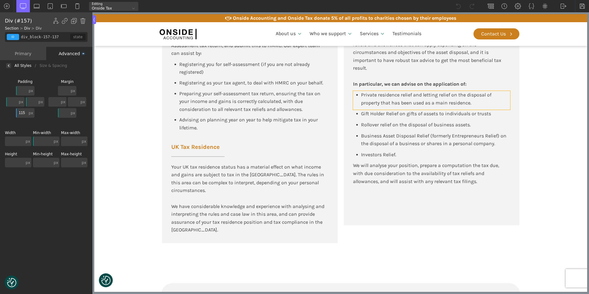
scroll to position [1386, 0]
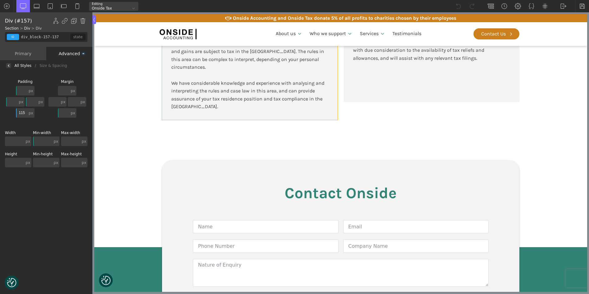
type input "div_block-775-175"
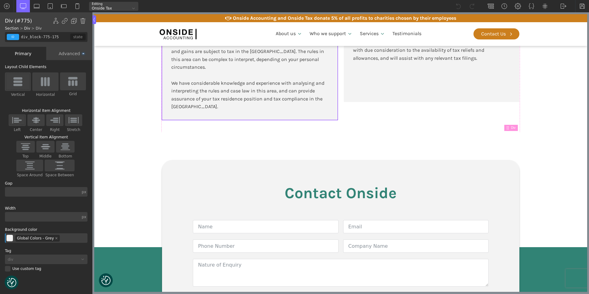
click at [78, 53] on div "Advanced" at bounding box center [69, 53] width 46 height 13
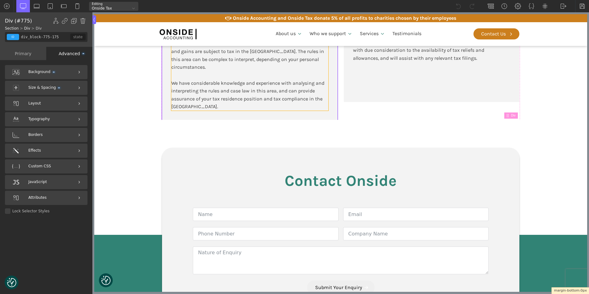
drag, startPoint x: 191, startPoint y: 112, endPoint x: 192, endPoint y: 99, distance: 14.0
click at [581, 5] on img at bounding box center [582, 6] width 6 height 6
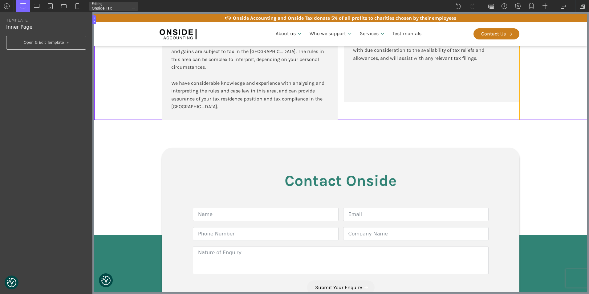
type input "div_block-774-175"
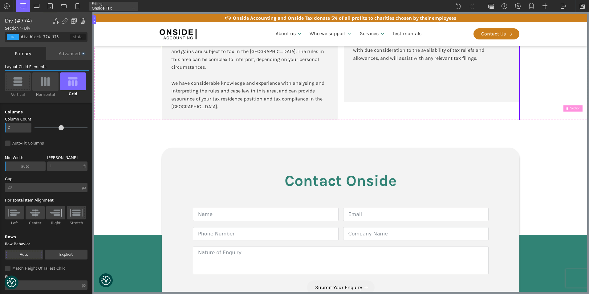
drag, startPoint x: 364, startPoint y: 112, endPoint x: 362, endPoint y: 119, distance: 7.6
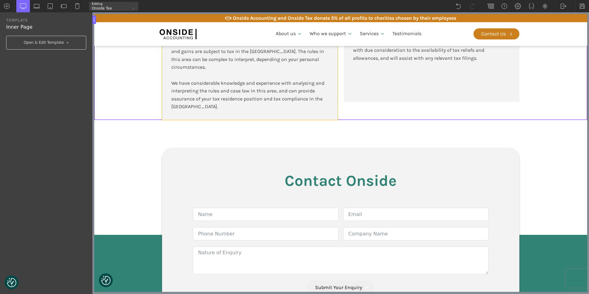
type input "div_block-775-175"
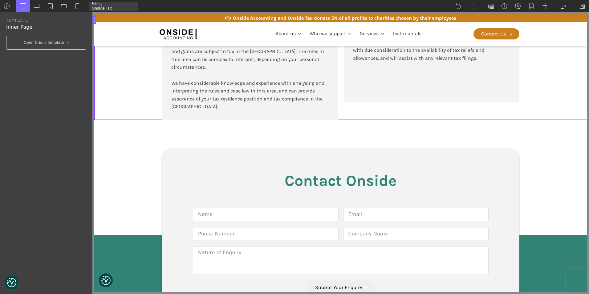
type input "div_block-775-175"
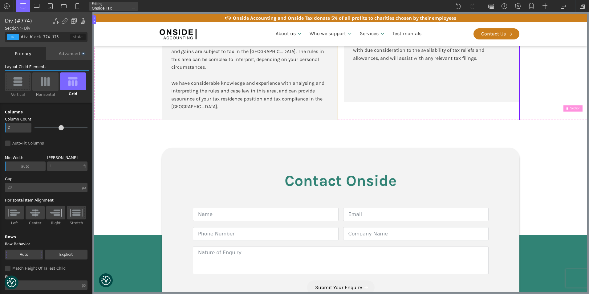
type input "div_block-775-175"
type input "color(10)"
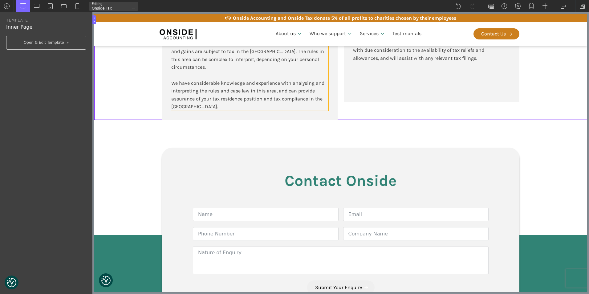
type input "text_block-832-175"
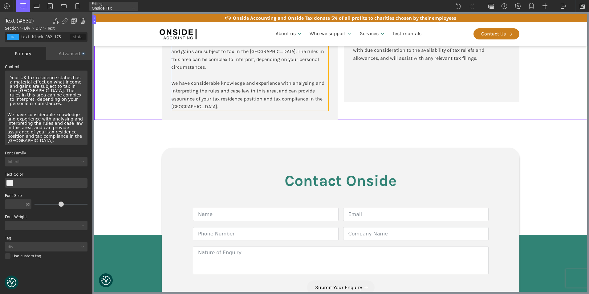
click at [289, 98] on div "Your UK tax residence status has a material effect on what income and gains are…" at bounding box center [249, 75] width 157 height 71
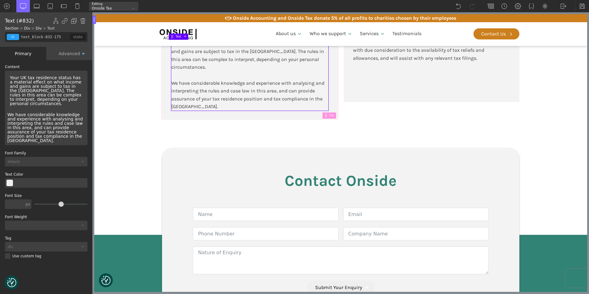
click at [74, 54] on div "Advanced" at bounding box center [69, 53] width 46 height 13
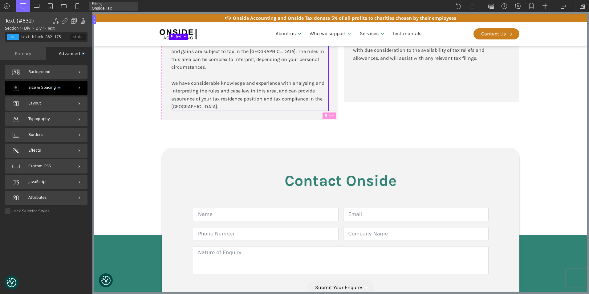
click at [60, 85] on div "Size & Spacing" at bounding box center [46, 88] width 83 height 14
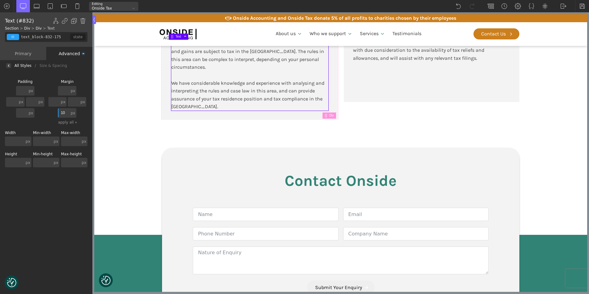
click at [67, 113] on input "10" at bounding box center [63, 113] width 11 height 10
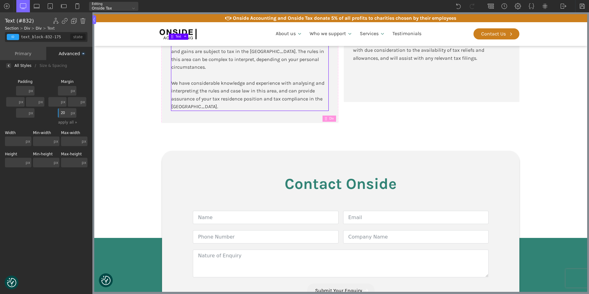
click at [67, 113] on input "20" at bounding box center [63, 113] width 11 height 10
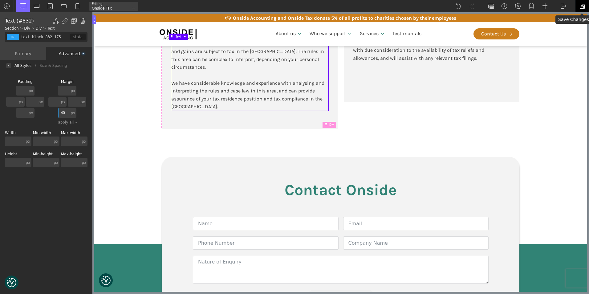
type input "40"
click at [582, 5] on img at bounding box center [582, 6] width 6 height 6
click at [581, 4] on img at bounding box center [582, 6] width 6 height 6
